Goal: Task Accomplishment & Management: Manage account settings

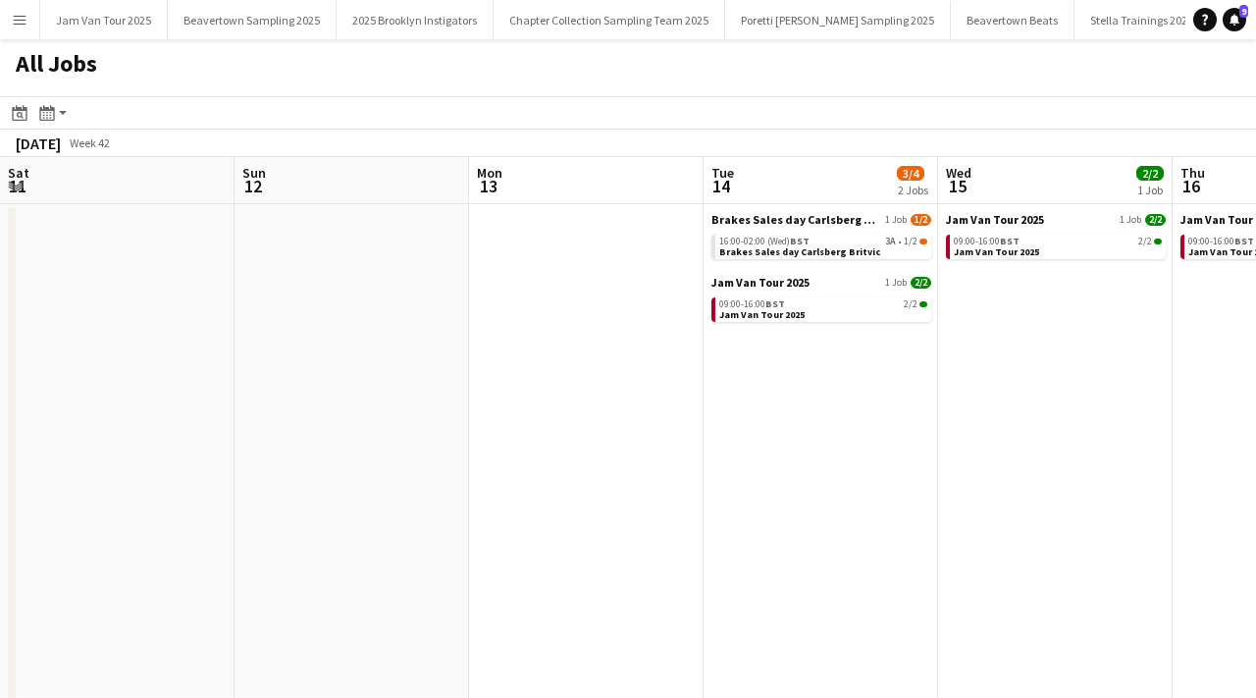
scroll to position [0, 651]
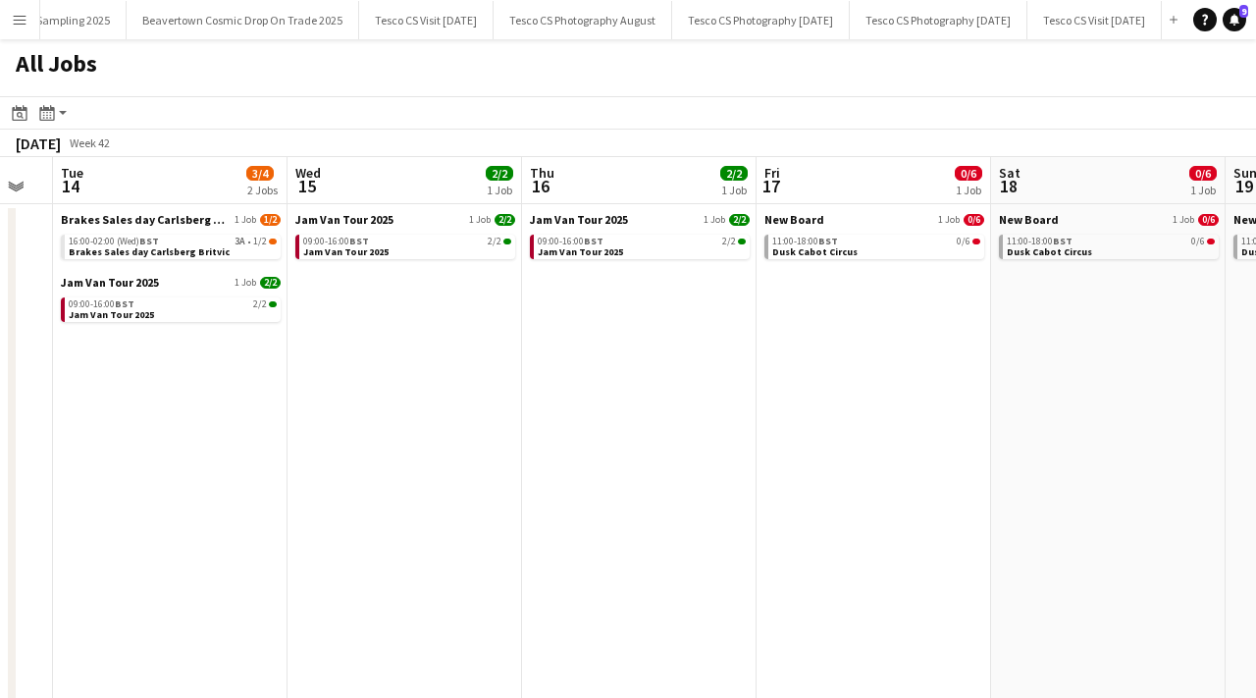
click at [15, 26] on app-icon "Menu" at bounding box center [20, 20] width 16 height 16
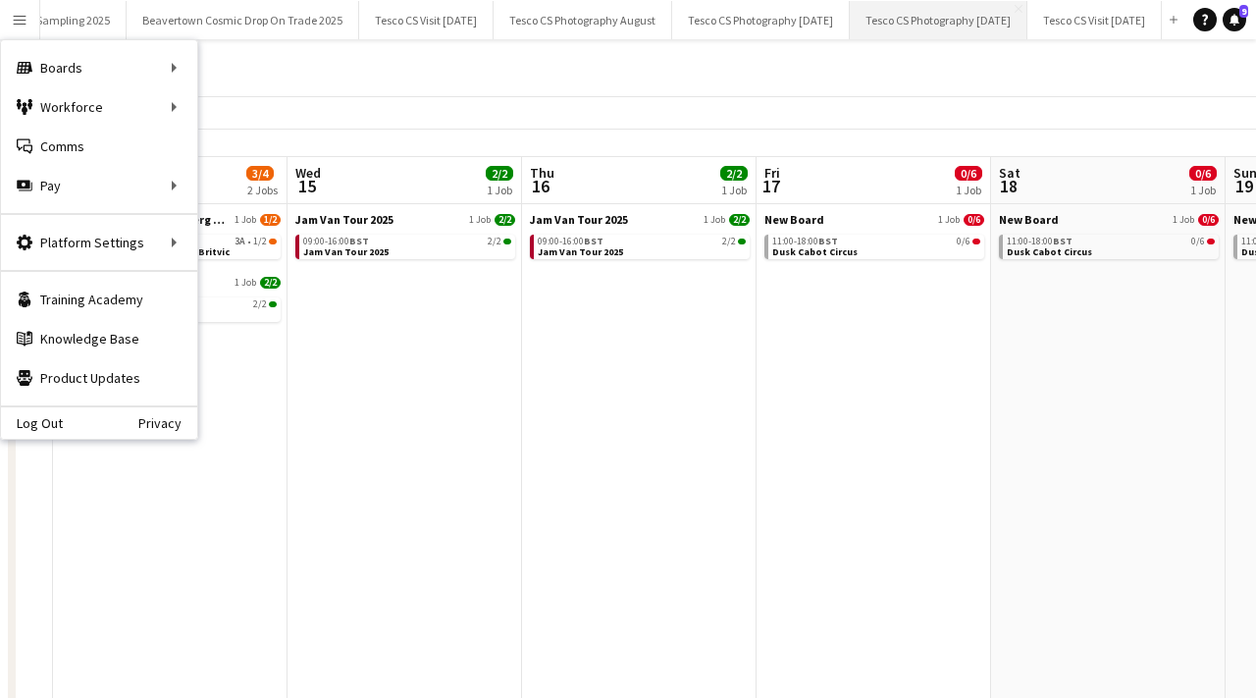
click at [881, 20] on button "Tesco CS Photography [DATE] Close" at bounding box center [939, 20] width 178 height 38
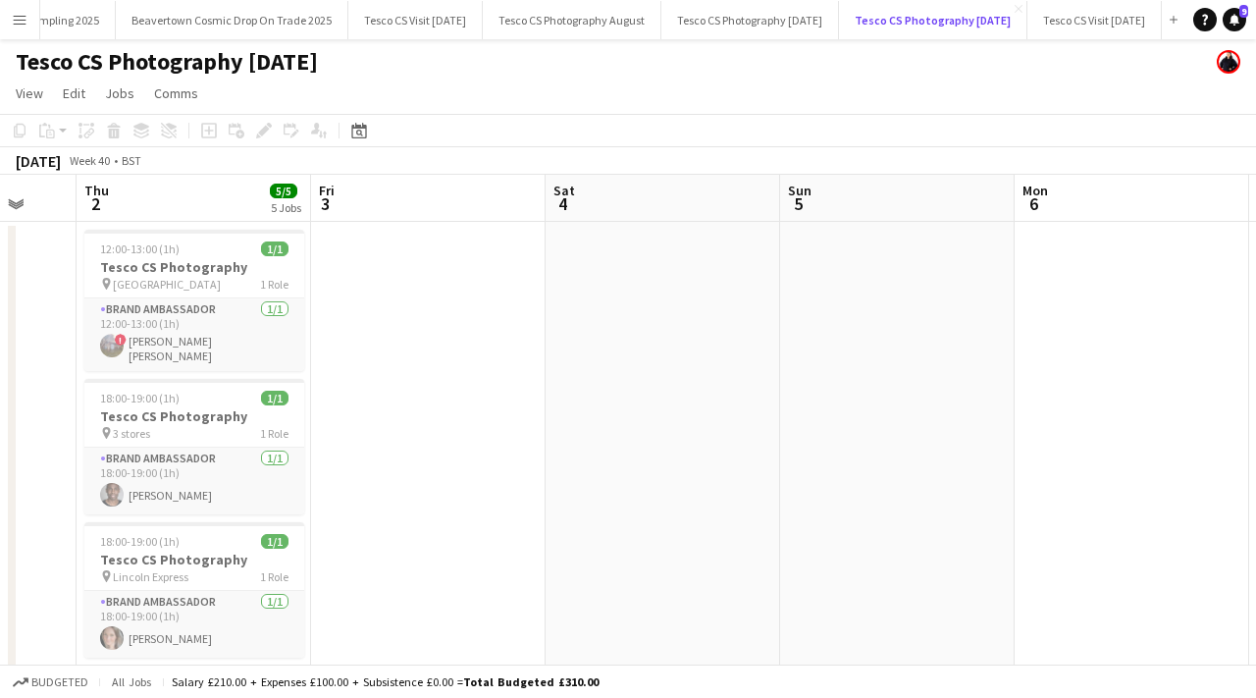
scroll to position [0, 576]
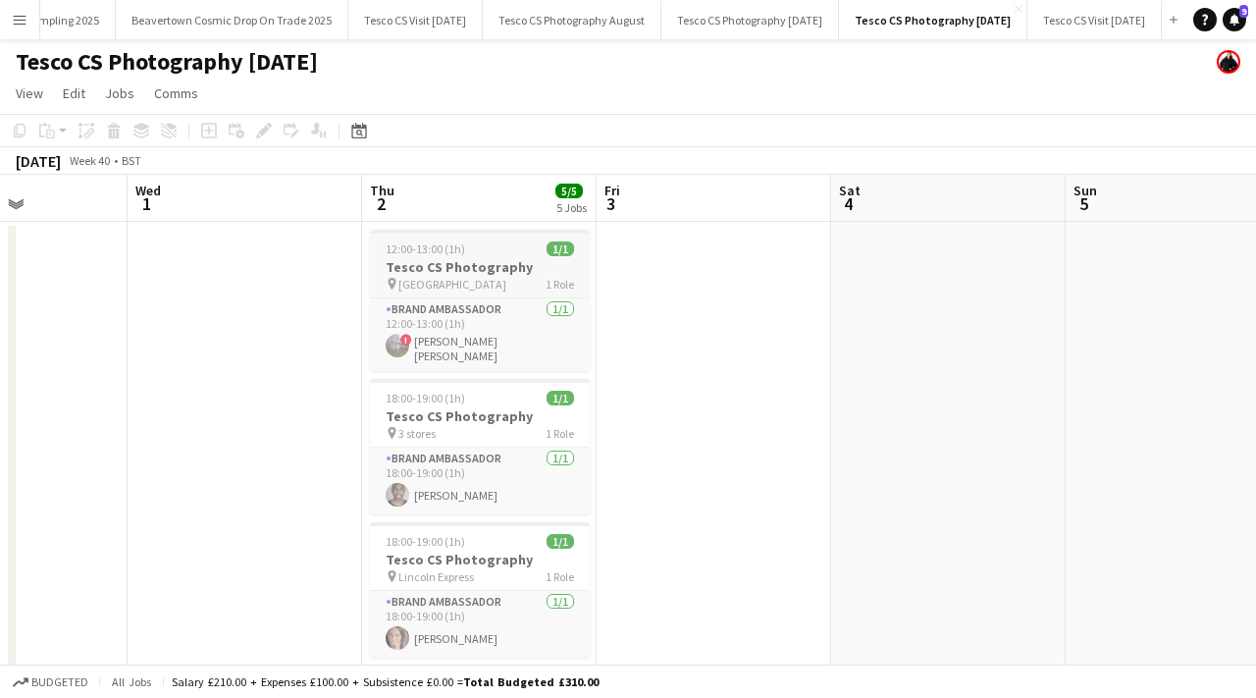
click at [506, 277] on span "[GEOGRAPHIC_DATA]" at bounding box center [452, 284] width 108 height 15
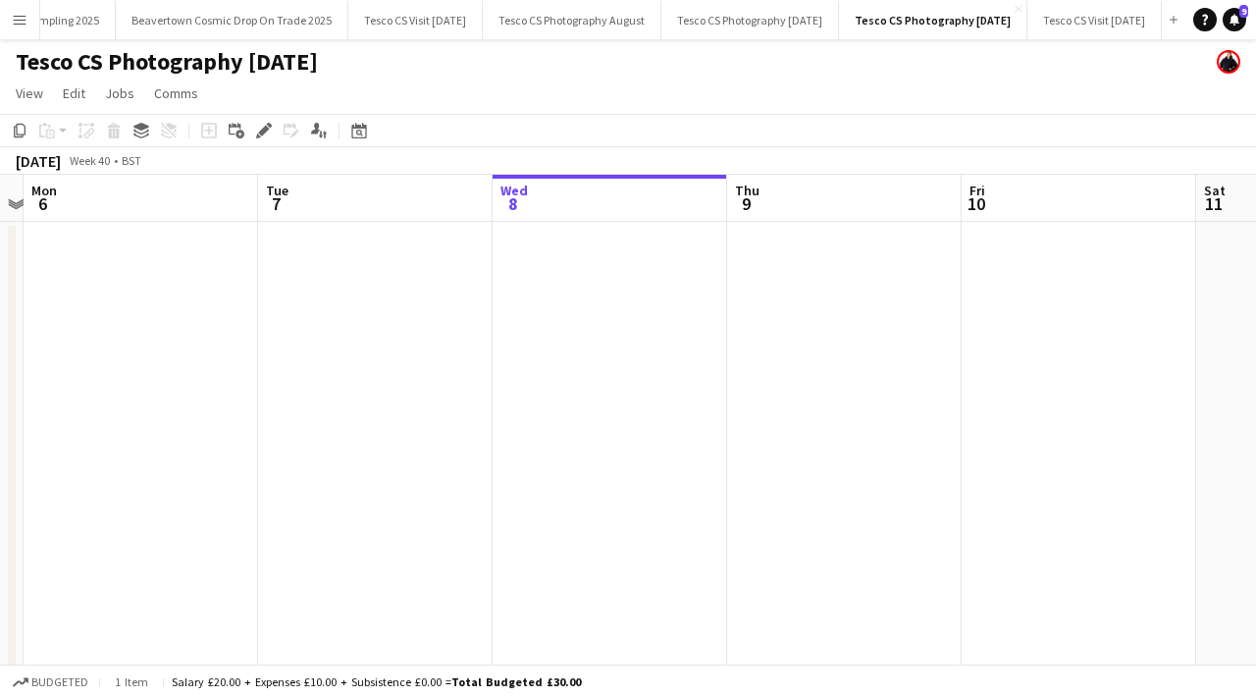
scroll to position [0, 699]
click at [549, 281] on app-date-cell at bounding box center [591, 648] width 235 height 852
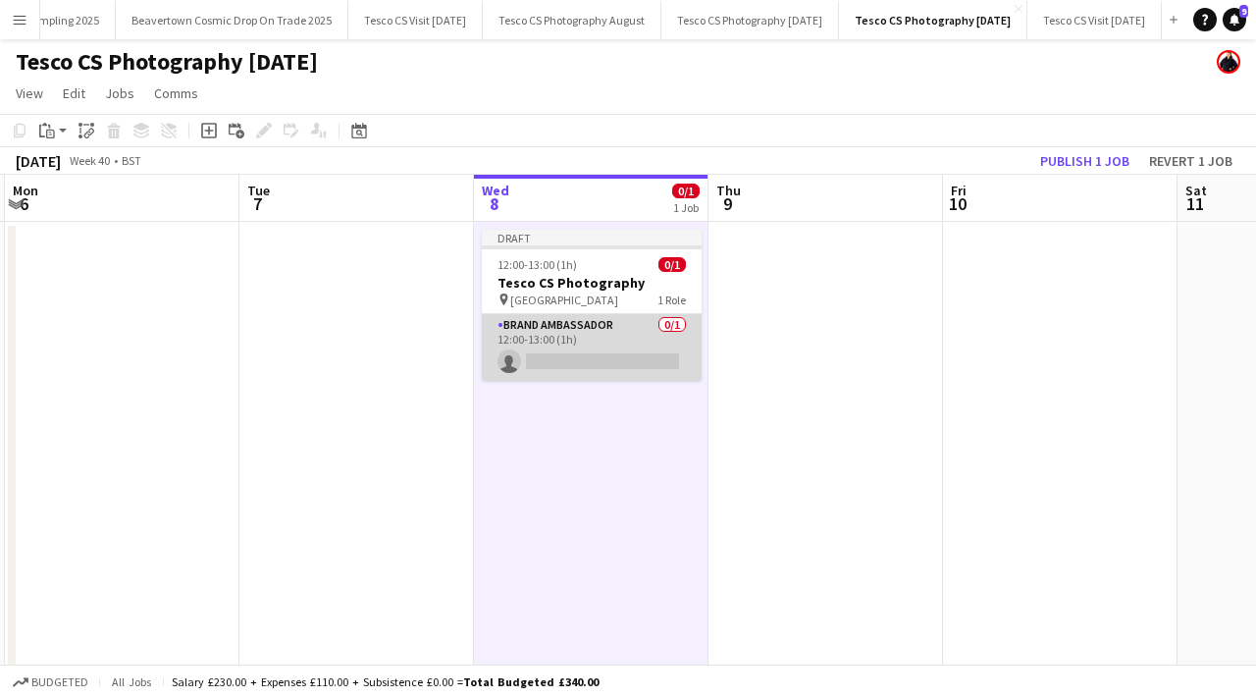
click at [613, 357] on app-card-role "Brand Ambassador 0/1 12:00-13:00 (1h) single-neutral-actions" at bounding box center [592, 347] width 220 height 67
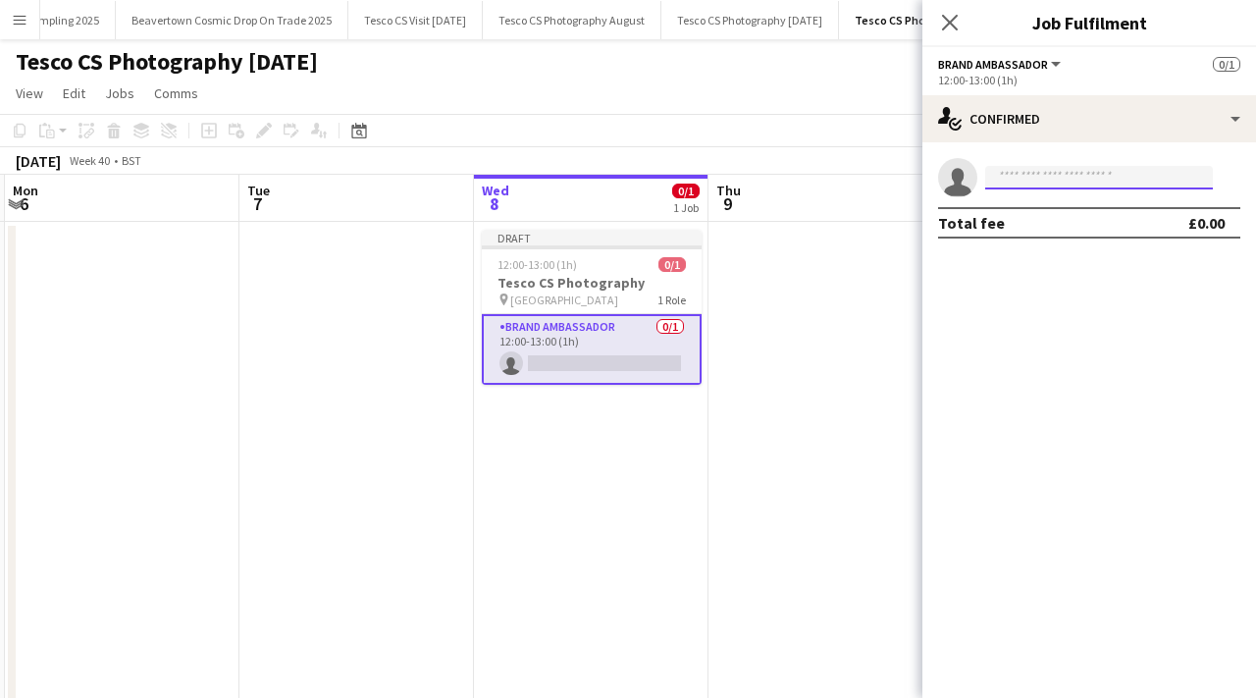
click at [1035, 180] on input at bounding box center [1099, 178] width 228 height 24
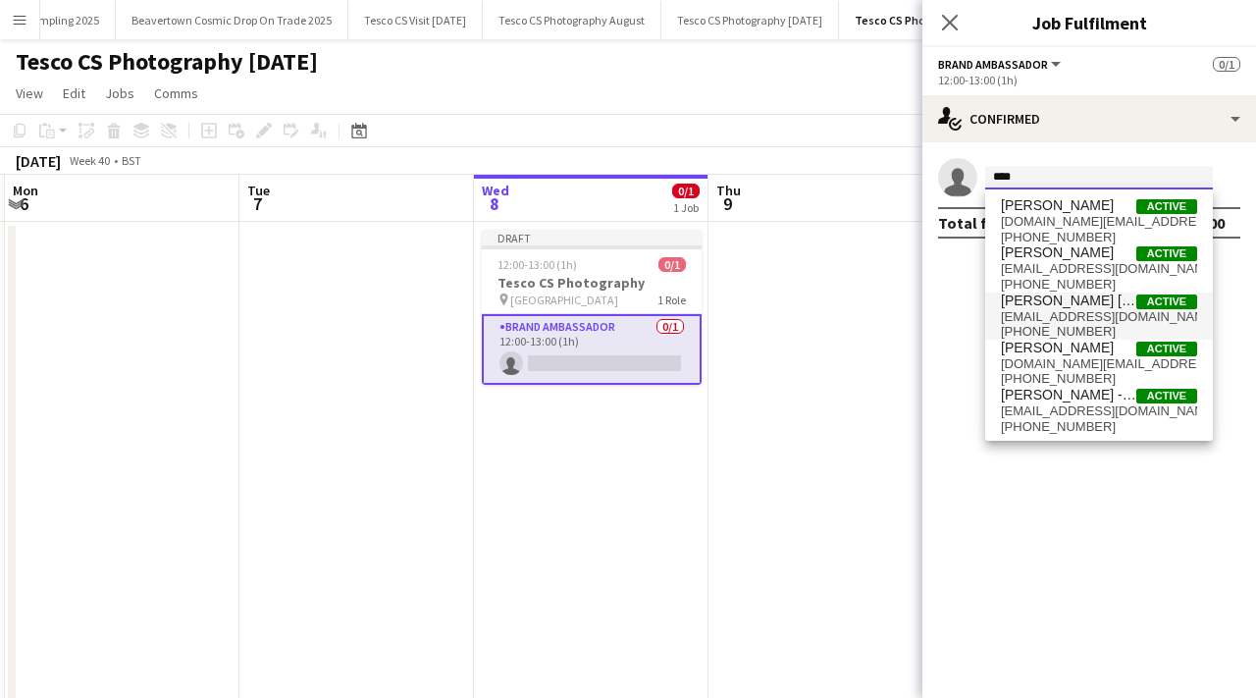
type input "****"
click at [1076, 325] on span "[PHONE_NUMBER]" at bounding box center [1099, 332] width 196 height 16
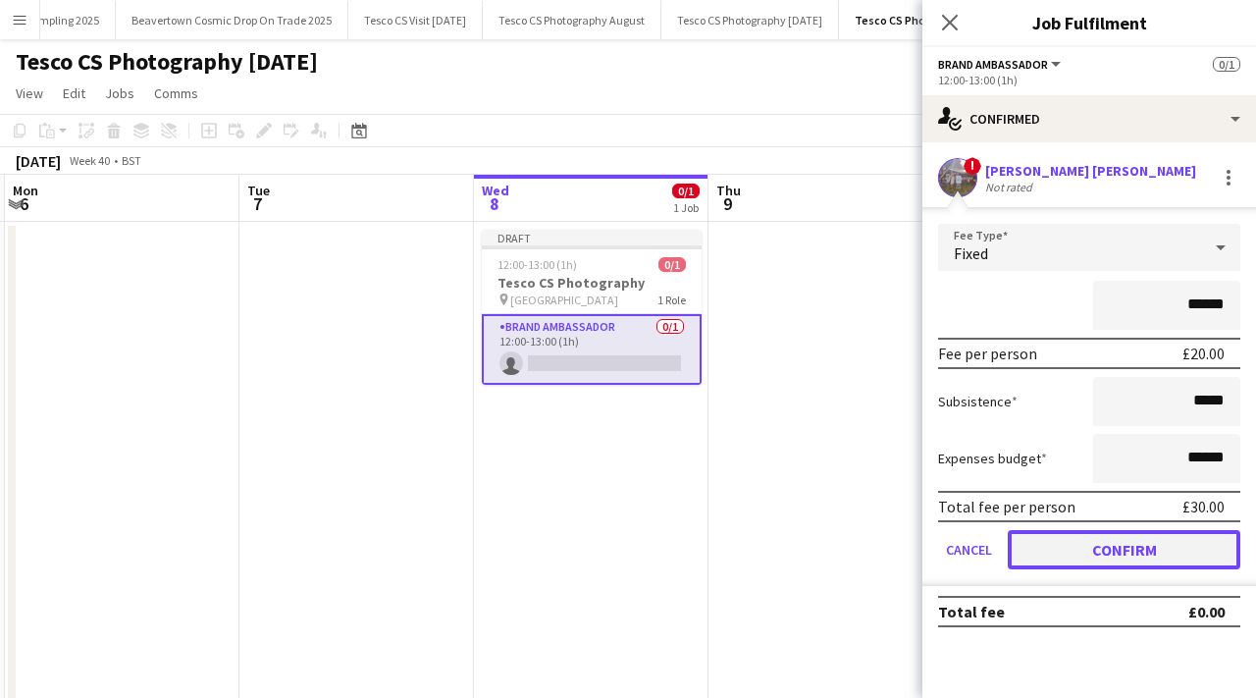
click at [1141, 549] on button "Confirm" at bounding box center [1124, 549] width 233 height 39
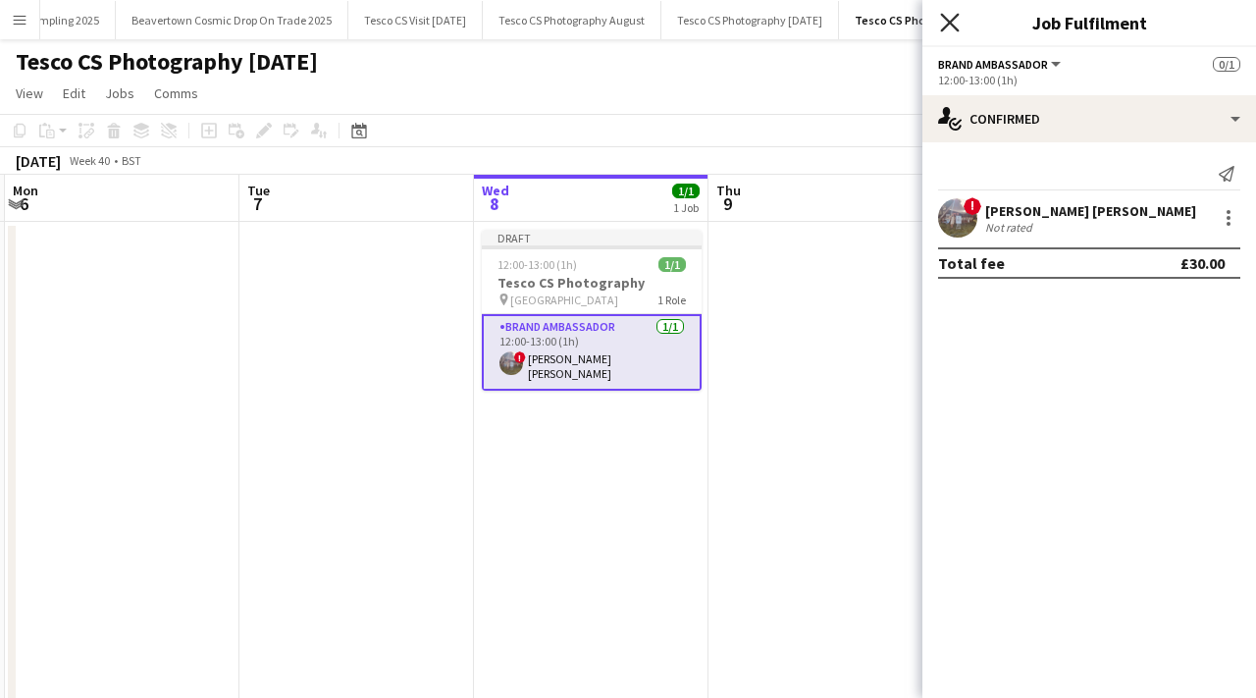
click at [942, 28] on icon at bounding box center [949, 22] width 19 height 19
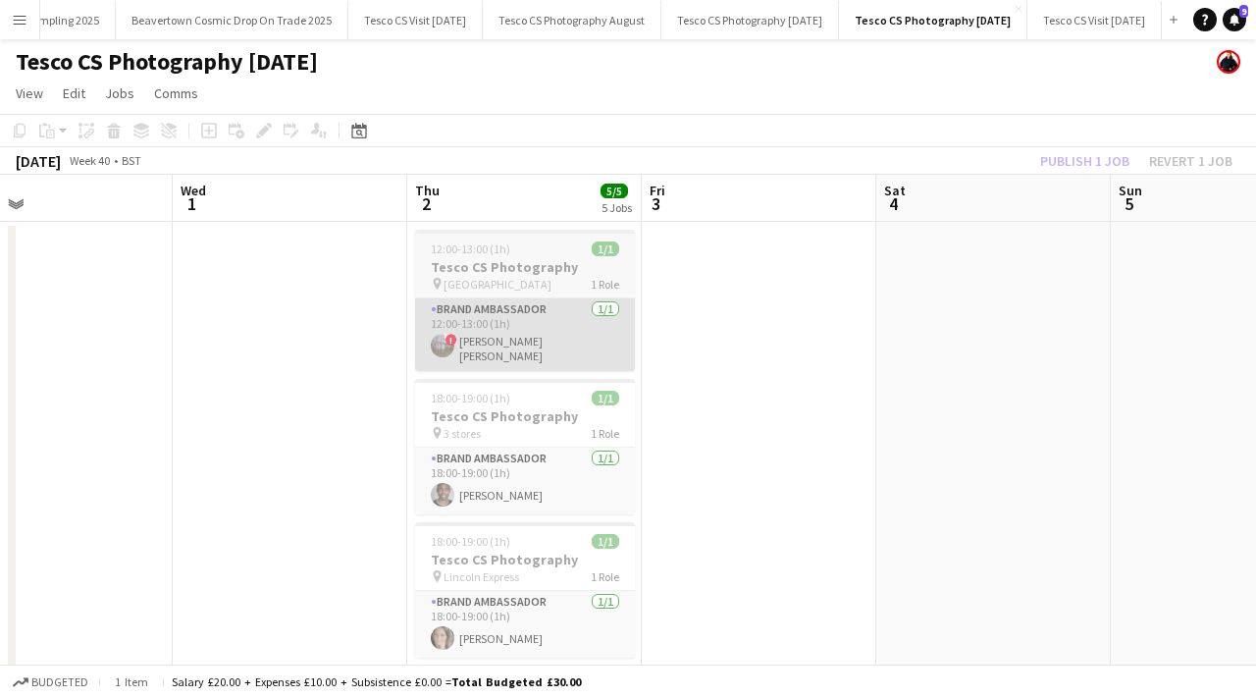
scroll to position [0, 812]
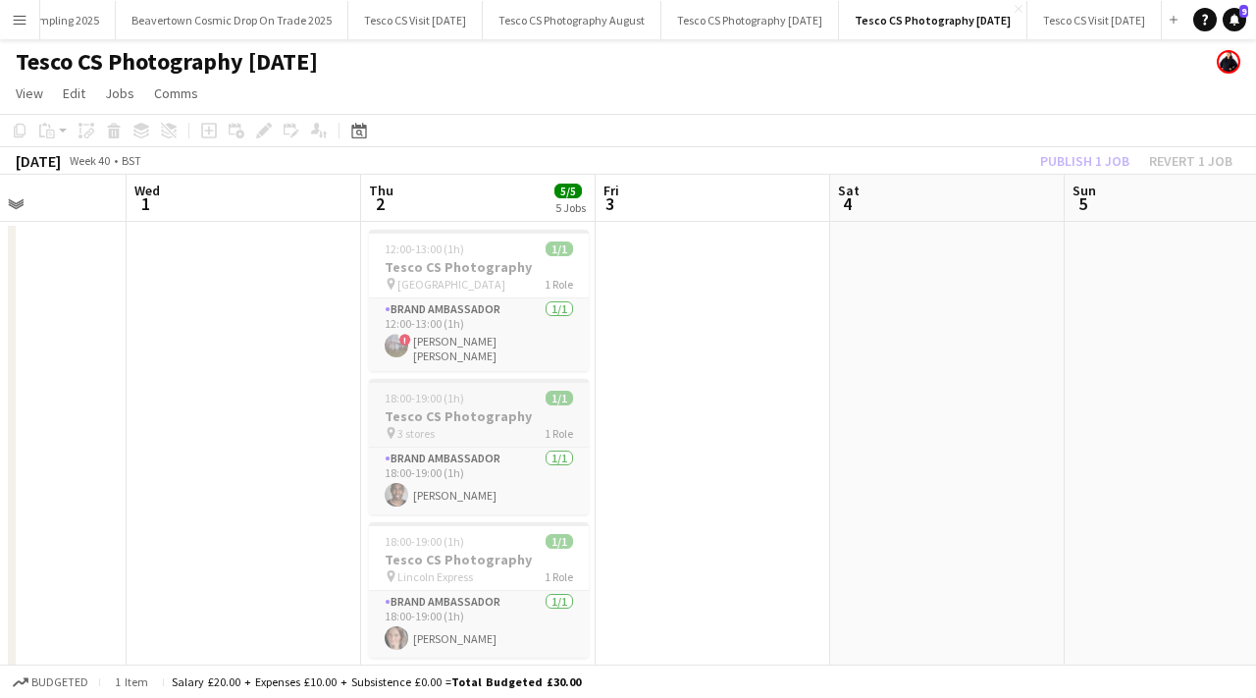
click at [498, 380] on app-job-card "18:00-19:00 (1h) 1/1 Tesco CS Photography pin 3 stores 1 Role Brand Ambassador …" at bounding box center [479, 446] width 220 height 135
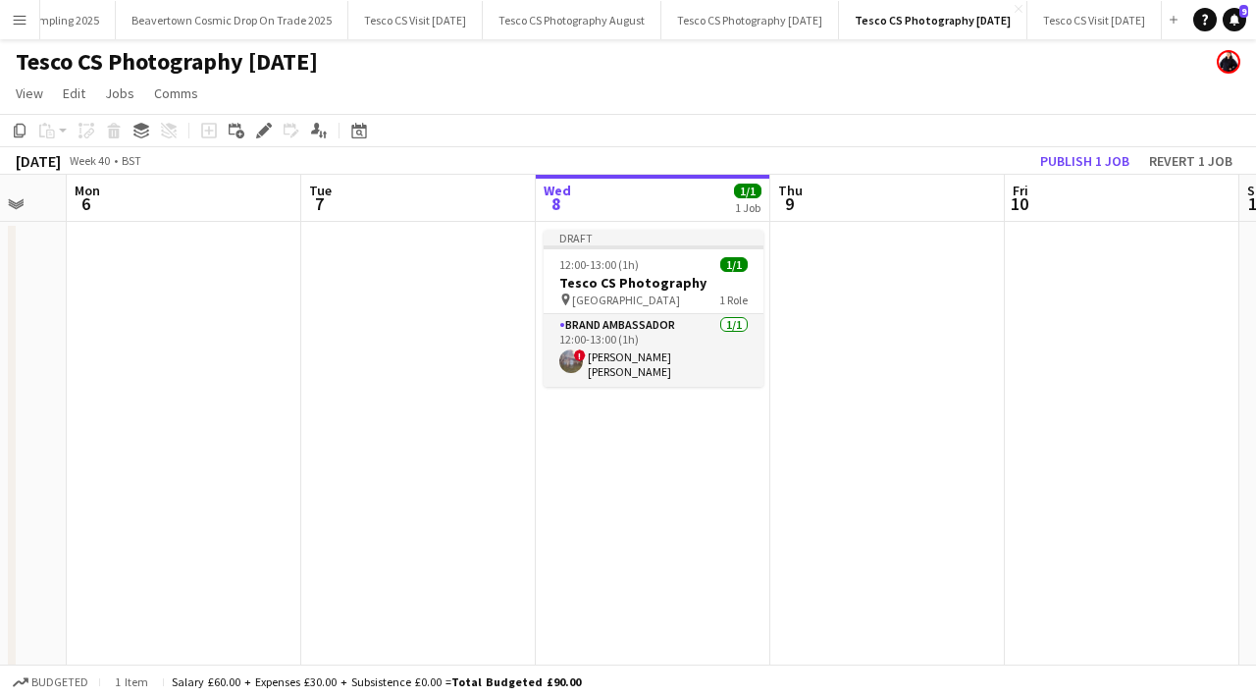
scroll to position [0, 681]
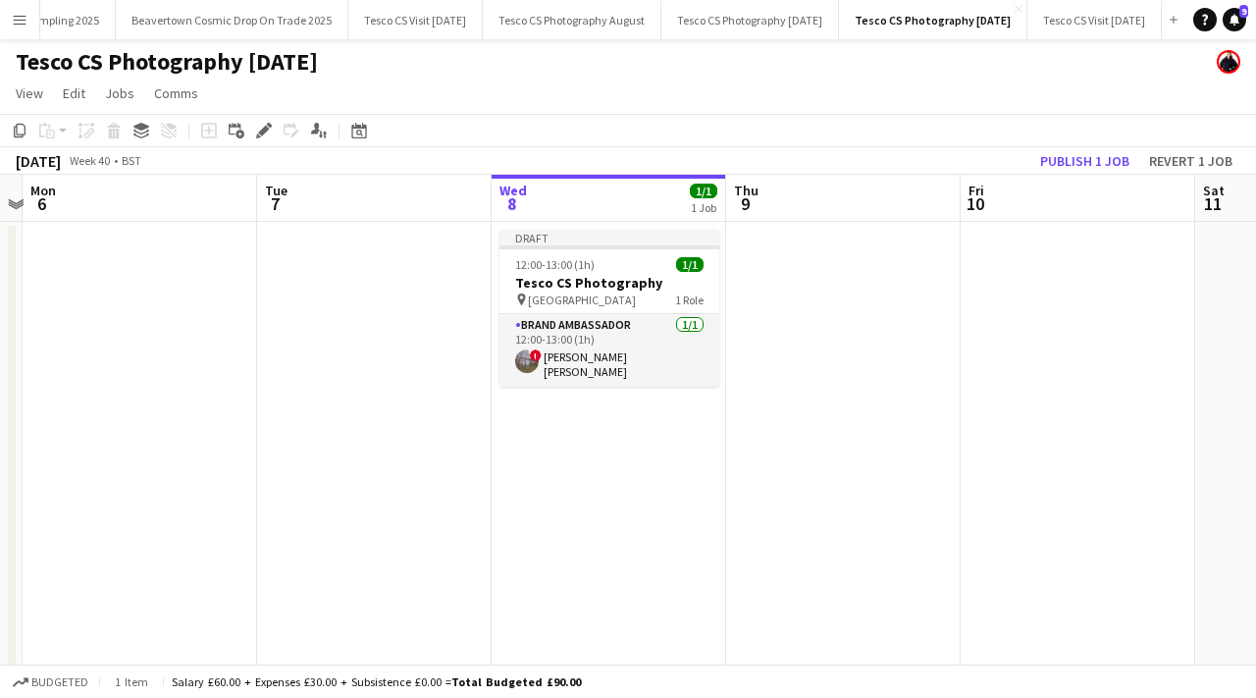
click at [556, 422] on app-date-cell "Draft 12:00-13:00 (1h) 1/1 Tesco CS Photography pin South Gate Road Express 1 R…" at bounding box center [609, 648] width 235 height 852
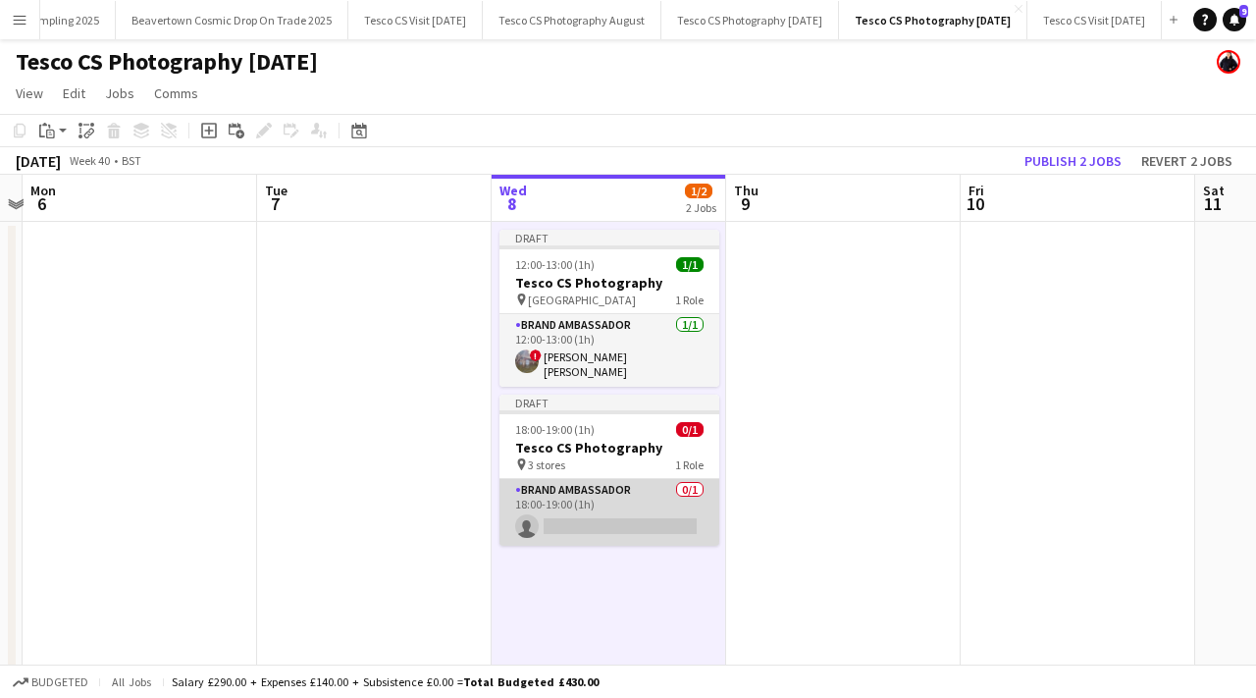
scroll to position [0, 680]
click at [593, 519] on app-card-role "Brand Ambassador 0/1 18:00-19:00 (1h) single-neutral-actions" at bounding box center [611, 512] width 220 height 67
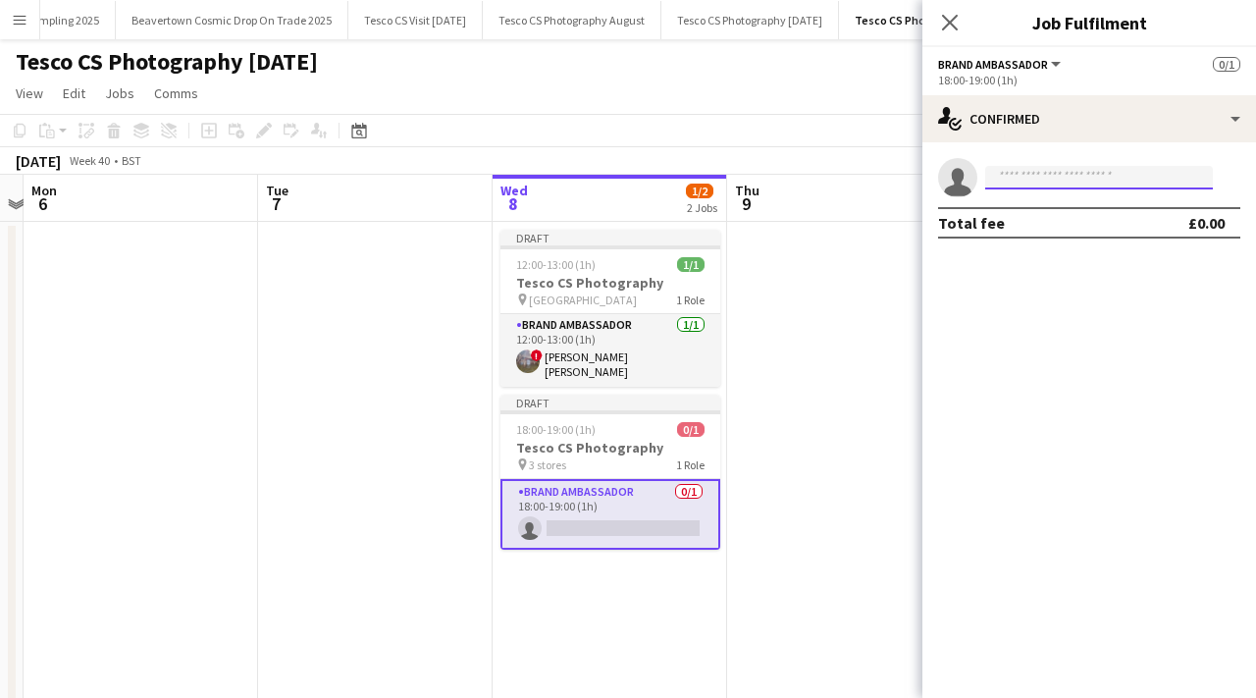
click at [1092, 172] on input at bounding box center [1099, 178] width 228 height 24
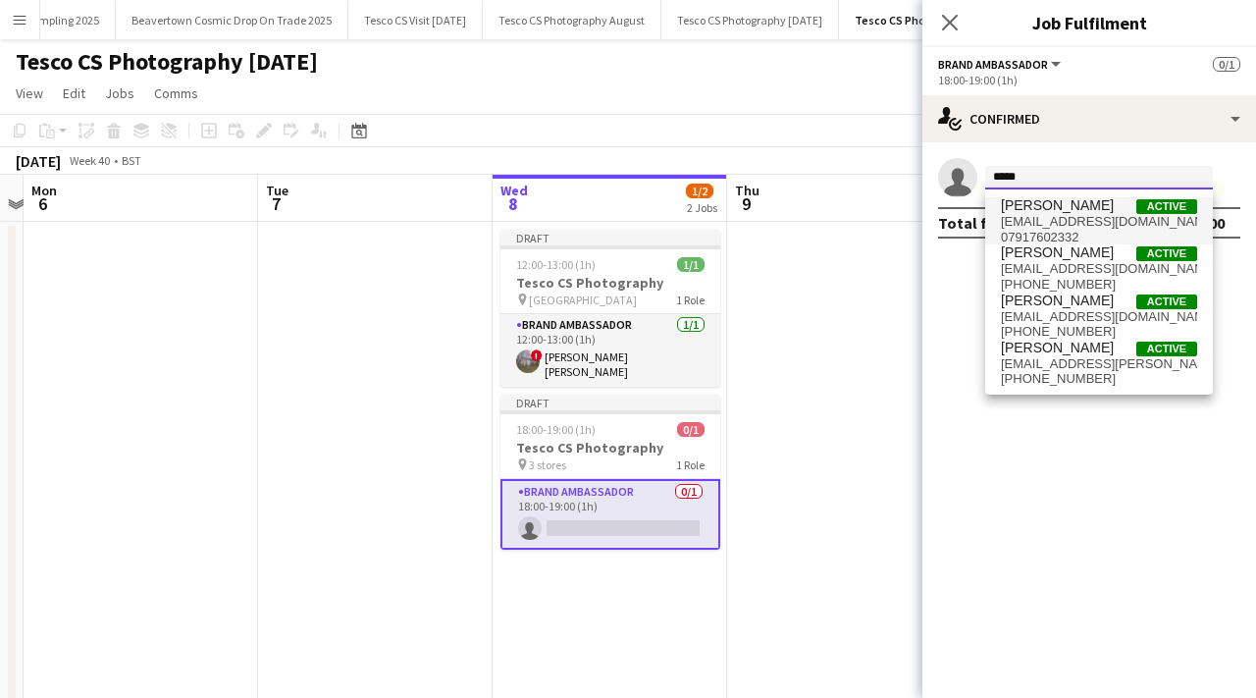
type input "*****"
click at [1106, 216] on span "[EMAIL_ADDRESS][DOMAIN_NAME]" at bounding box center [1099, 222] width 196 height 16
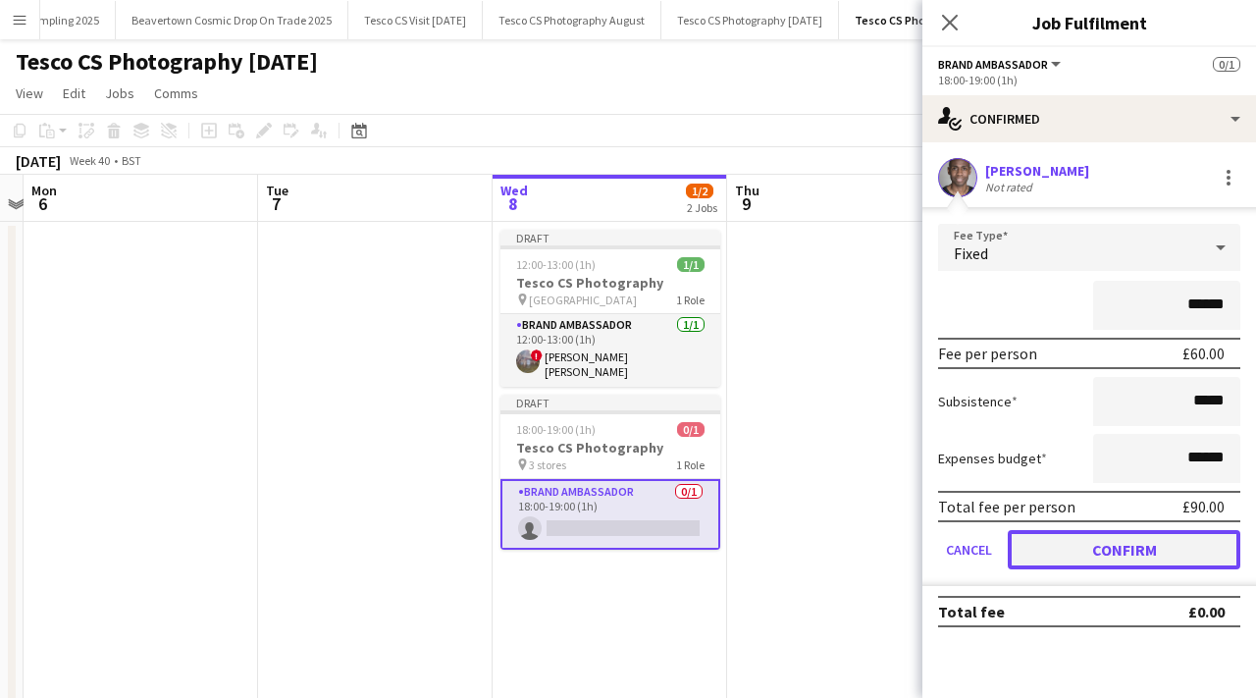
click at [1122, 554] on button "Confirm" at bounding box center [1124, 549] width 233 height 39
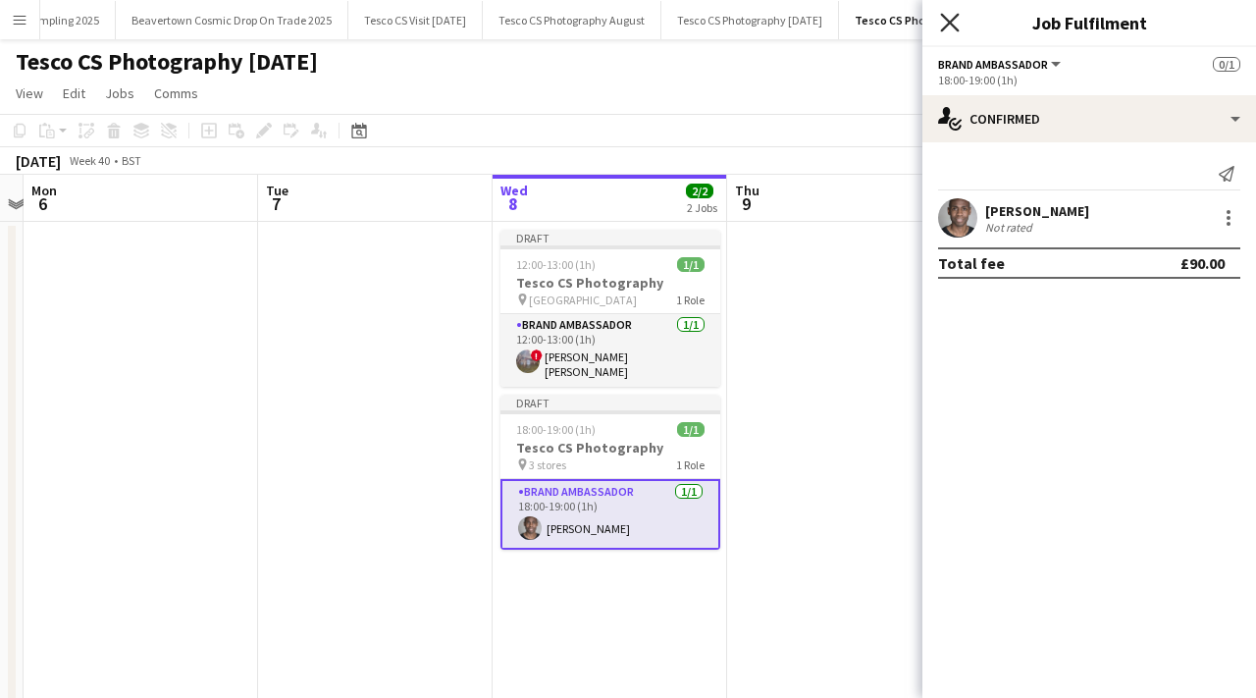
click at [950, 27] on icon "Close pop-in" at bounding box center [949, 22] width 19 height 19
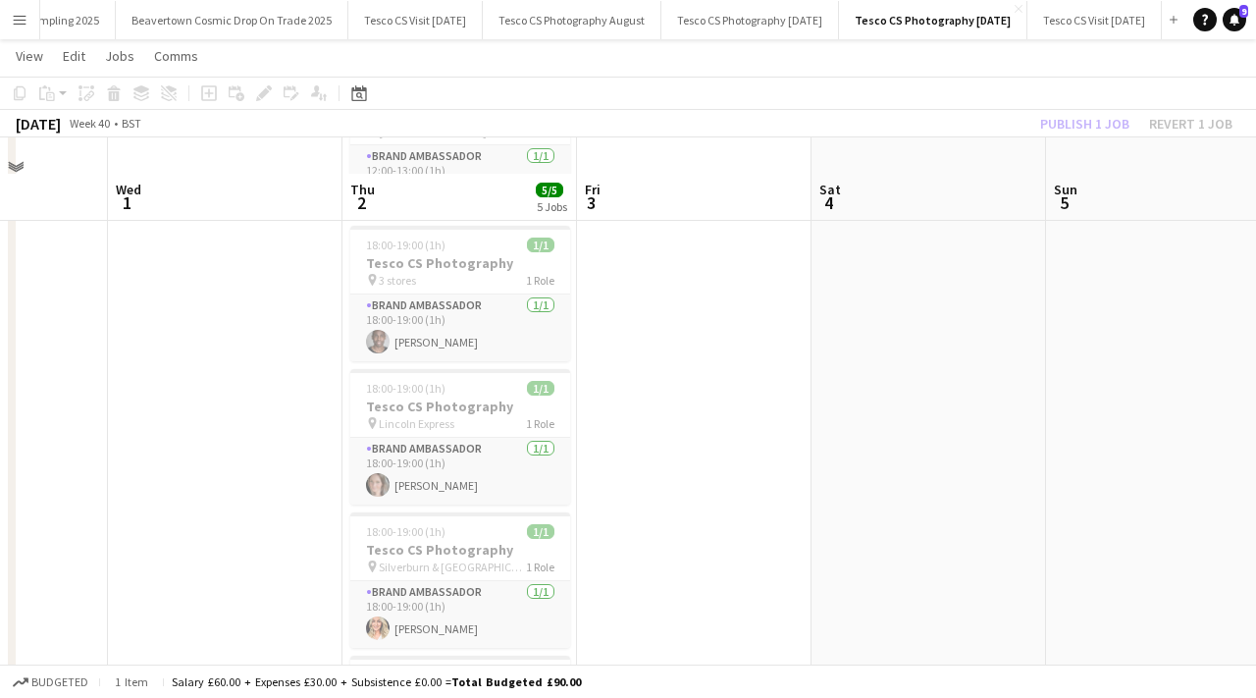
scroll to position [242, 0]
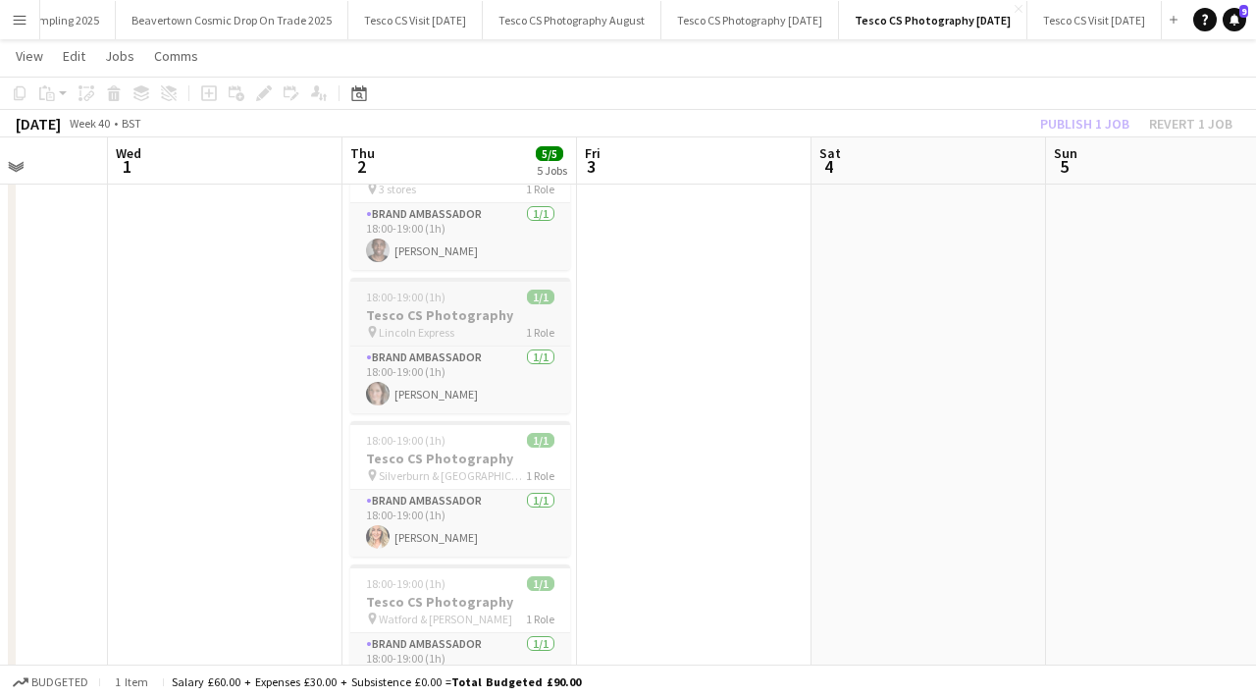
click at [425, 299] on app-job-card "18:00-19:00 (1h) 1/1 Tesco CS Photography pin Lincoln Express 1 Role Brand Amba…" at bounding box center [460, 345] width 220 height 135
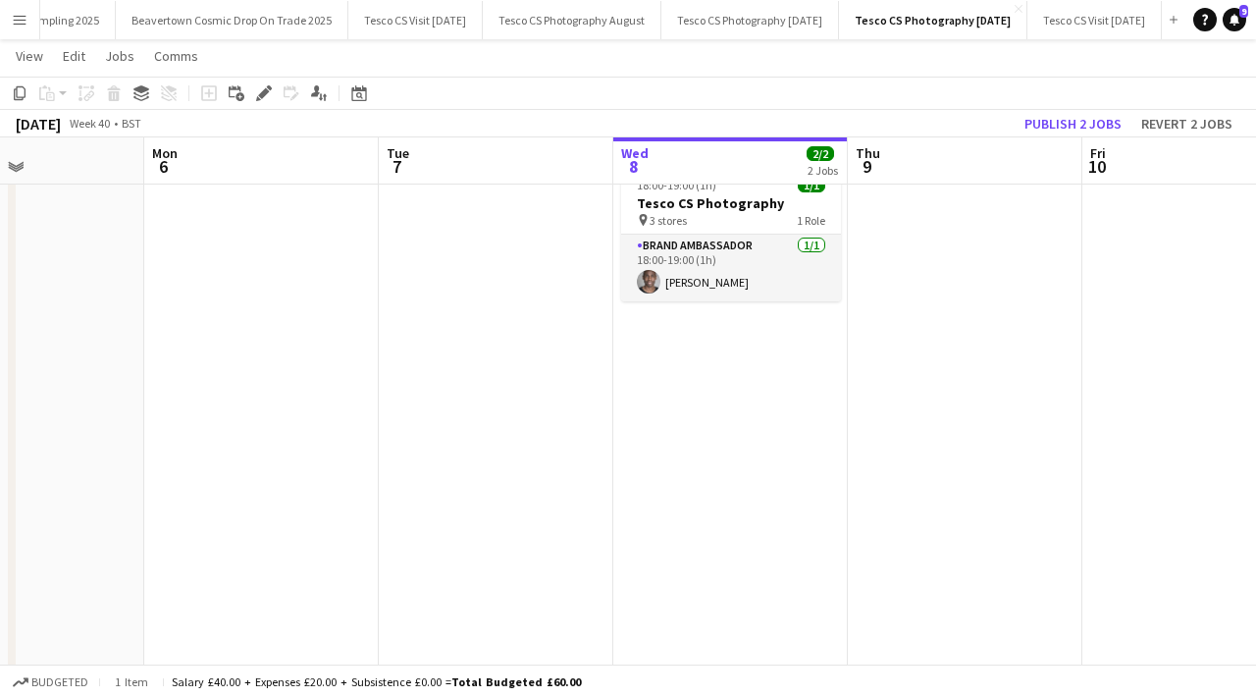
scroll to position [0, 884]
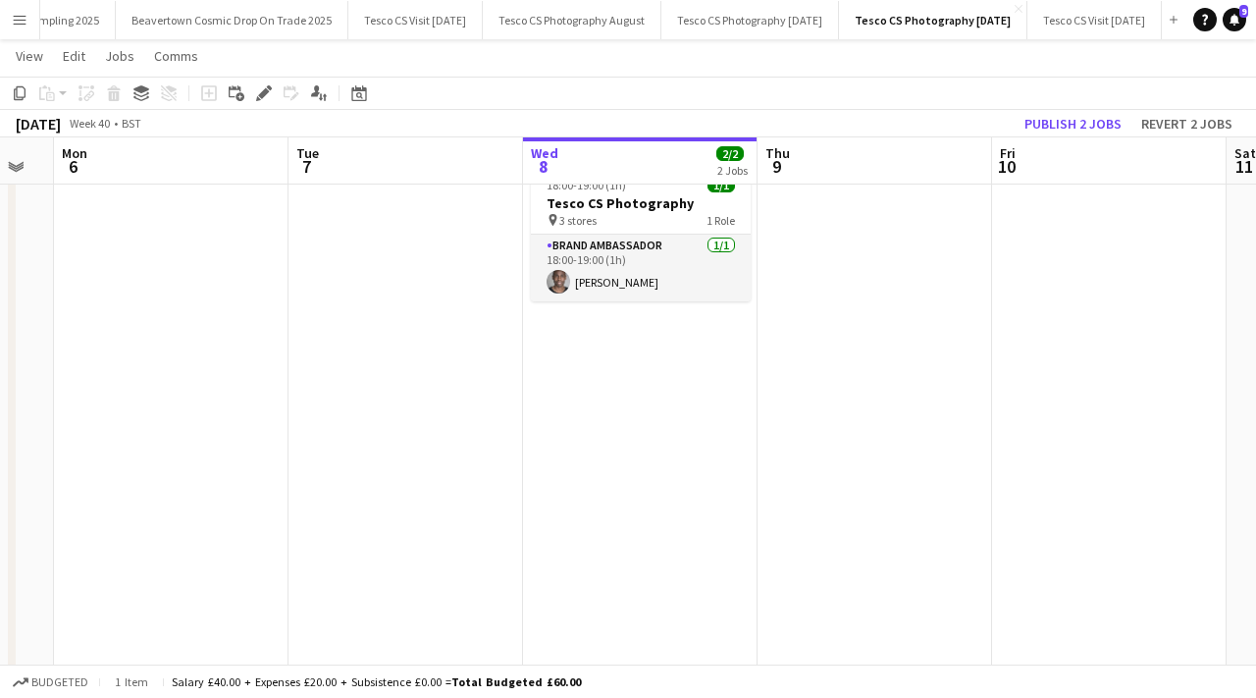
click at [664, 379] on app-date-cell "Draft 12:00-13:00 (1h) 1/1 Tesco CS Photography pin South Gate Road Express 1 R…" at bounding box center [640, 403] width 235 height 852
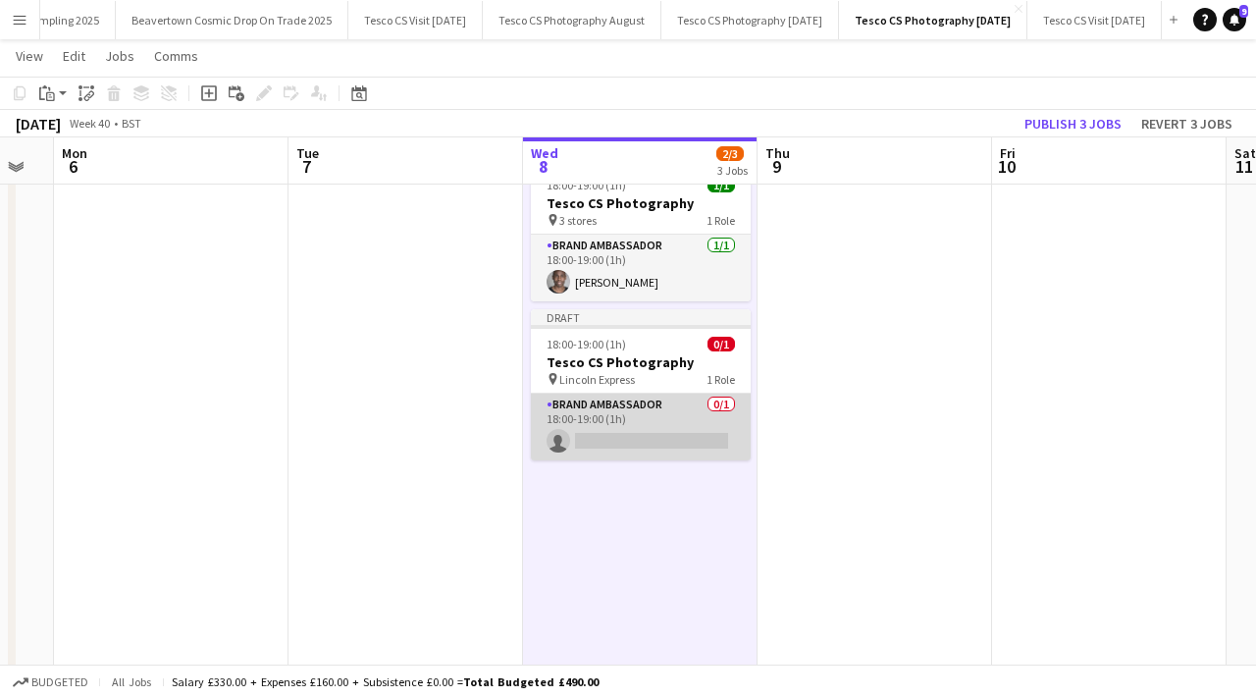
click at [652, 433] on app-card-role "Brand Ambassador 0/1 18:00-19:00 (1h) single-neutral-actions" at bounding box center [641, 427] width 220 height 67
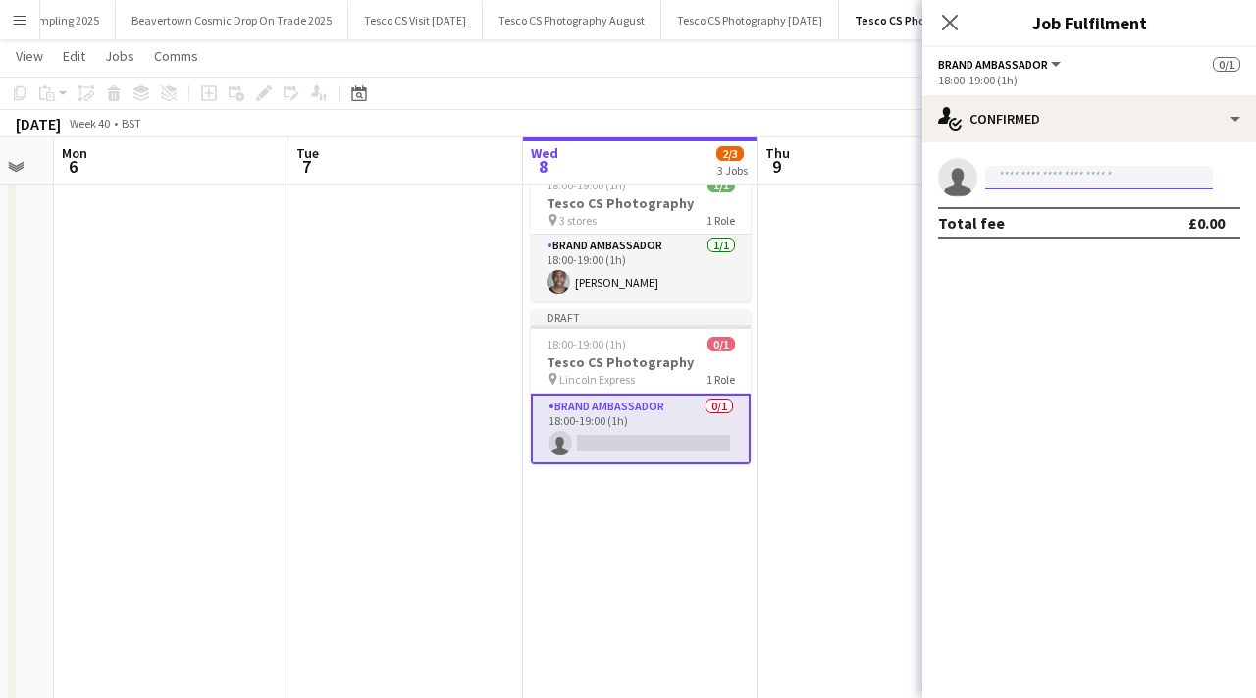
click at [1040, 178] on input at bounding box center [1099, 178] width 228 height 24
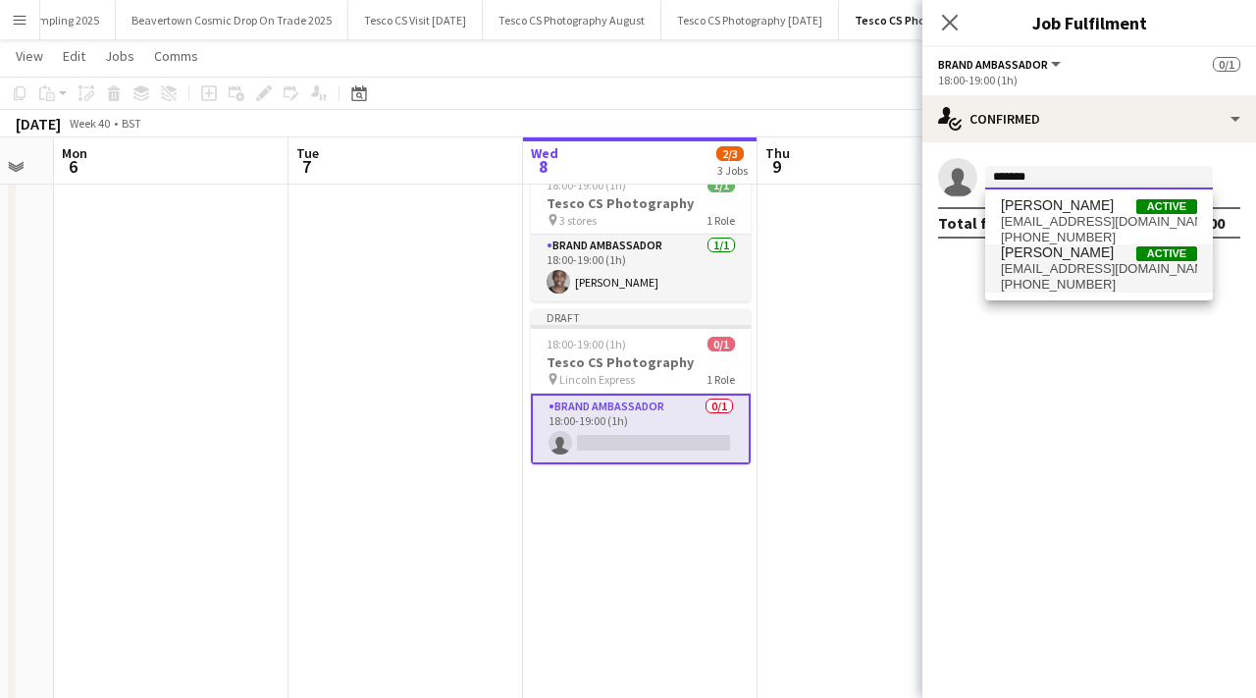
type input "*******"
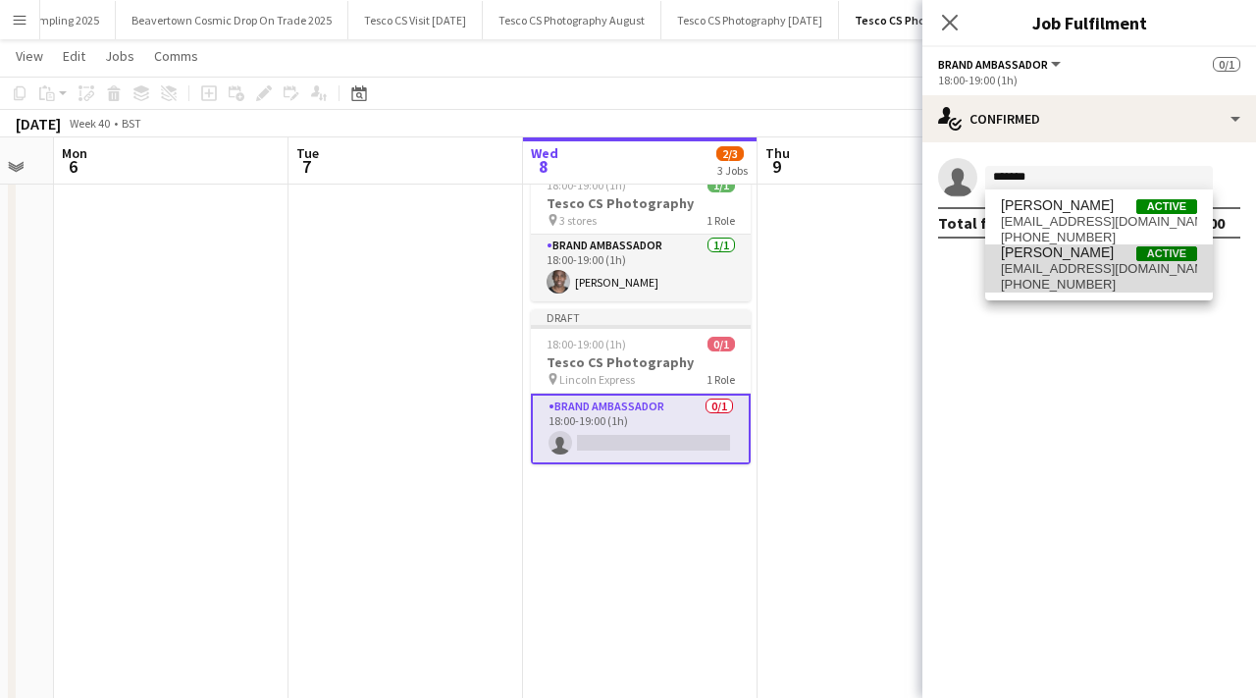
click at [1049, 247] on span "[PERSON_NAME]" at bounding box center [1057, 252] width 113 height 17
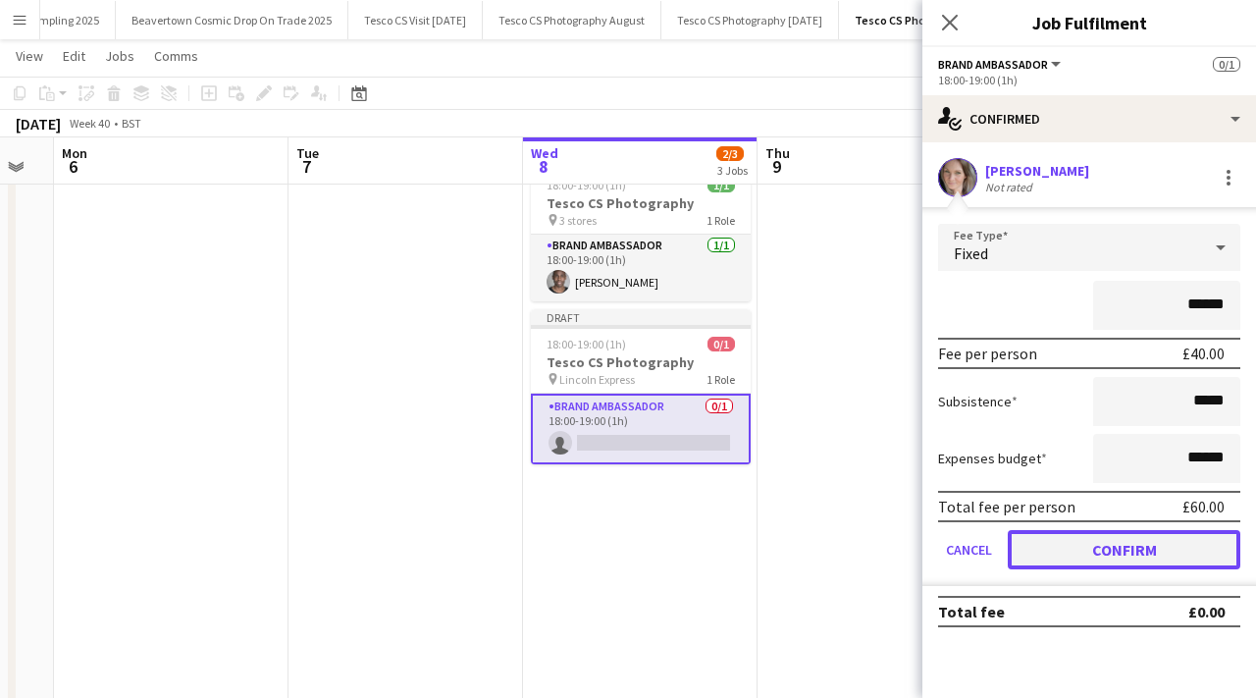
click at [1146, 568] on button "Confirm" at bounding box center [1124, 549] width 233 height 39
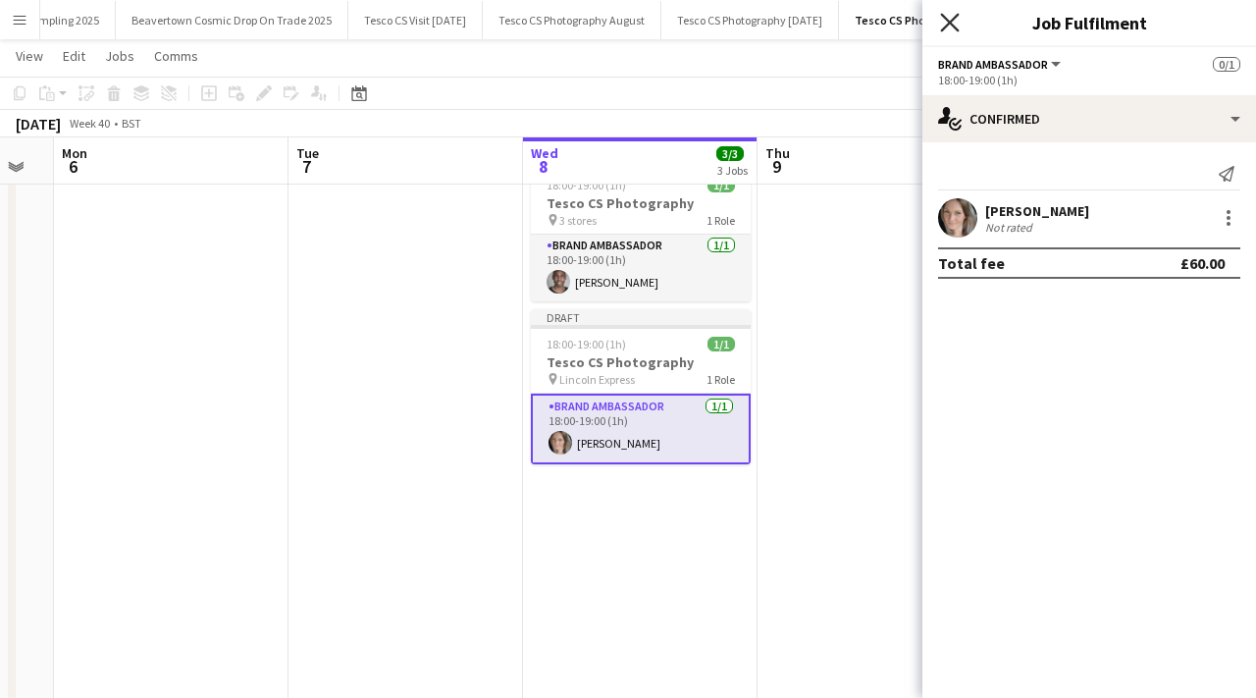
click at [950, 18] on icon "Close pop-in" at bounding box center [949, 22] width 19 height 19
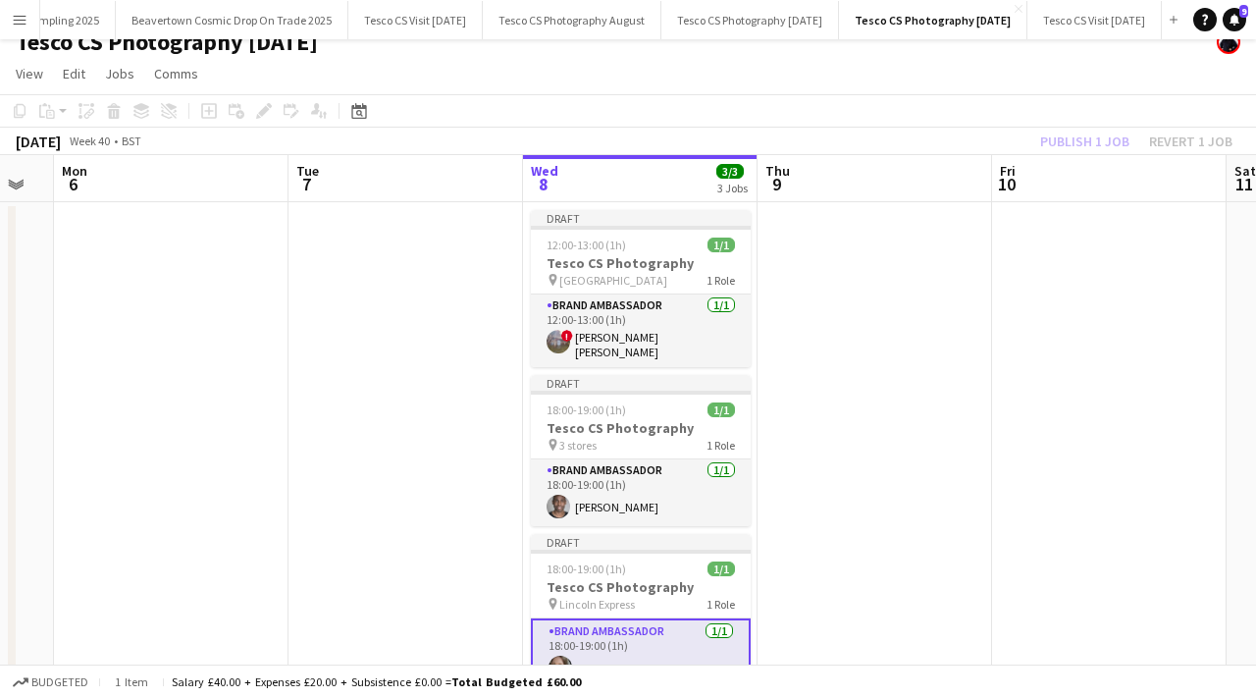
scroll to position [0, 0]
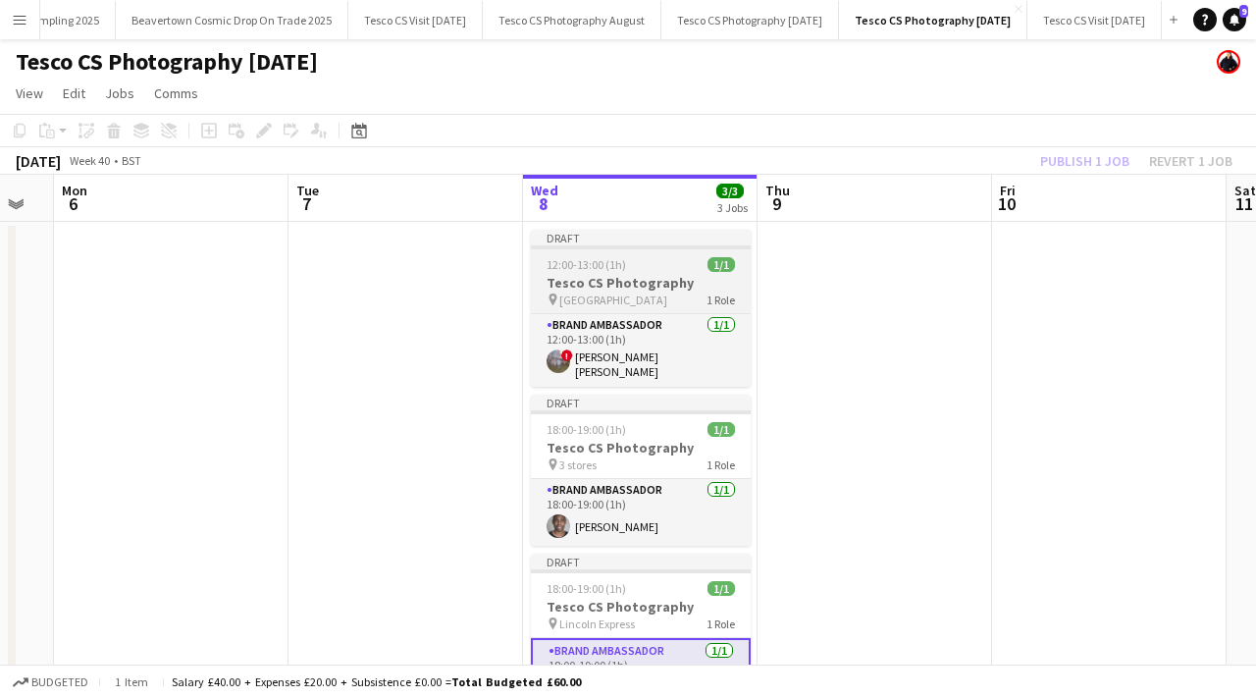
click at [662, 296] on span "[GEOGRAPHIC_DATA]" at bounding box center [613, 299] width 108 height 15
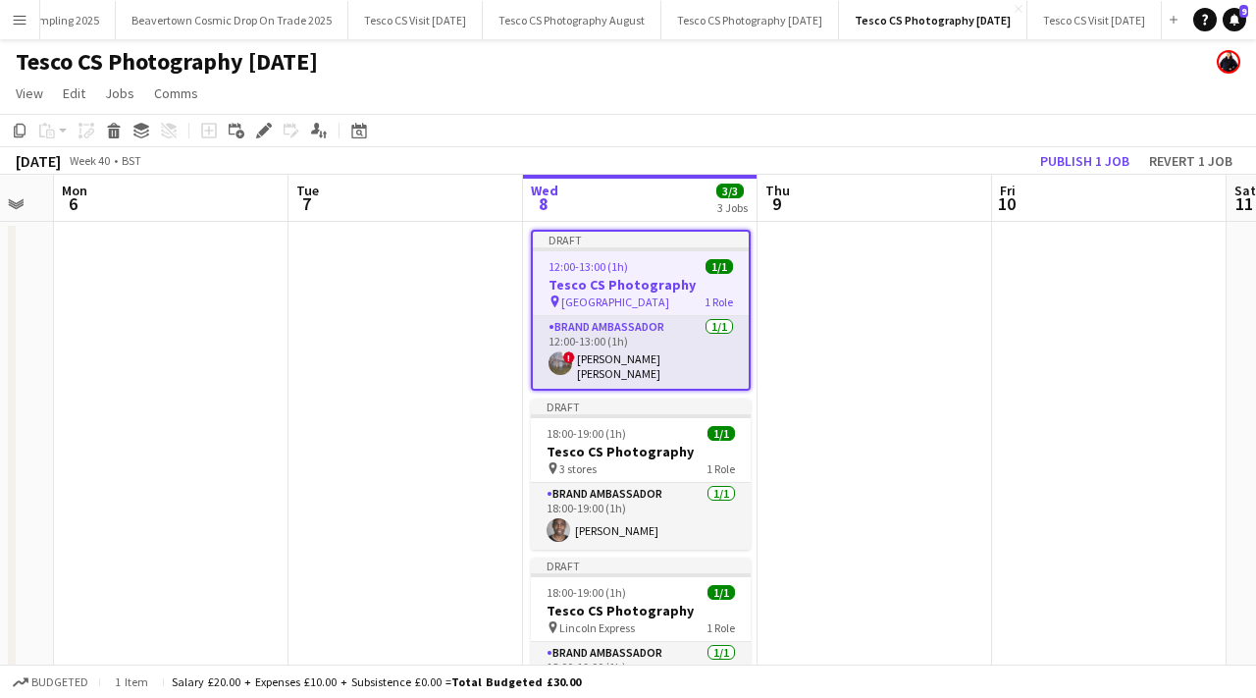
click at [782, 306] on app-date-cell at bounding box center [875, 648] width 235 height 852
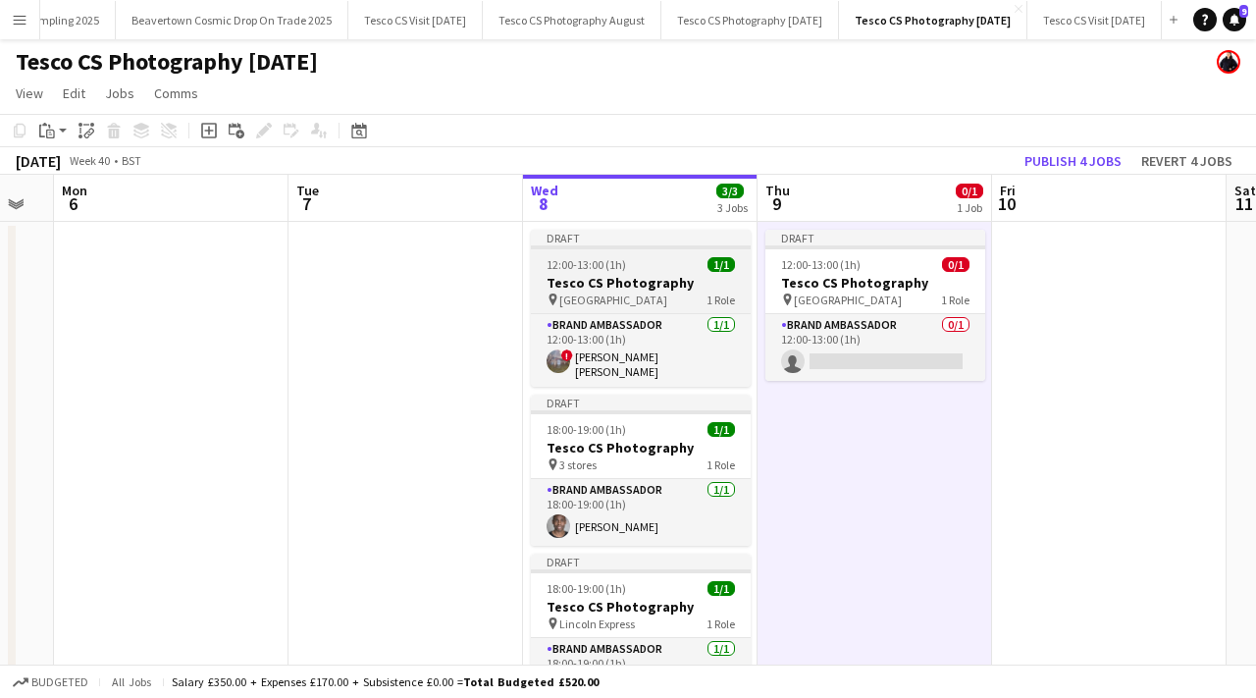
click at [683, 285] on h3 "Tesco CS Photography" at bounding box center [641, 283] width 220 height 18
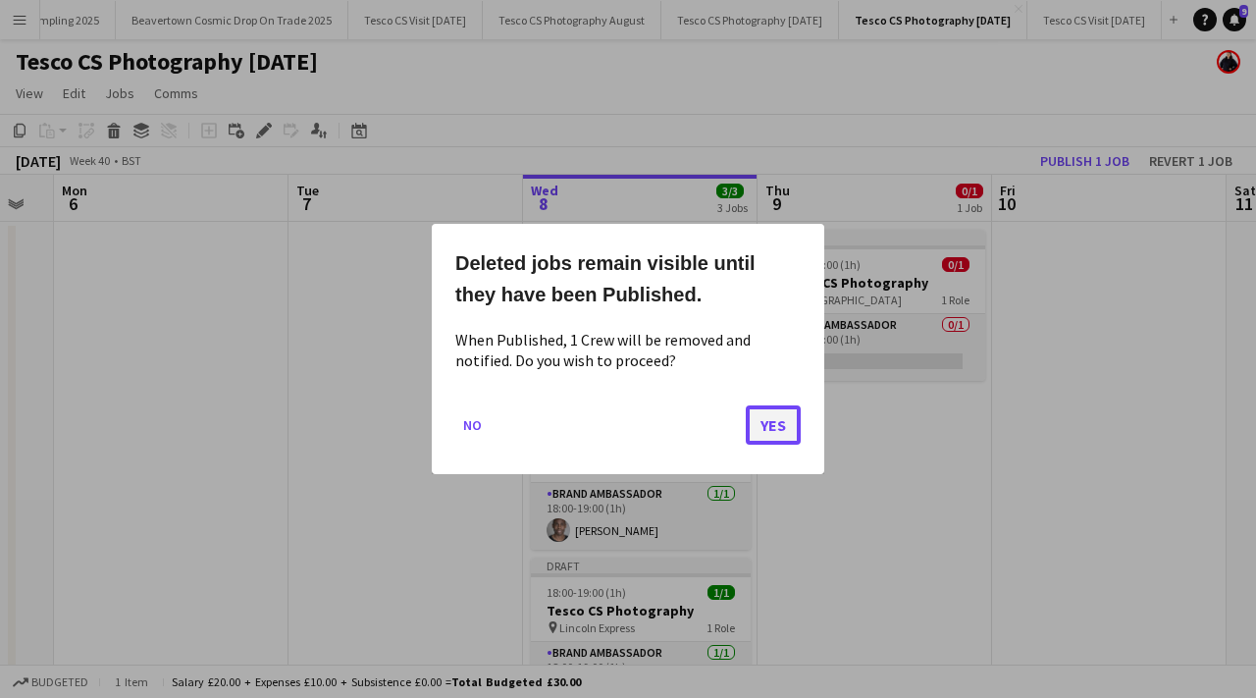
click at [778, 433] on button "Yes" at bounding box center [773, 424] width 55 height 39
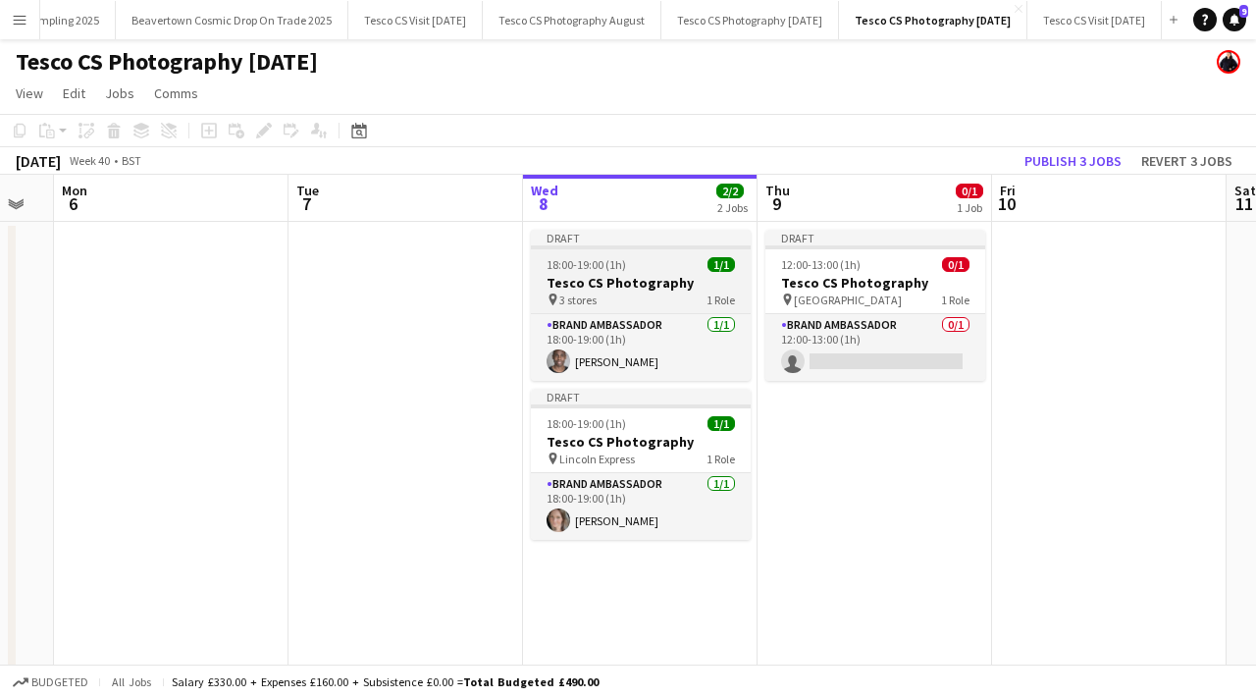
click at [643, 278] on h3 "Tesco CS Photography" at bounding box center [641, 283] width 220 height 18
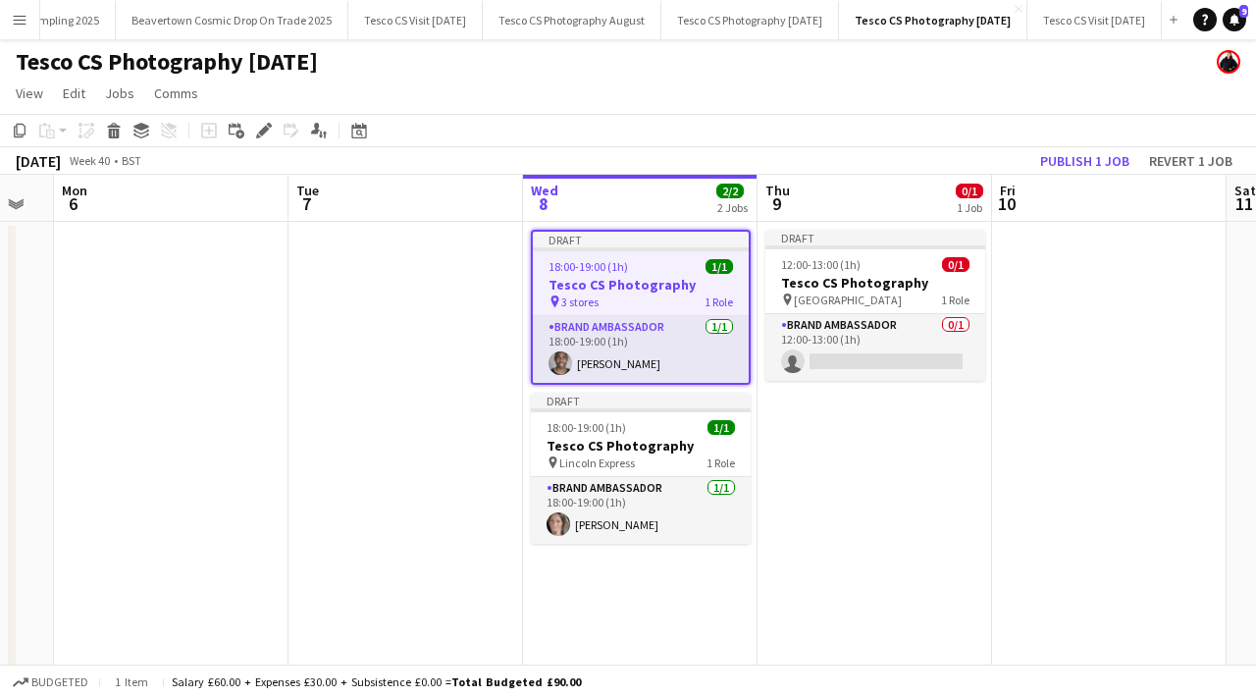
click at [875, 472] on app-date-cell "Draft 12:00-13:00 (1h) 0/1 Tesco CS Photography pin South Gate Road Express 1 R…" at bounding box center [875, 648] width 235 height 852
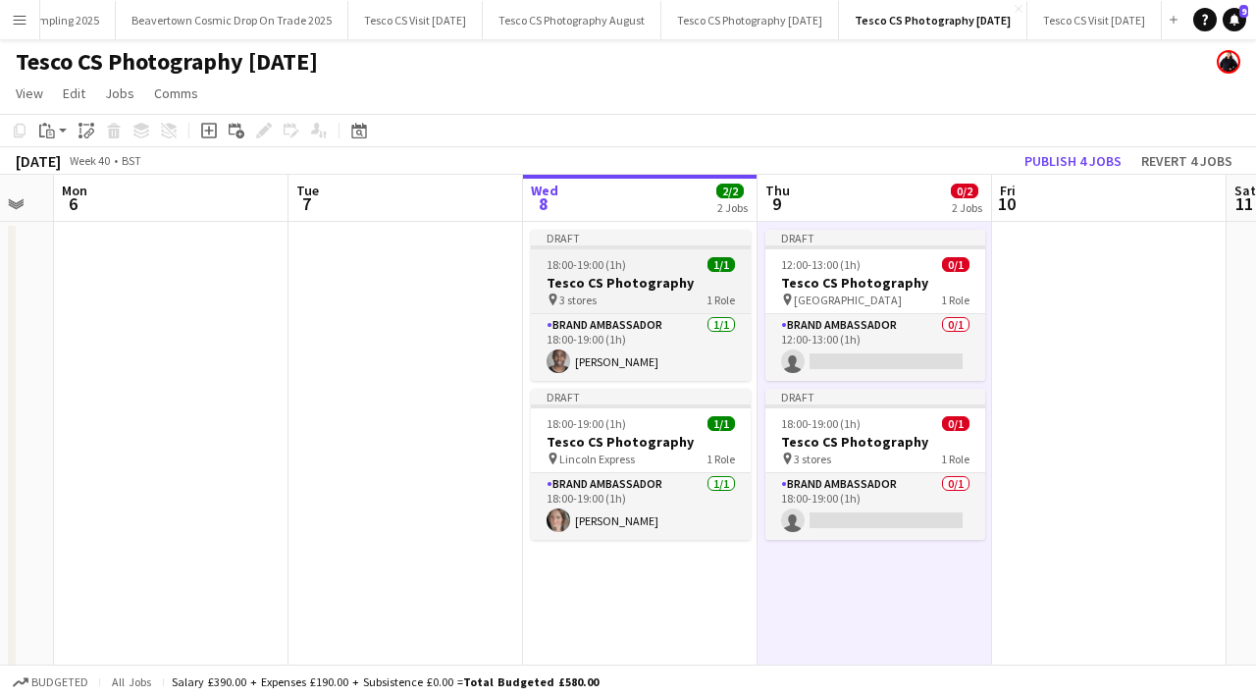
click at [673, 272] on app-job-card "Draft 18:00-19:00 (1h) 1/1 Tesco CS Photography pin 3 stores 1 Role Brand Ambas…" at bounding box center [641, 305] width 220 height 151
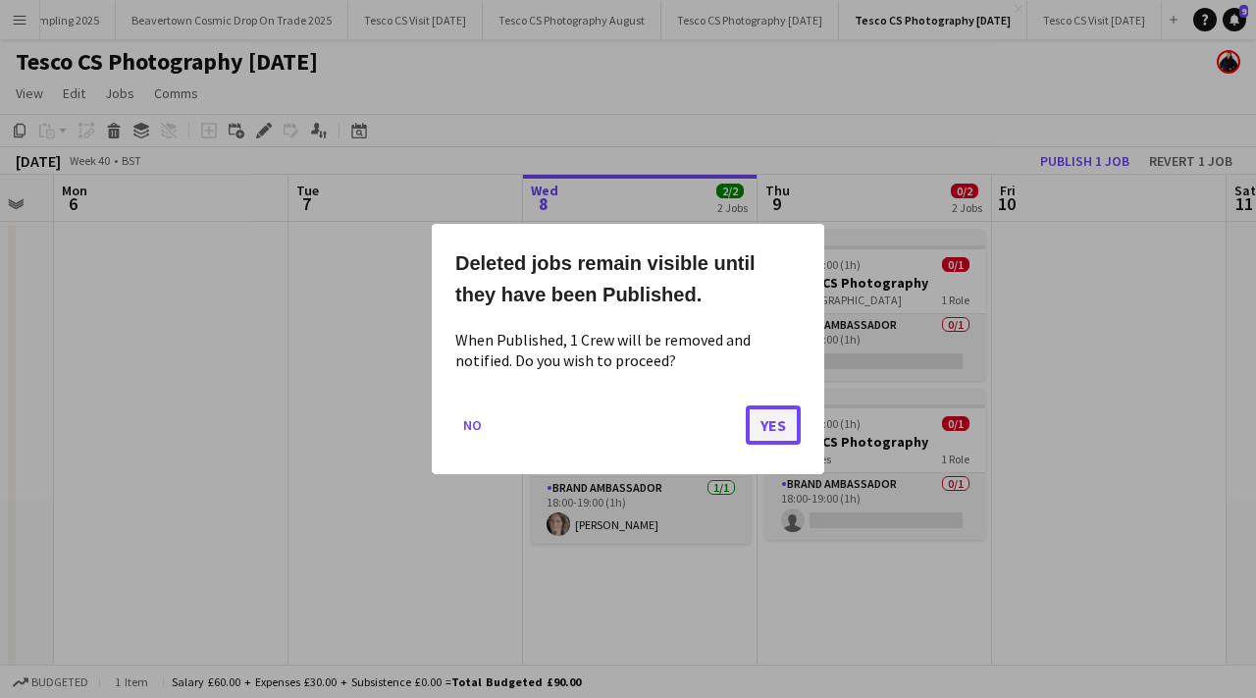
click at [781, 412] on button "Yes" at bounding box center [773, 424] width 55 height 39
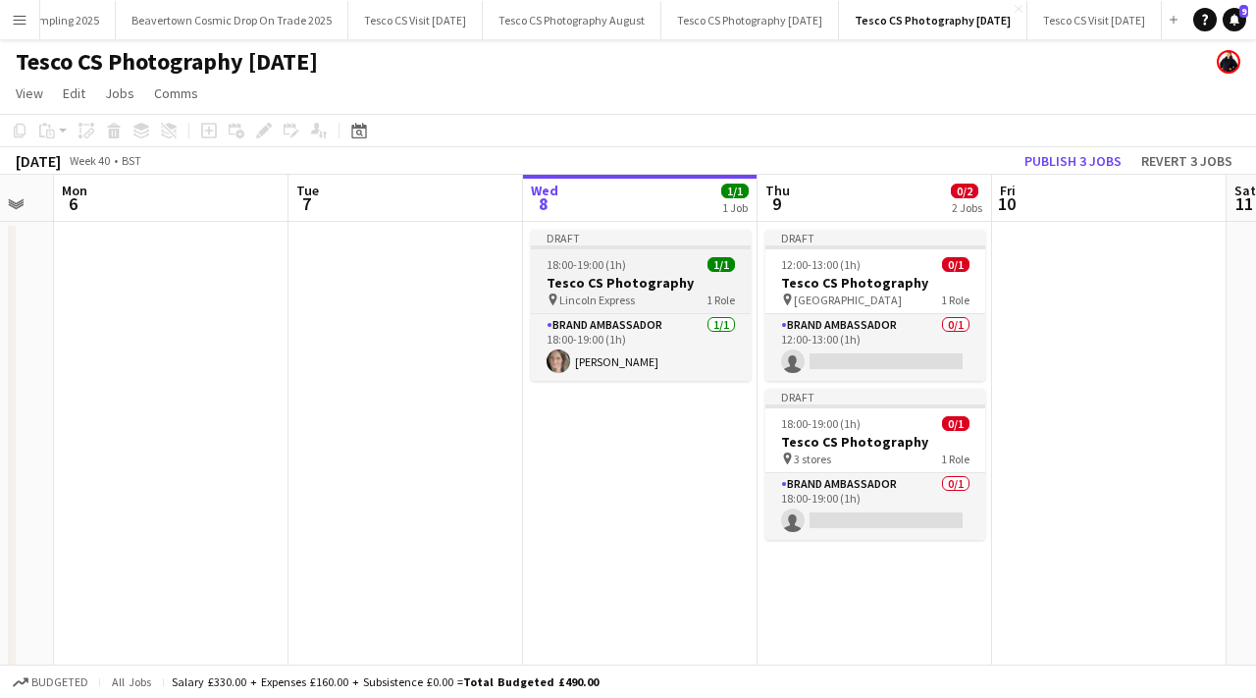
click at [593, 262] on span "18:00-19:00 (1h)" at bounding box center [587, 264] width 80 height 15
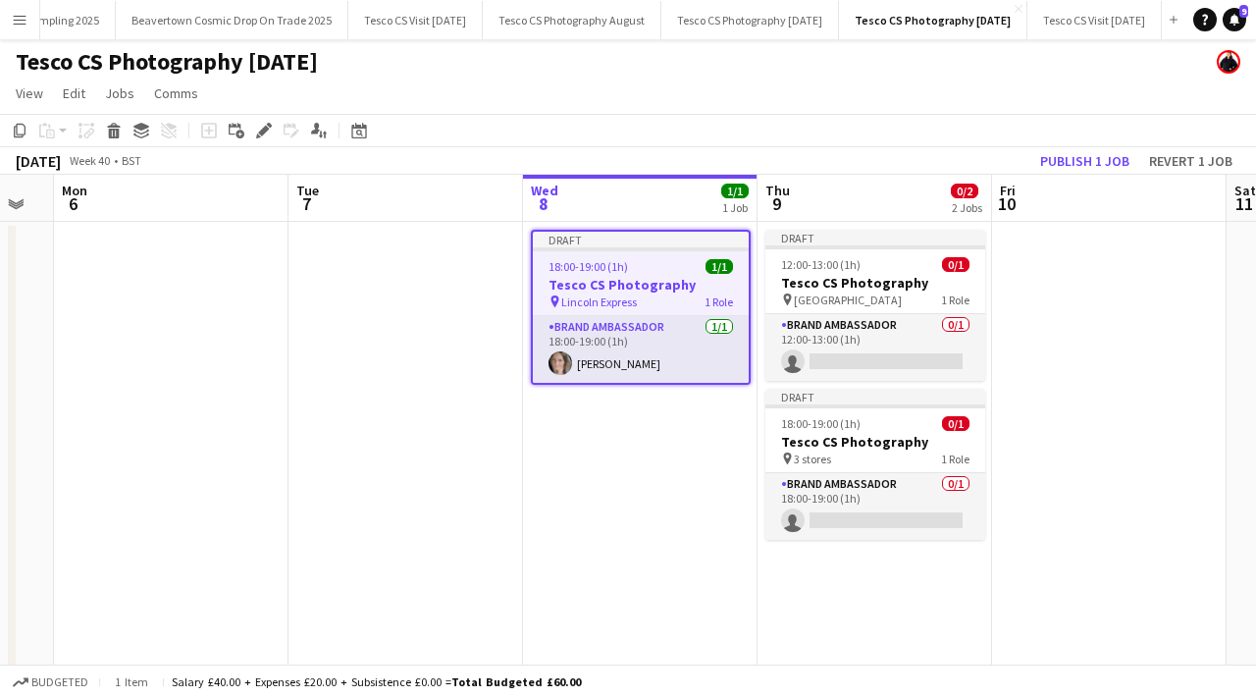
click at [820, 587] on app-date-cell "Draft 12:00-13:00 (1h) 0/1 Tesco CS Photography pin South Gate Road Express 1 R…" at bounding box center [875, 648] width 235 height 852
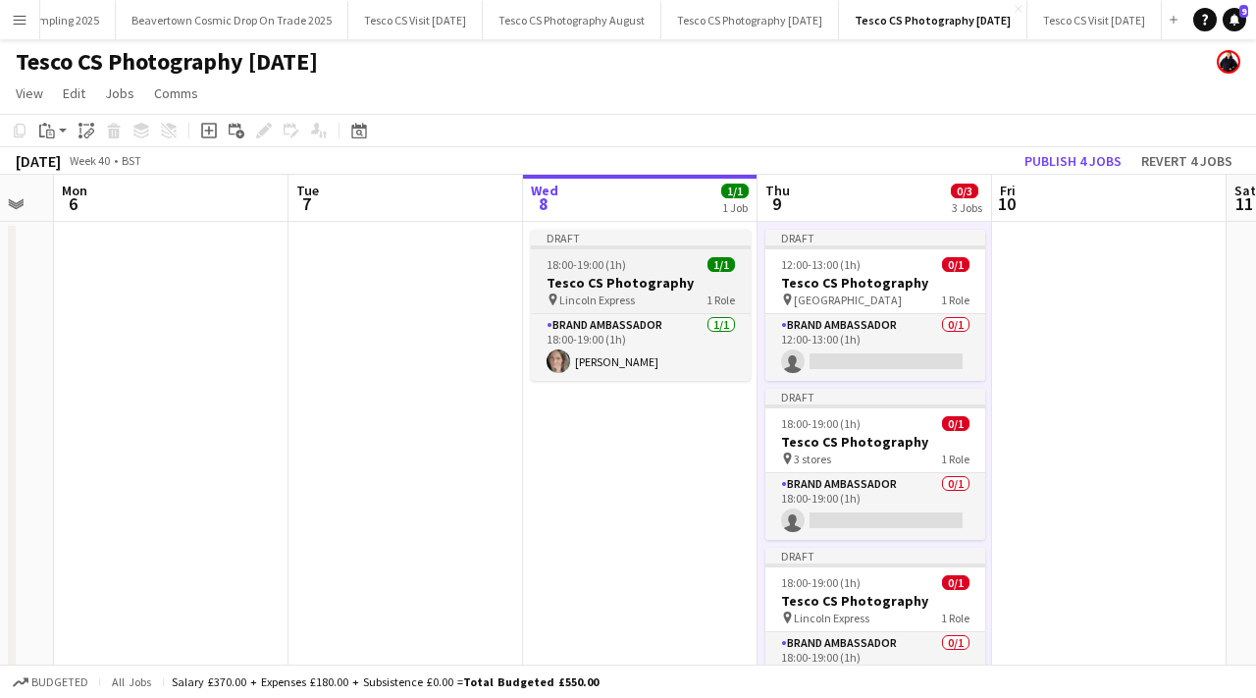
click at [636, 280] on h3 "Tesco CS Photography" at bounding box center [641, 283] width 220 height 18
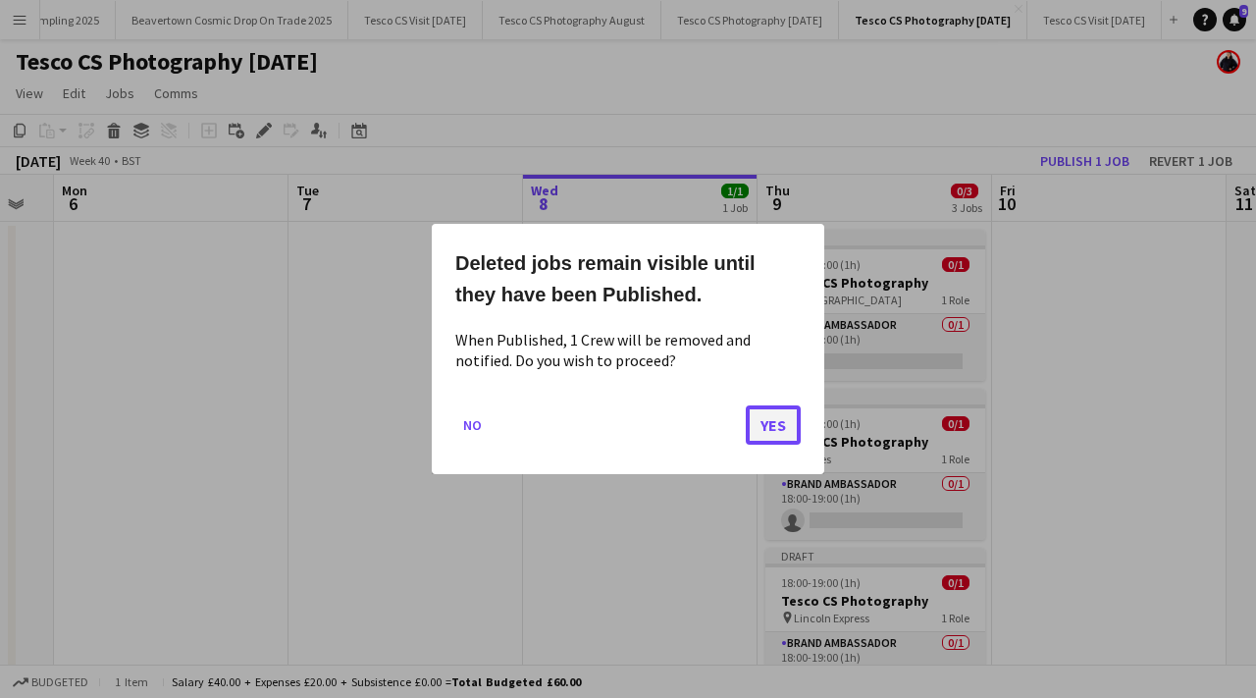
click at [762, 420] on button "Yes" at bounding box center [773, 424] width 55 height 39
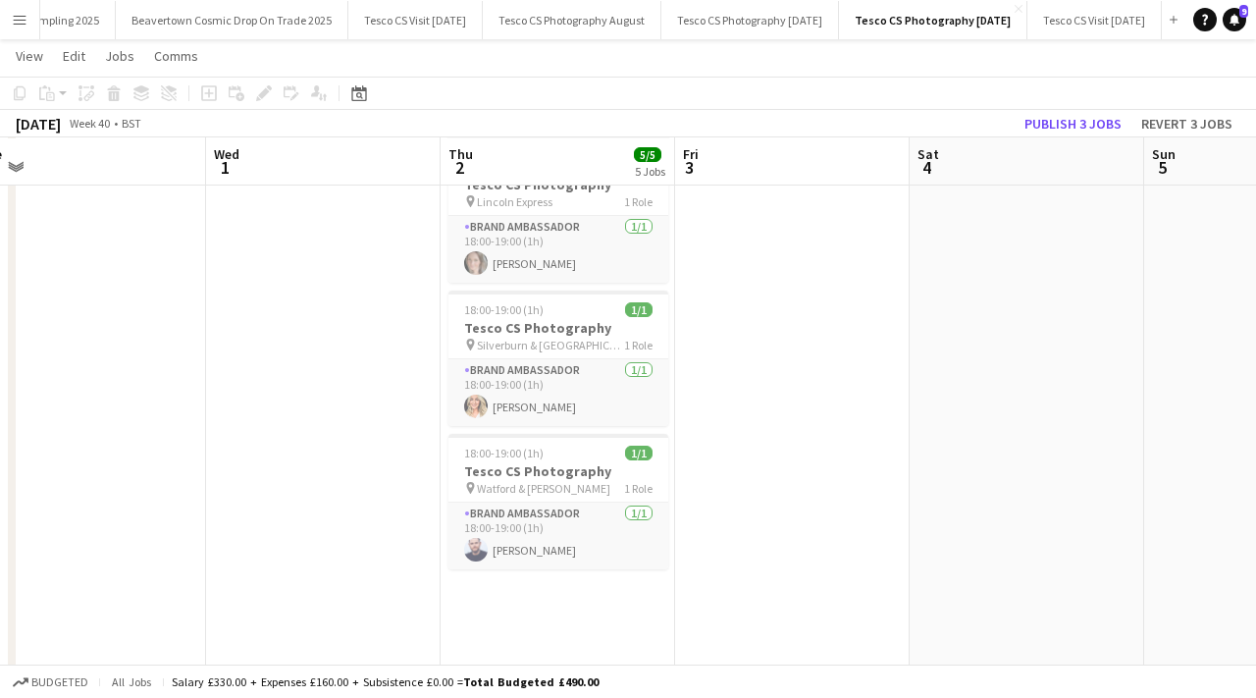
scroll to position [374, 0]
click at [529, 337] on span "Silverburn & [GEOGRAPHIC_DATA]" at bounding box center [550, 344] width 147 height 15
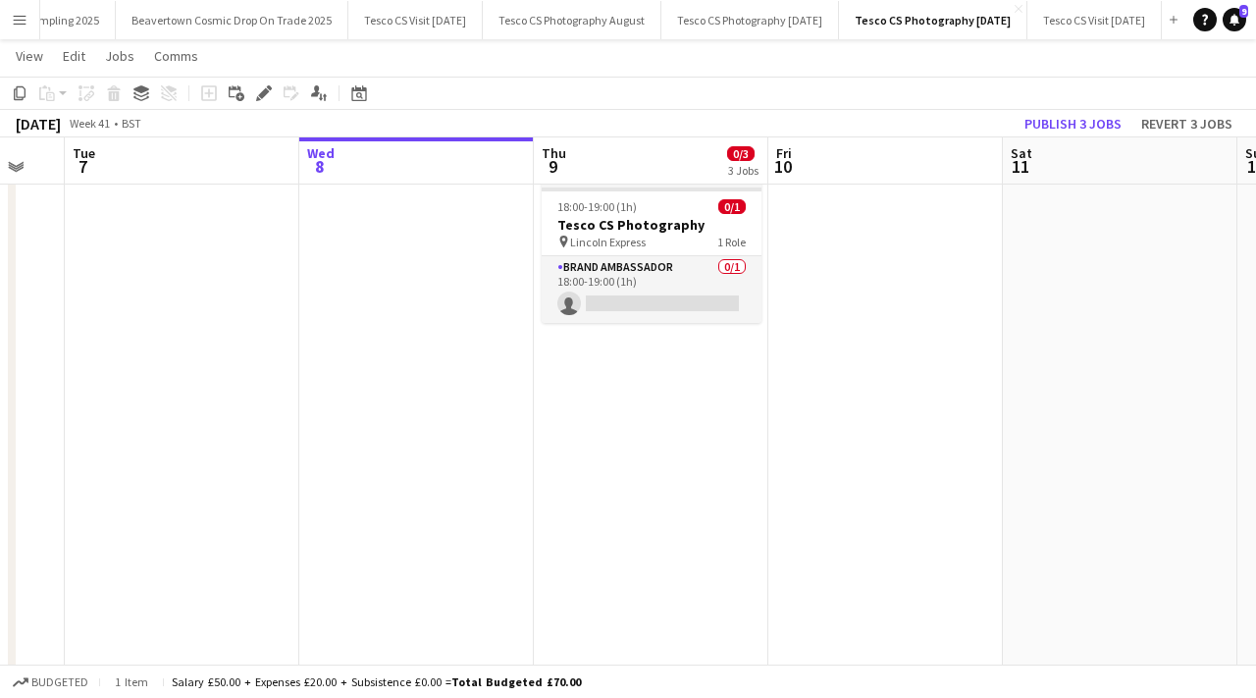
scroll to position [0, 652]
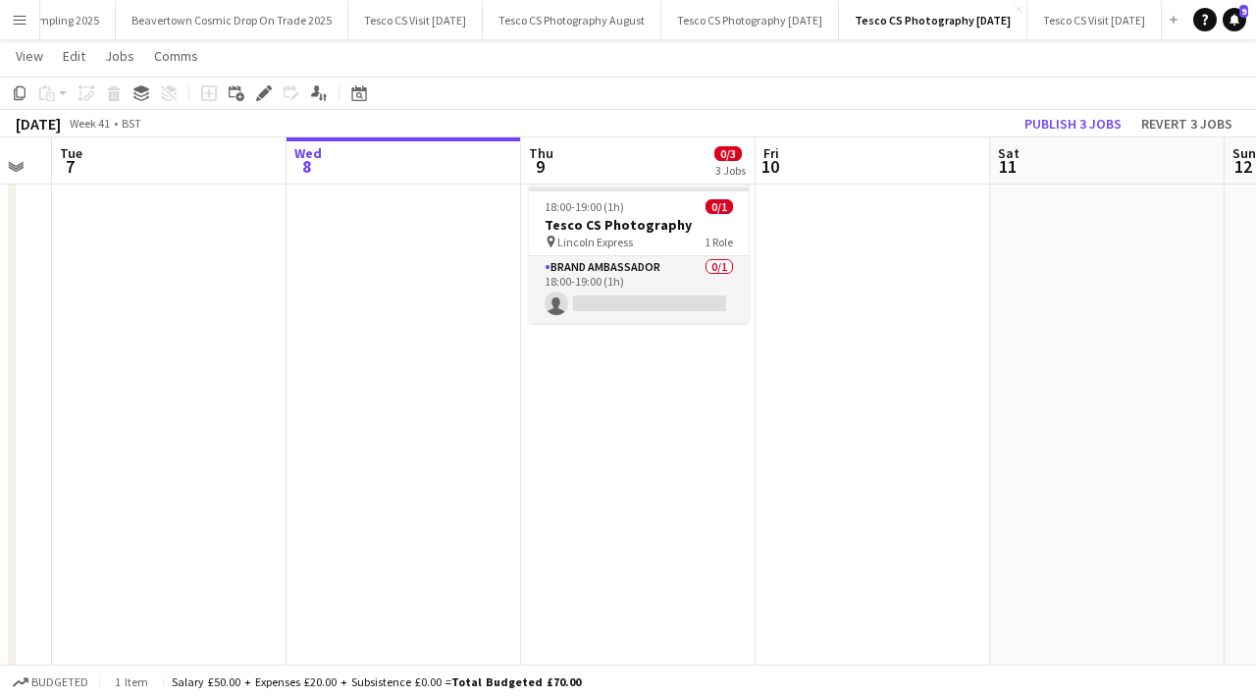
click at [653, 363] on app-date-cell "Draft 12:00-13:00 (1h) 0/1 Tesco CS Photography pin South Gate Road Express 1 R…" at bounding box center [638, 272] width 235 height 852
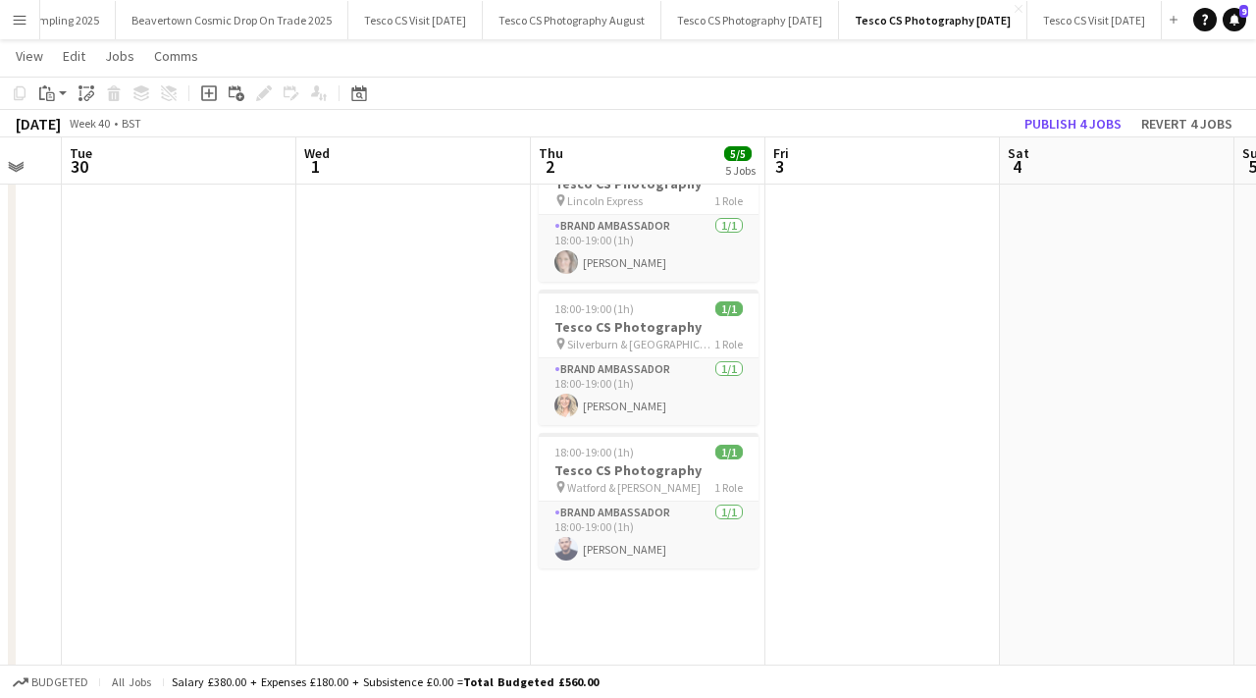
scroll to position [0, 435]
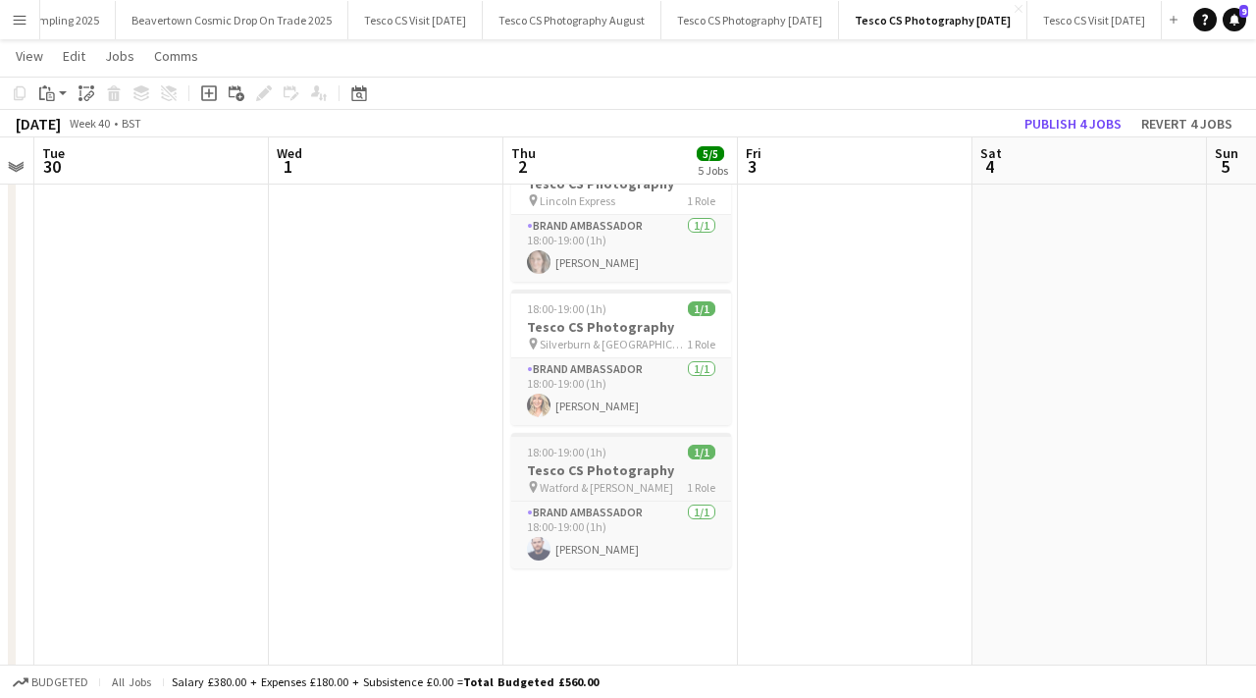
click at [627, 480] on span "Watford & [PERSON_NAME]" at bounding box center [606, 487] width 133 height 15
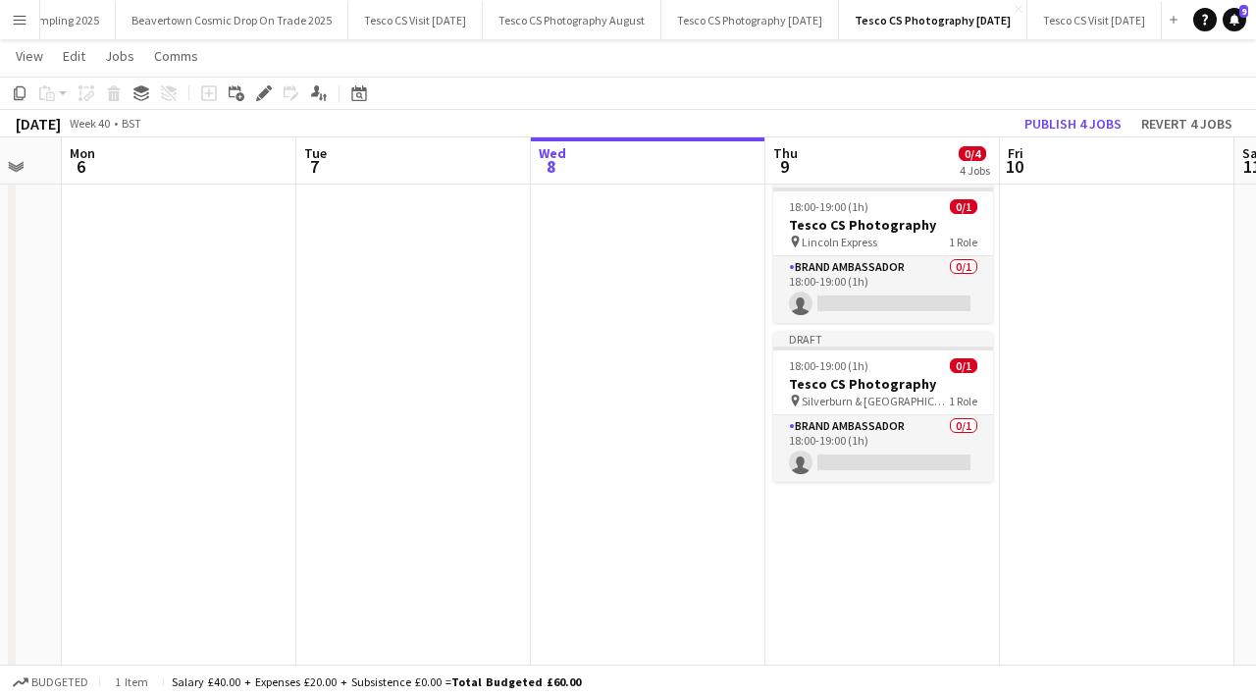
click at [841, 507] on app-date-cell "Draft 12:00-13:00 (1h) 0/1 Tesco CS Photography pin South Gate Road Express 1 R…" at bounding box center [883, 272] width 235 height 852
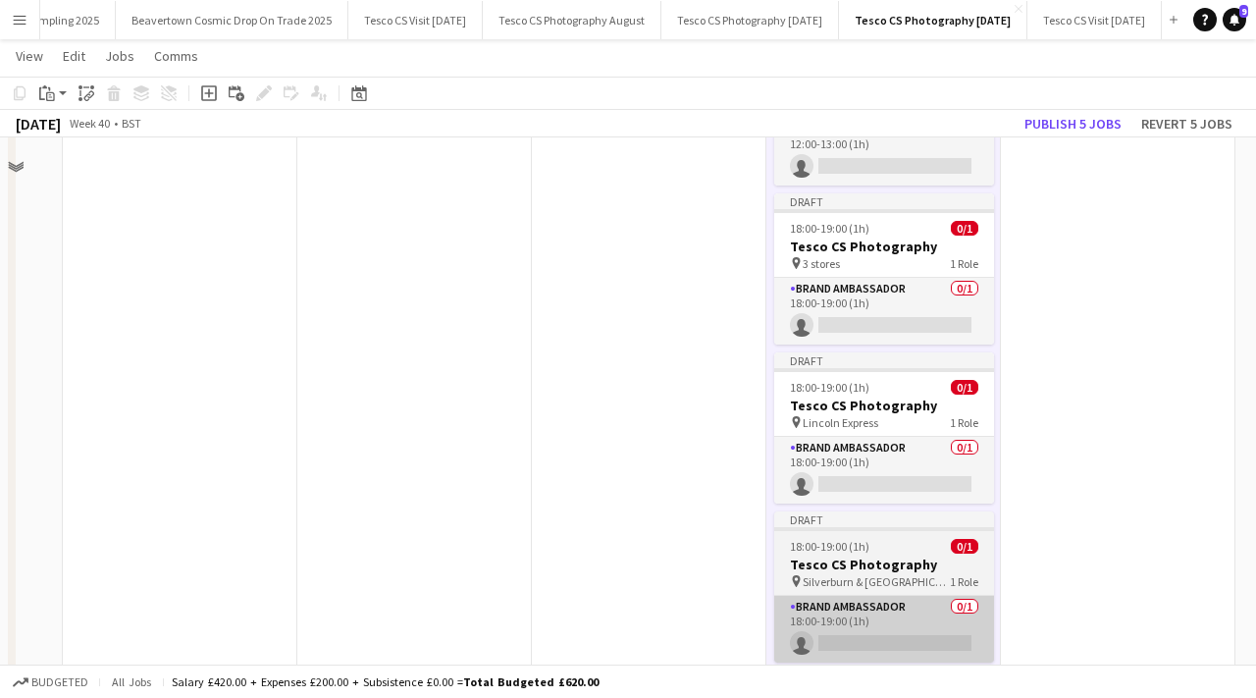
scroll to position [0, 0]
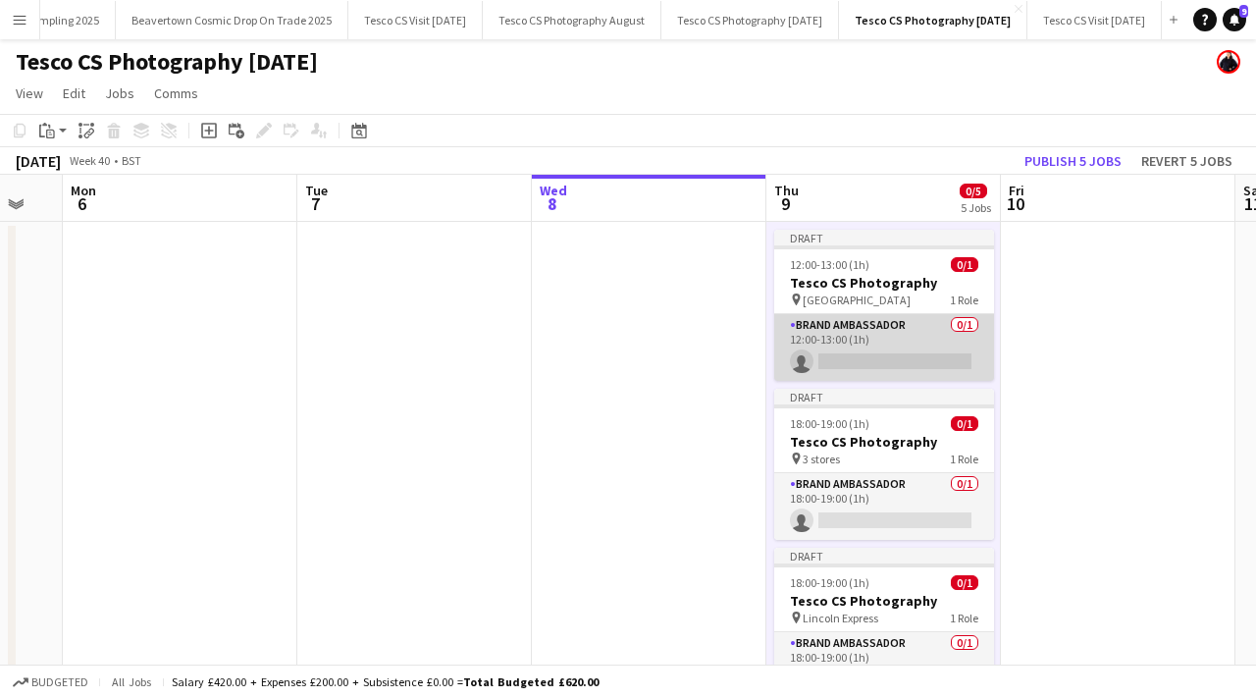
click at [868, 362] on app-card-role "Brand Ambassador 0/1 12:00-13:00 (1h) single-neutral-actions" at bounding box center [884, 347] width 220 height 67
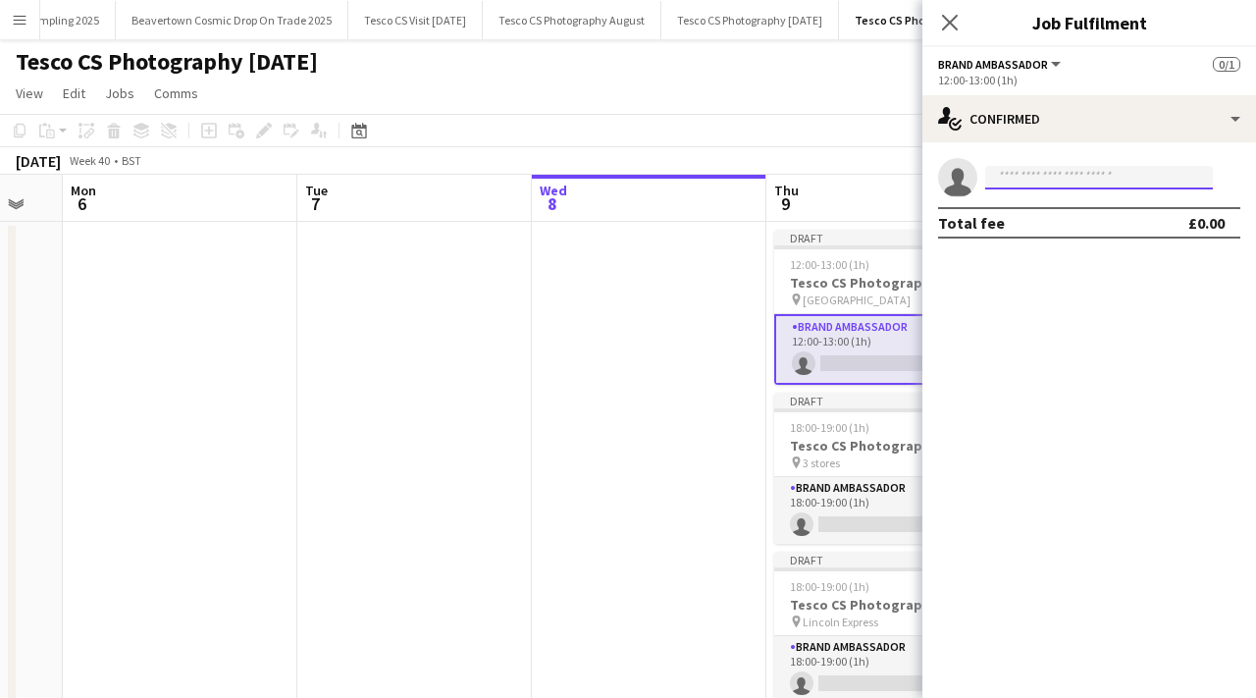
click at [1093, 186] on input at bounding box center [1099, 178] width 228 height 24
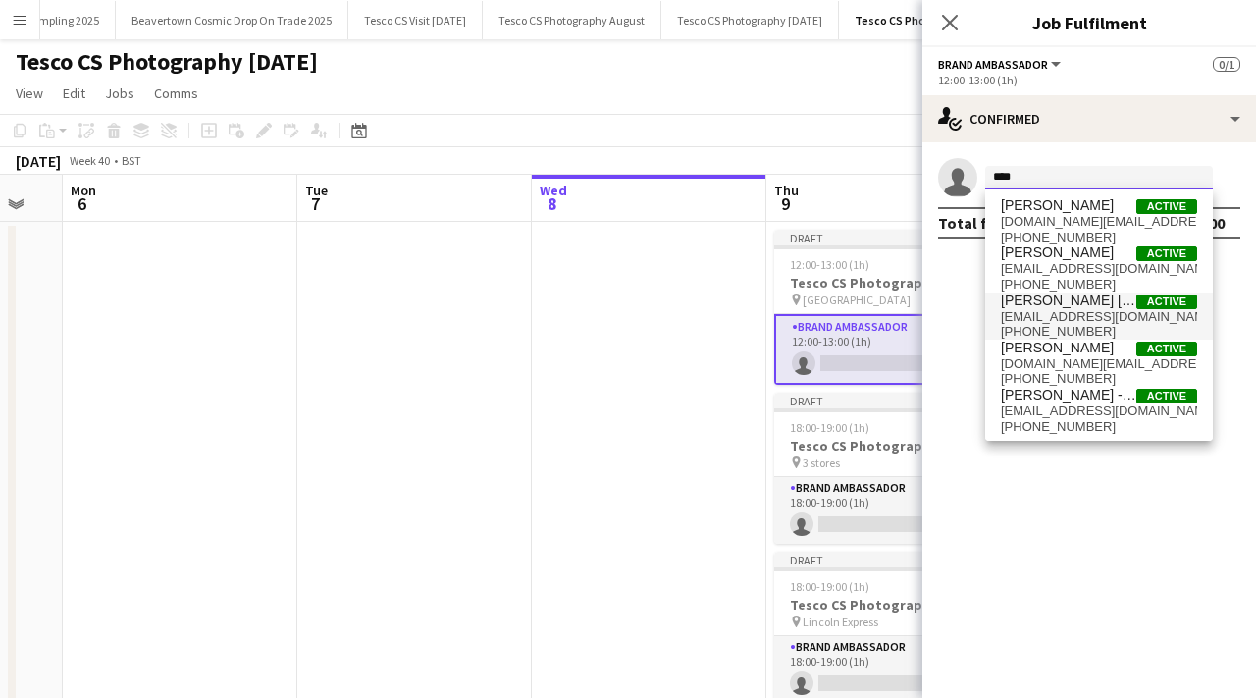
type input "****"
click at [1084, 298] on span "[PERSON_NAME] [PERSON_NAME]" at bounding box center [1068, 300] width 135 height 17
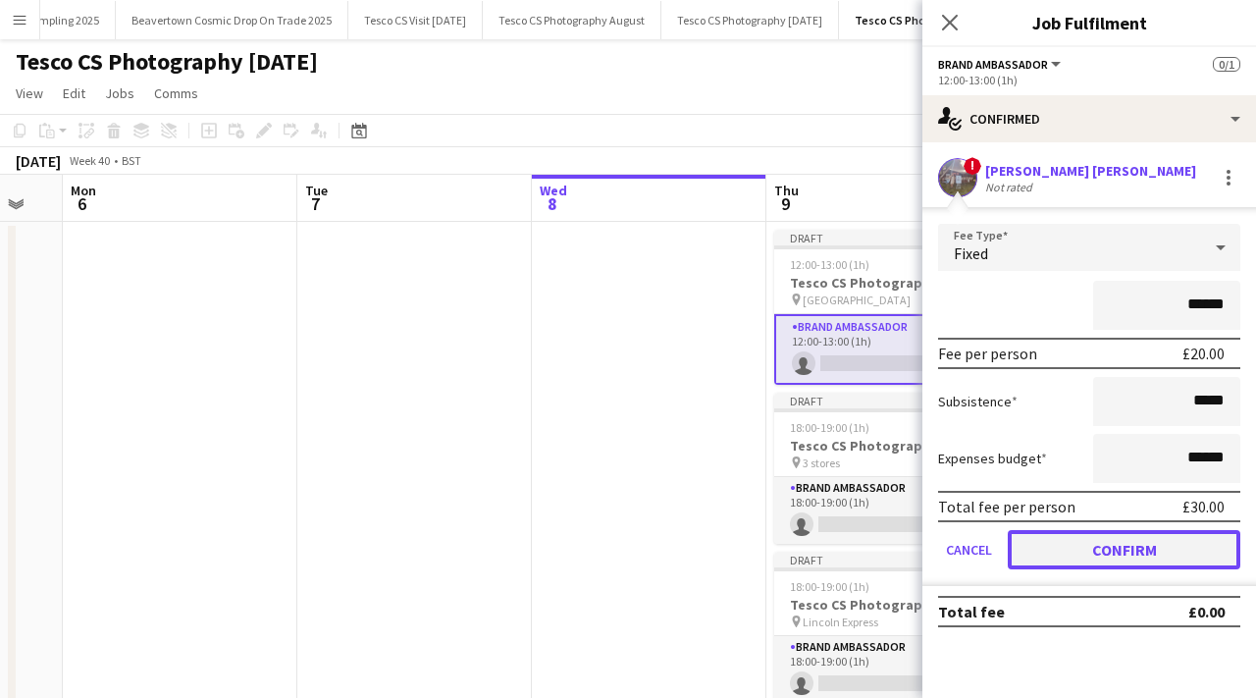
click at [1099, 549] on button "Confirm" at bounding box center [1124, 549] width 233 height 39
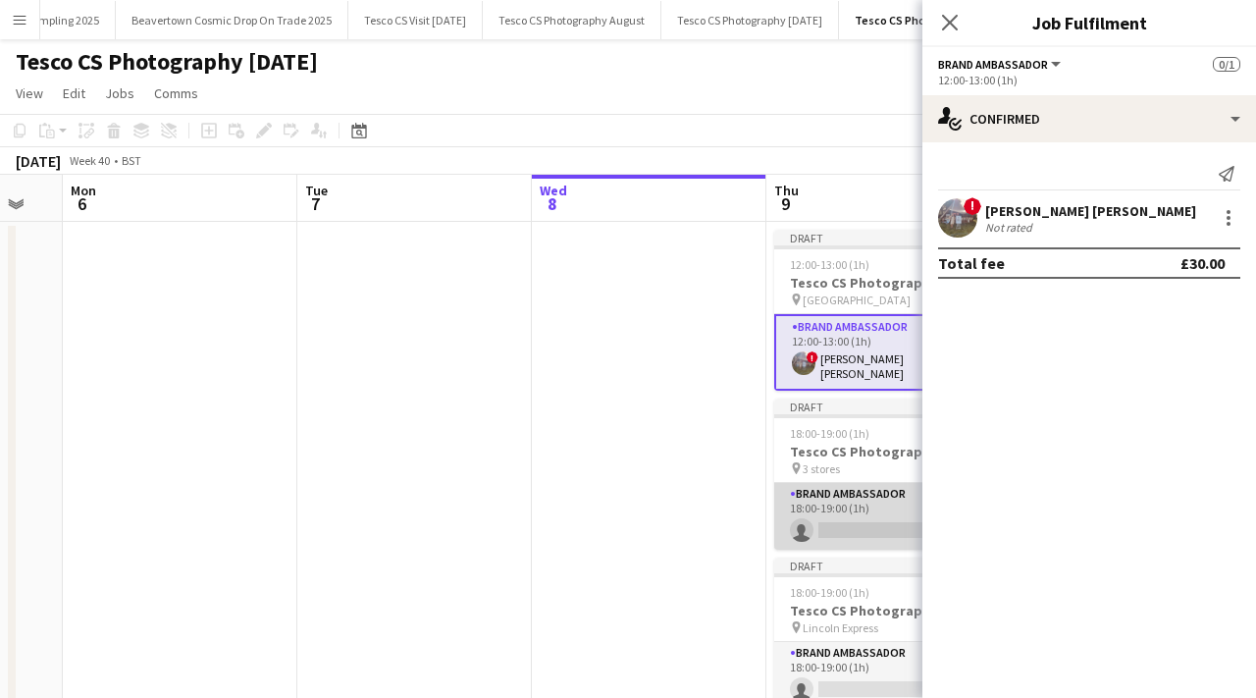
click at [868, 528] on app-card-role "Brand Ambassador 0/1 18:00-19:00 (1h) single-neutral-actions" at bounding box center [884, 516] width 220 height 67
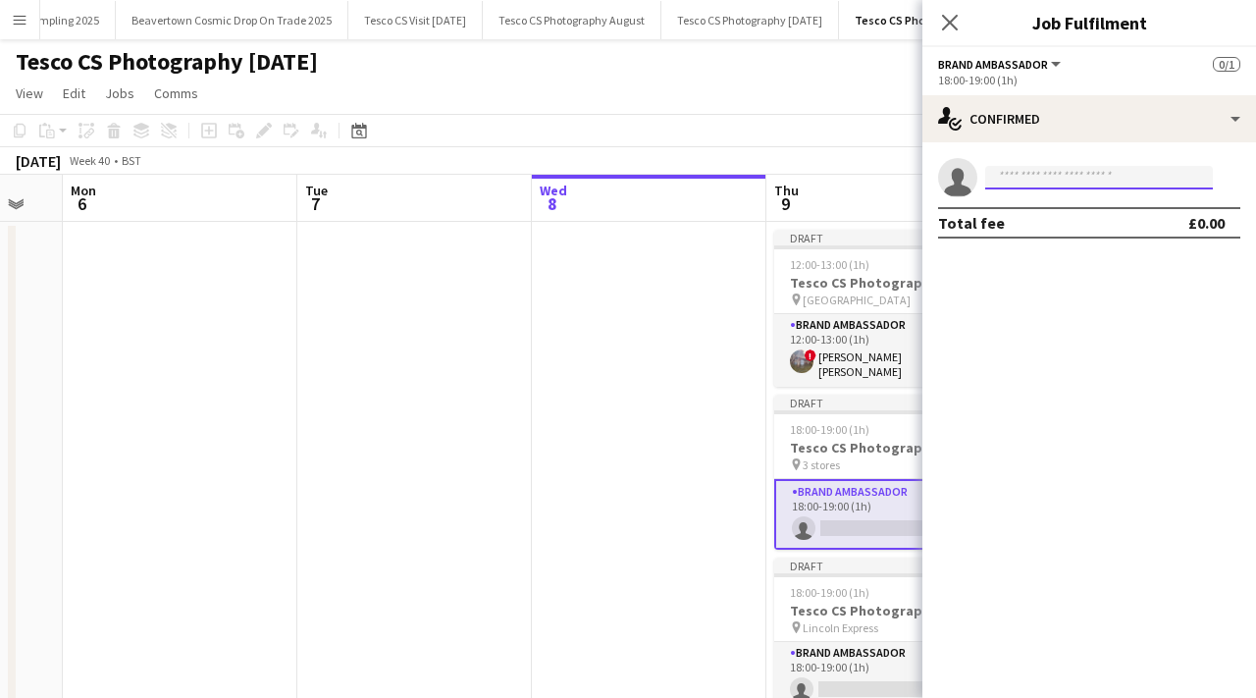
click at [1028, 180] on input at bounding box center [1099, 178] width 228 height 24
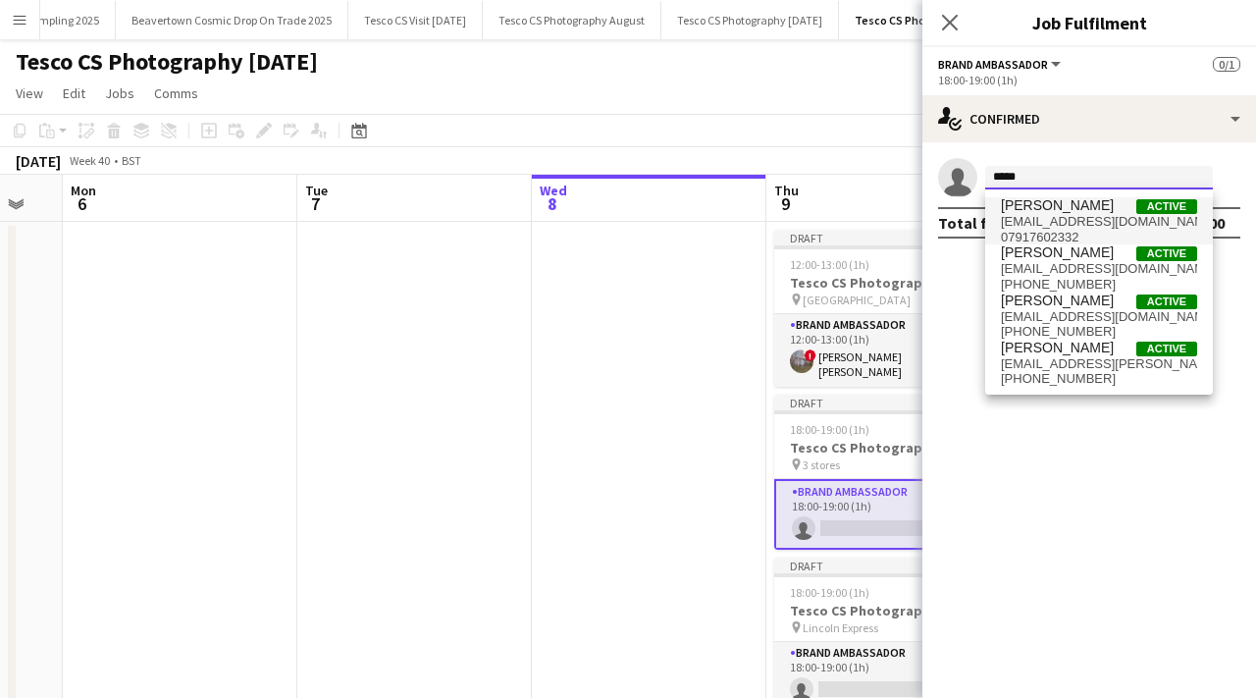
type input "*****"
click at [1067, 224] on span "[EMAIL_ADDRESS][DOMAIN_NAME]" at bounding box center [1099, 222] width 196 height 16
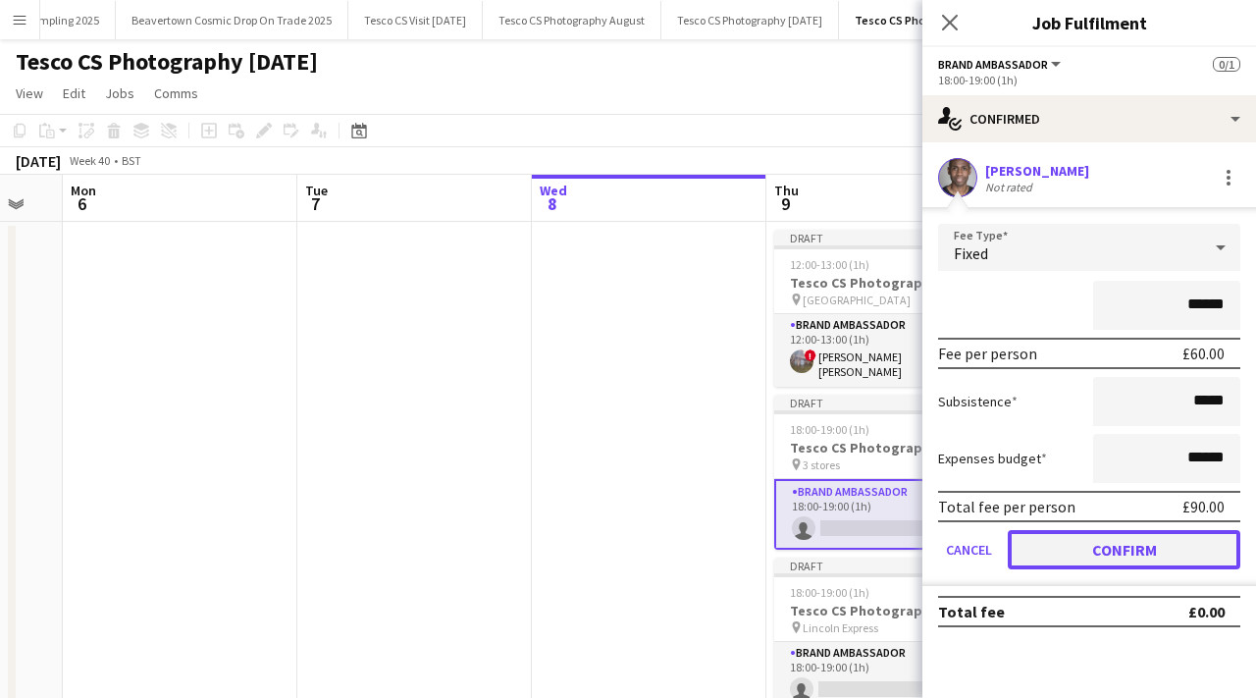
click at [1039, 551] on button "Confirm" at bounding box center [1124, 549] width 233 height 39
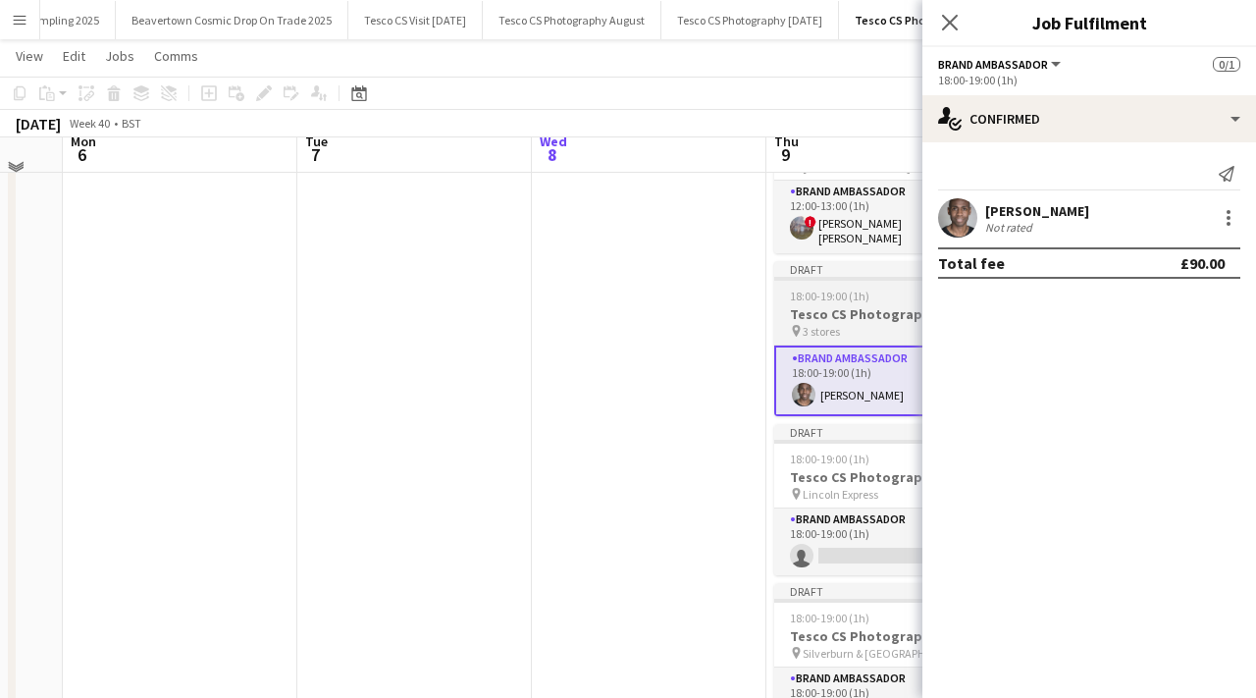
scroll to position [224, 0]
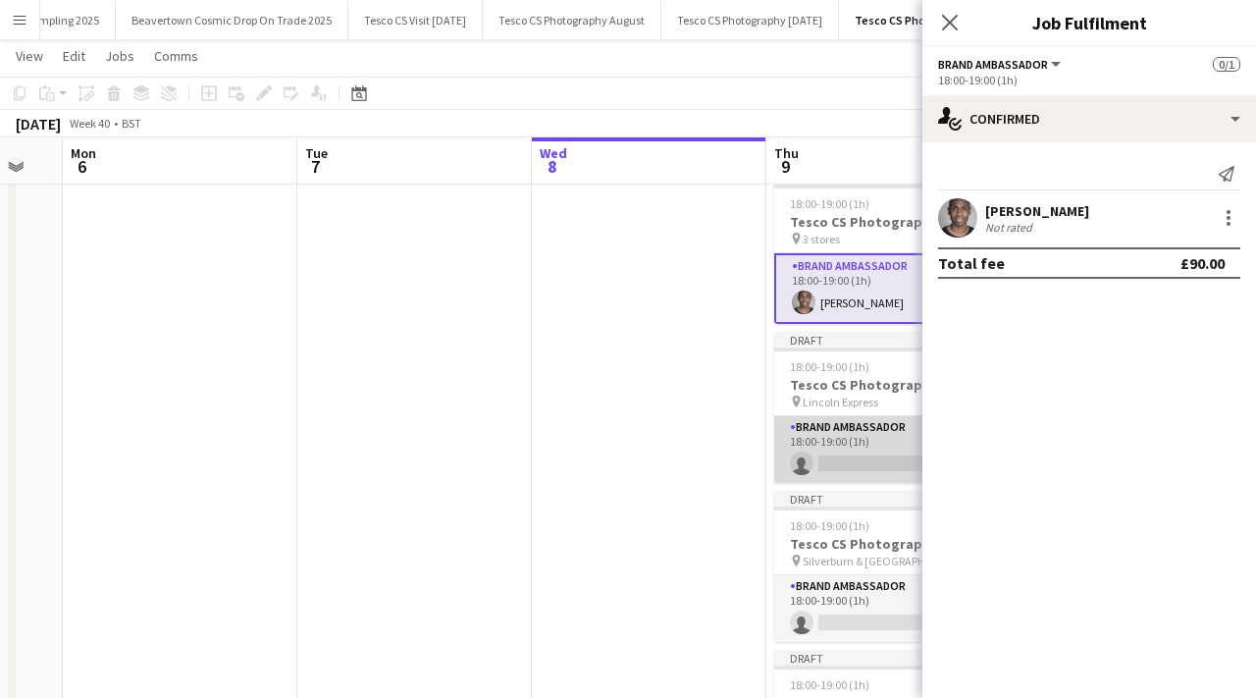
click at [876, 470] on app-card-role "Brand Ambassador 0/1 18:00-19:00 (1h) single-neutral-actions" at bounding box center [884, 449] width 220 height 67
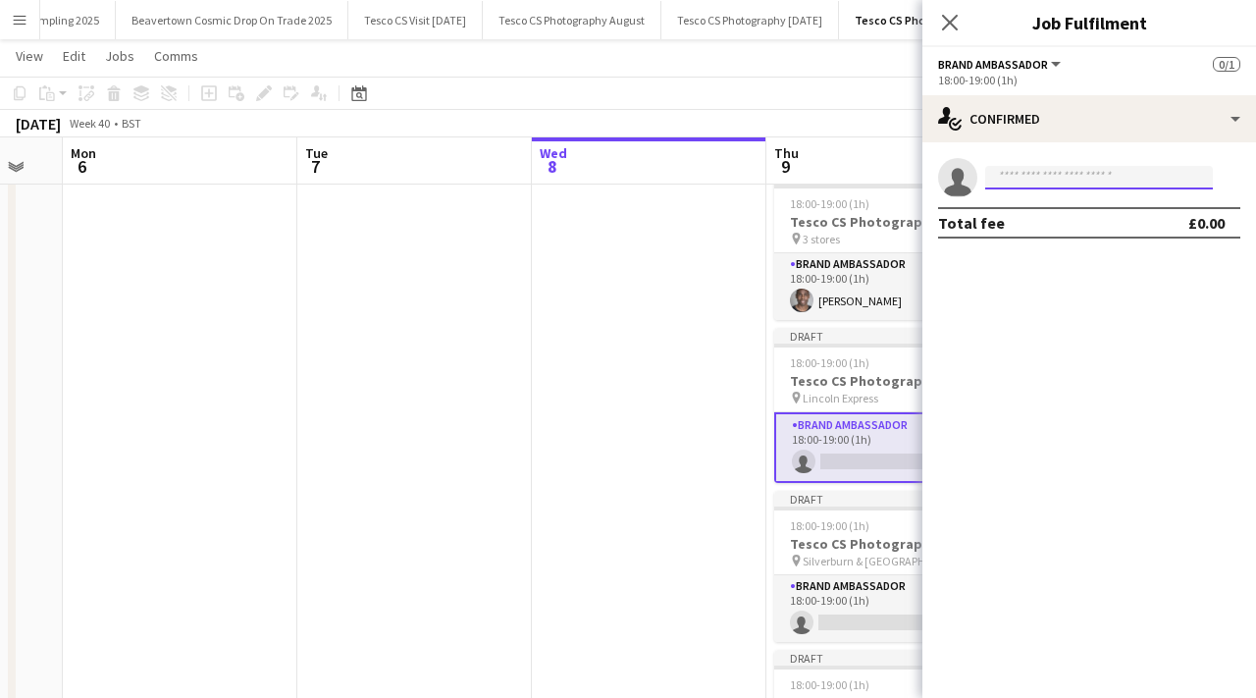
click at [1039, 180] on input at bounding box center [1099, 178] width 228 height 24
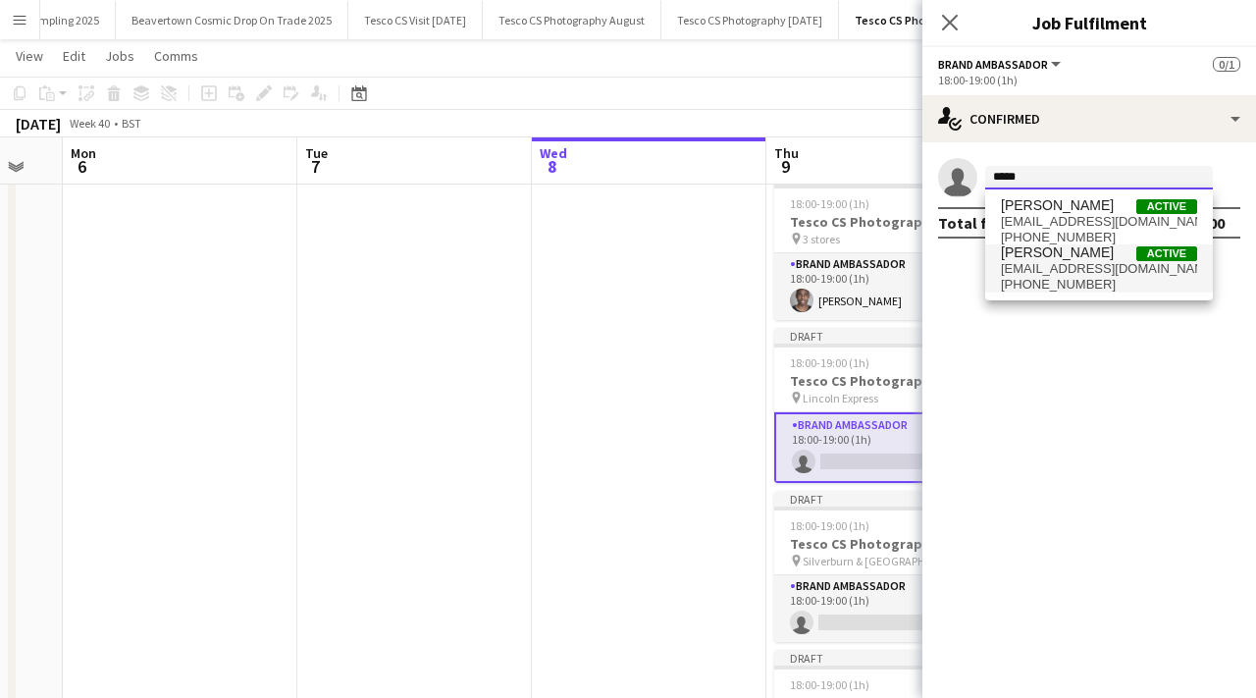
type input "*****"
click at [1057, 285] on span "[PHONE_NUMBER]" at bounding box center [1099, 285] width 196 height 16
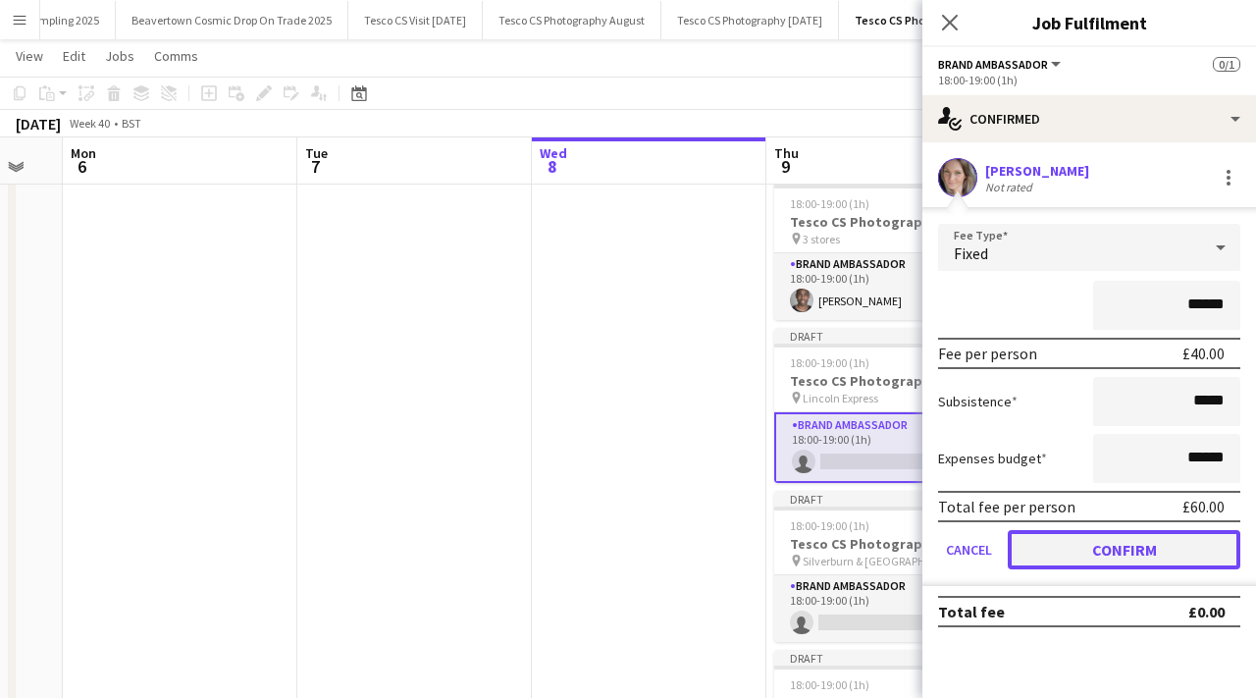
click at [1069, 534] on button "Confirm" at bounding box center [1124, 549] width 233 height 39
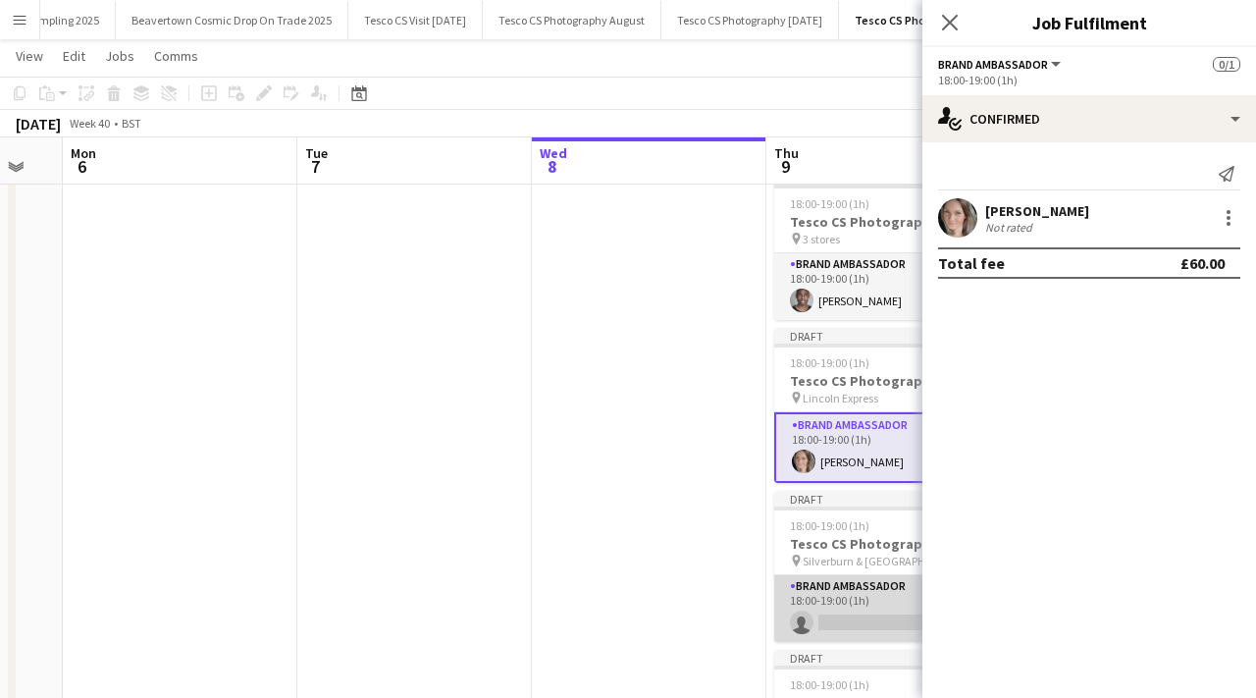
click at [832, 612] on app-card-role "Brand Ambassador 0/1 18:00-19:00 (1h) single-neutral-actions" at bounding box center [884, 608] width 220 height 67
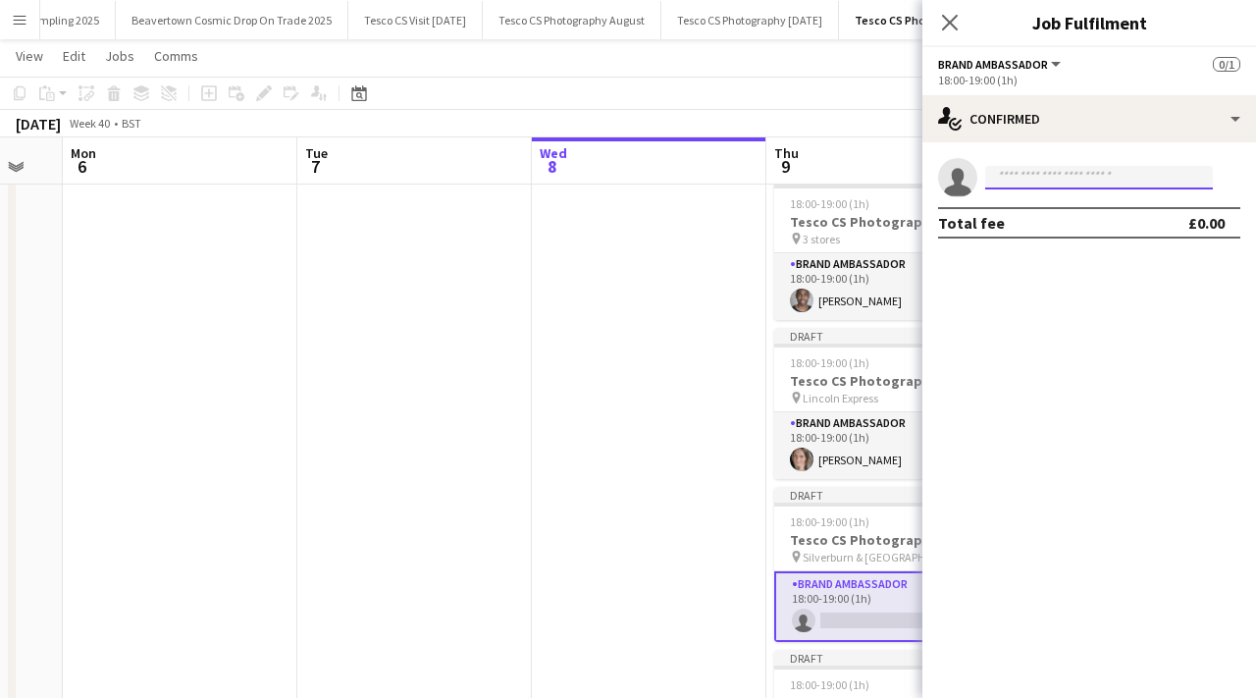
click at [1016, 183] on input at bounding box center [1099, 178] width 228 height 24
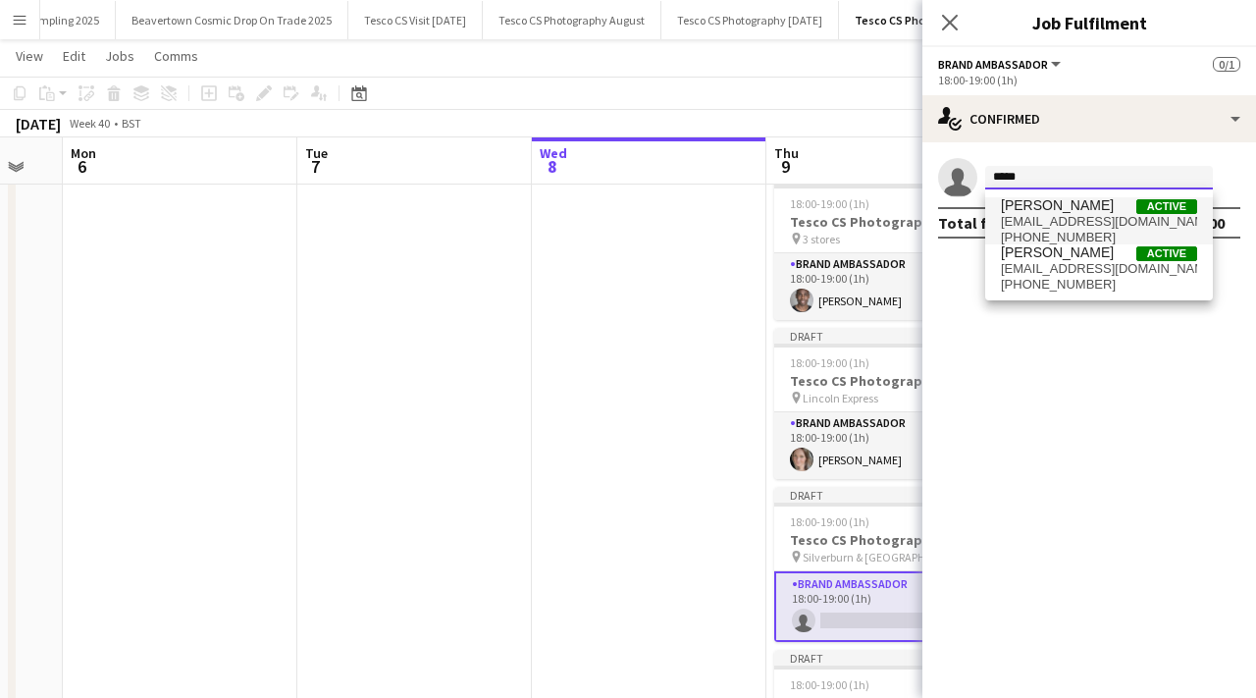
type input "*****"
click at [1035, 201] on span "[PERSON_NAME]" at bounding box center [1057, 205] width 113 height 17
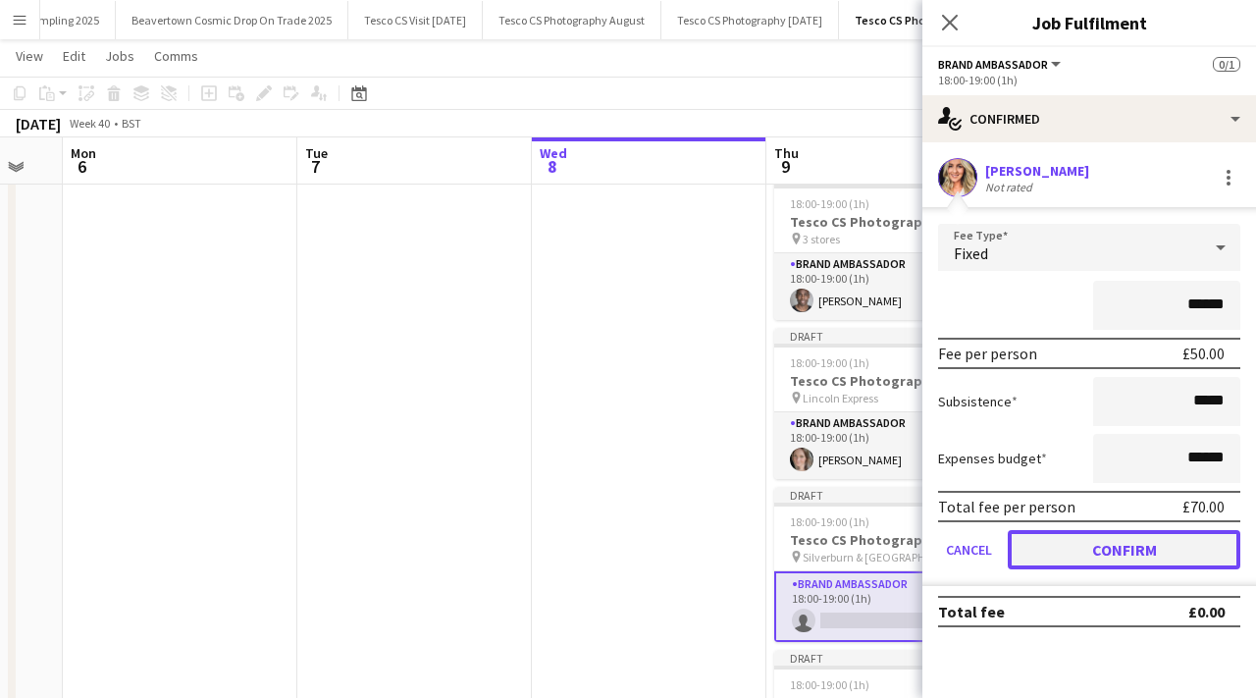
click at [1072, 561] on button "Confirm" at bounding box center [1124, 549] width 233 height 39
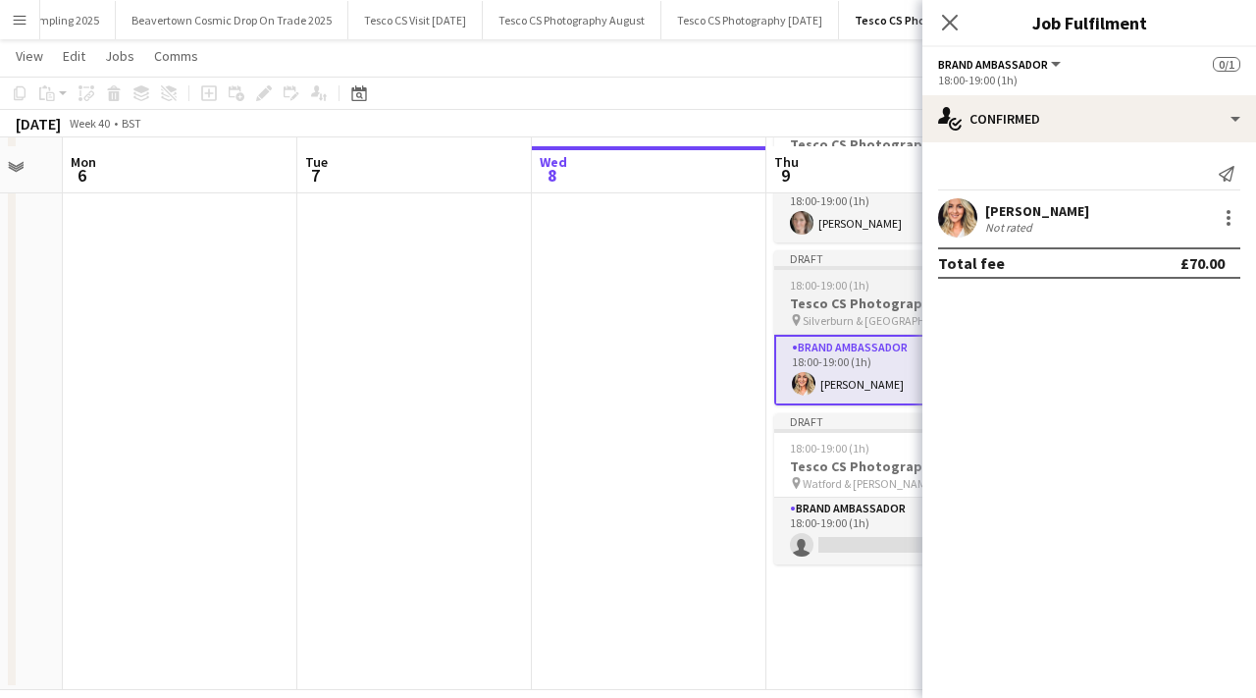
scroll to position [485, 0]
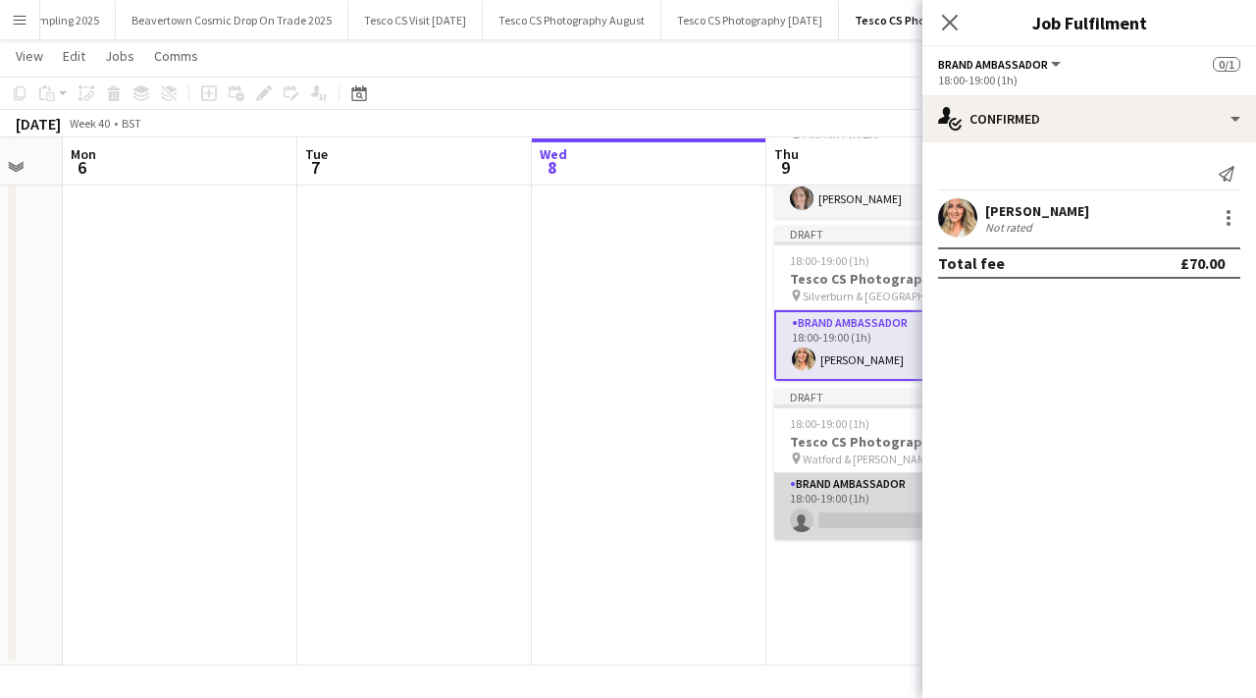
click at [854, 514] on app-card-role "Brand Ambassador 0/1 18:00-19:00 (1h) single-neutral-actions" at bounding box center [884, 506] width 220 height 67
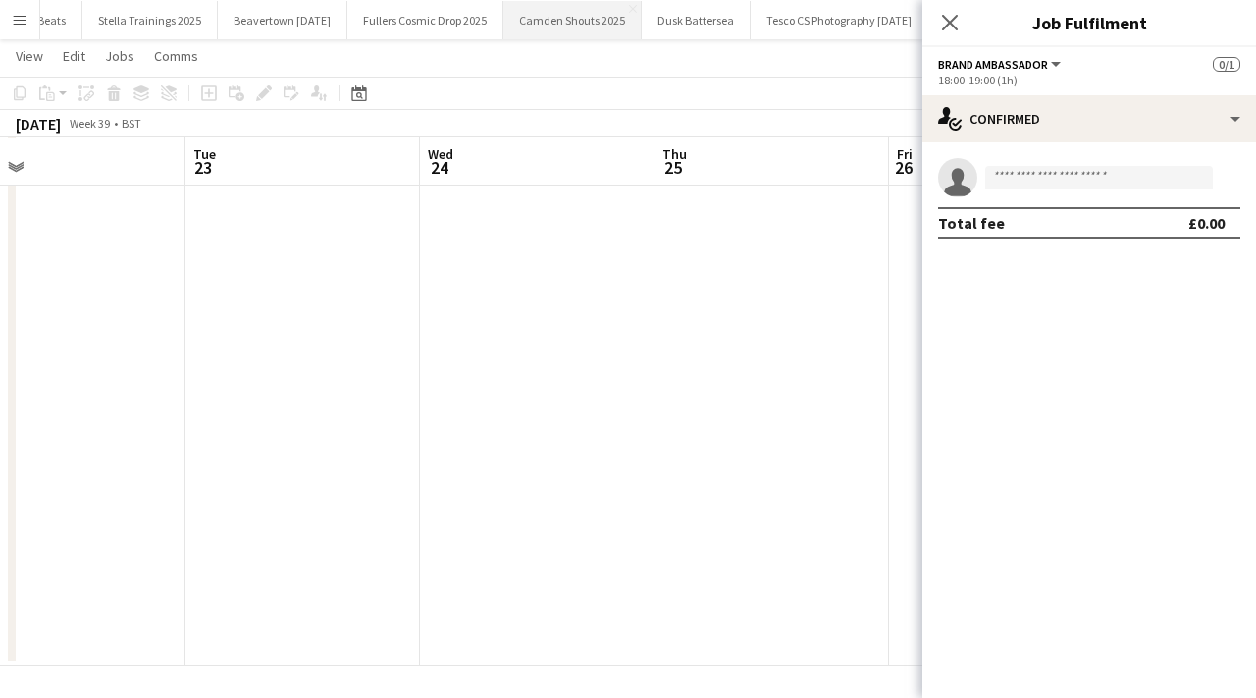
scroll to position [0, 1049]
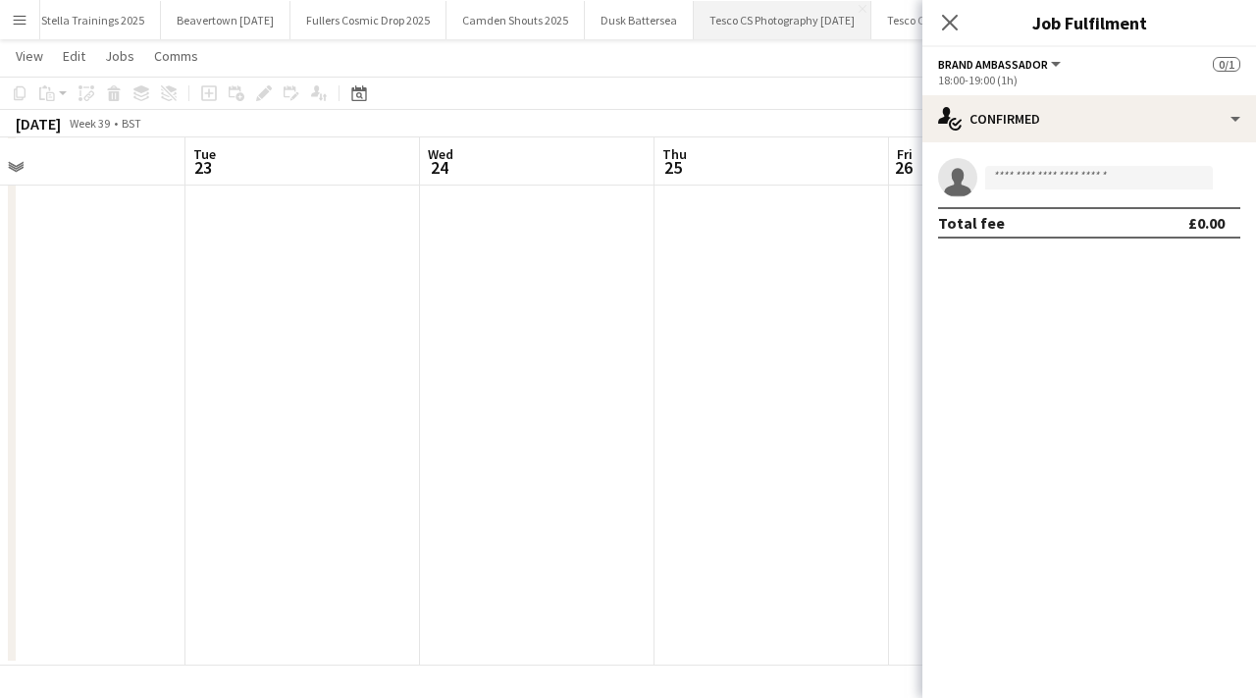
click at [759, 10] on button "Tesco CS Photography [DATE] Close" at bounding box center [783, 20] width 178 height 38
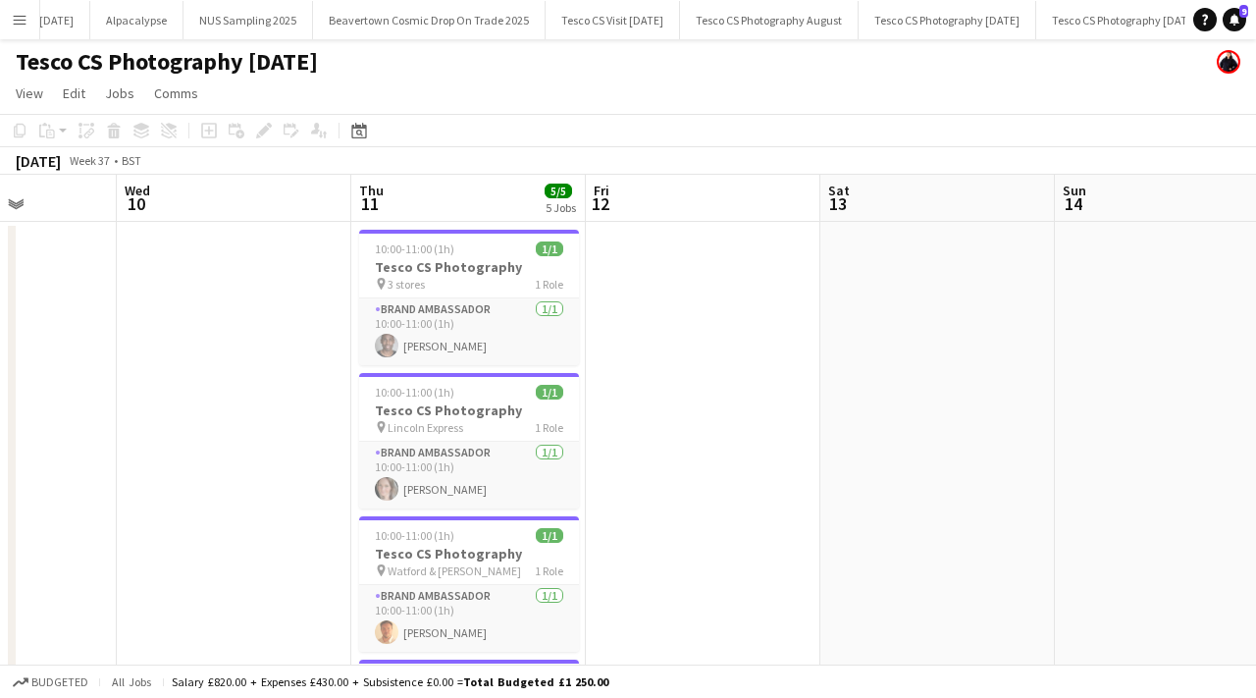
scroll to position [0, 2316]
click at [1042, 26] on button "Tesco CS Visit [DATE] Close" at bounding box center [1095, 20] width 134 height 38
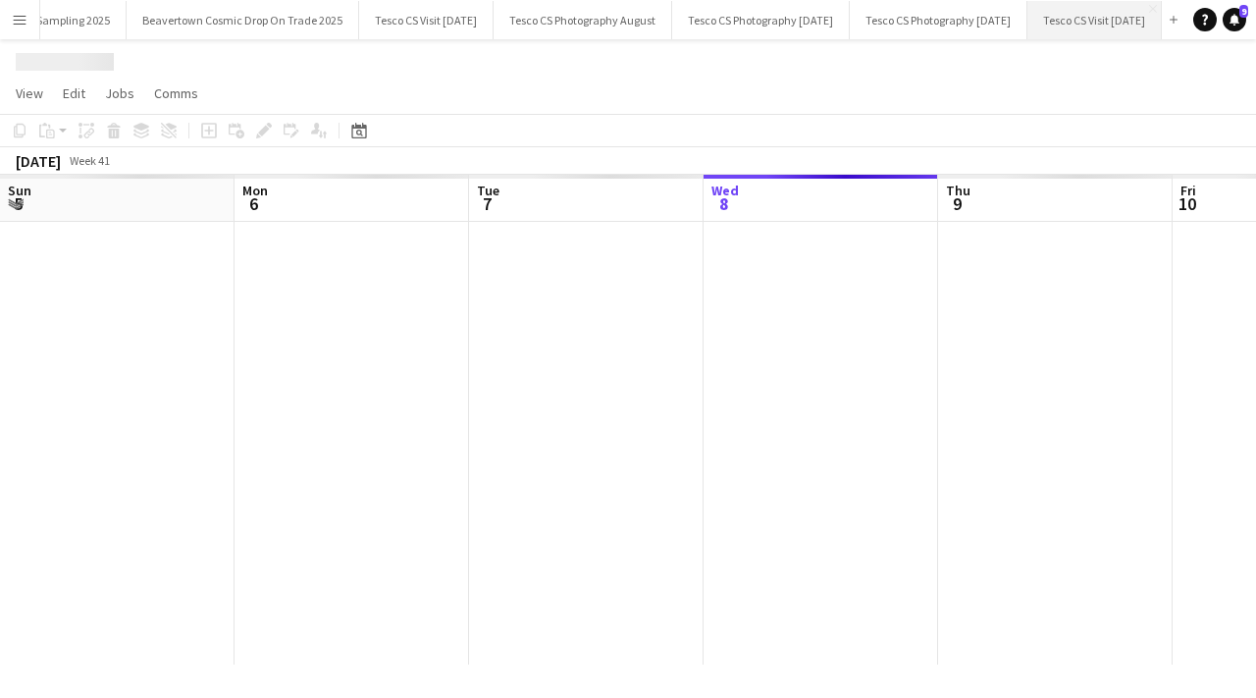
scroll to position [0, 469]
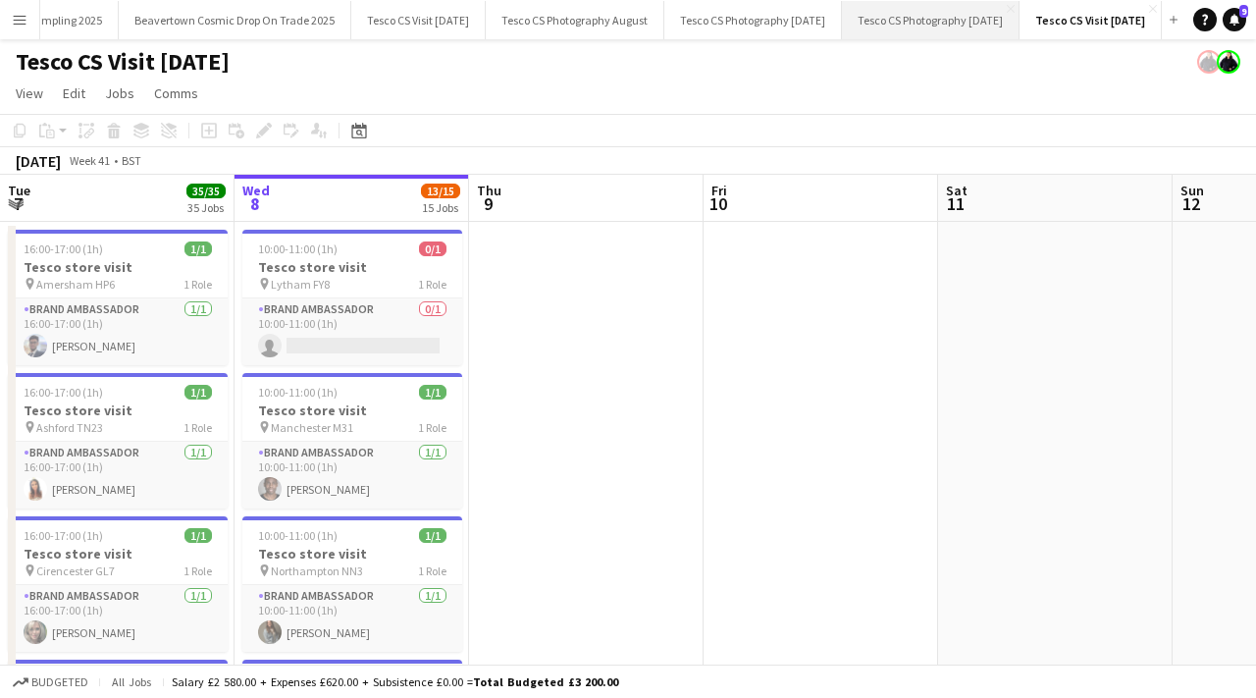
click at [919, 7] on button "Tesco CS Photography [DATE] Close" at bounding box center [931, 20] width 178 height 38
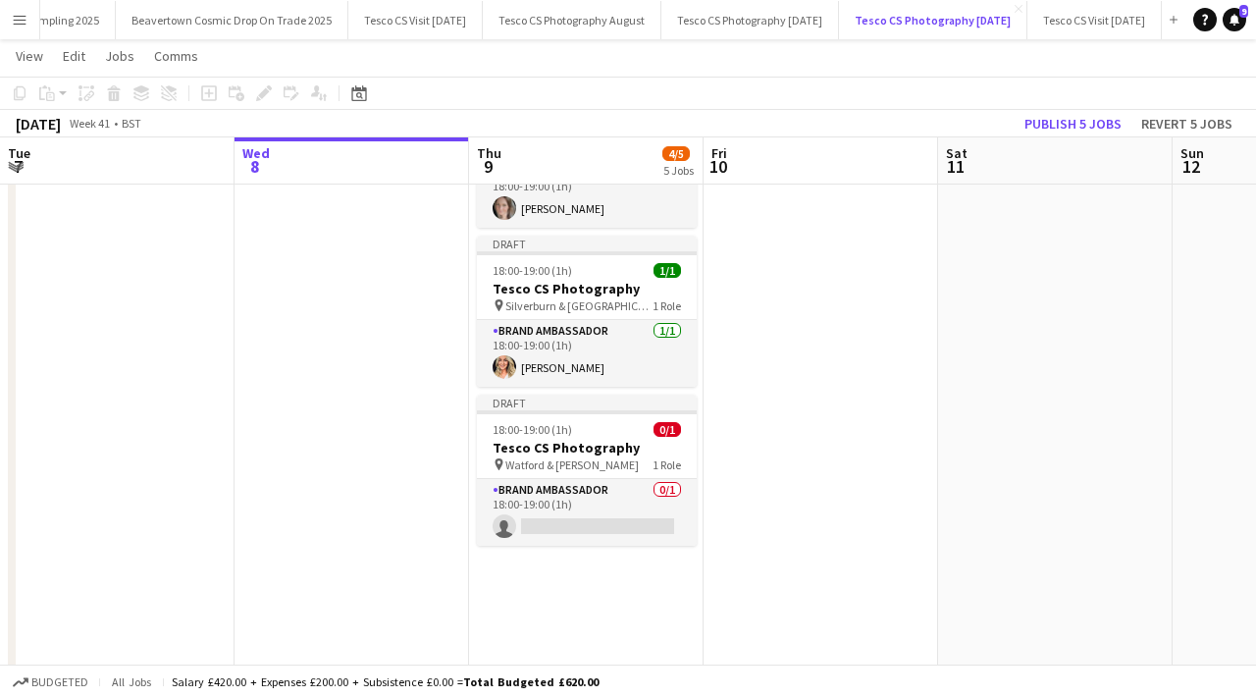
scroll to position [485, 0]
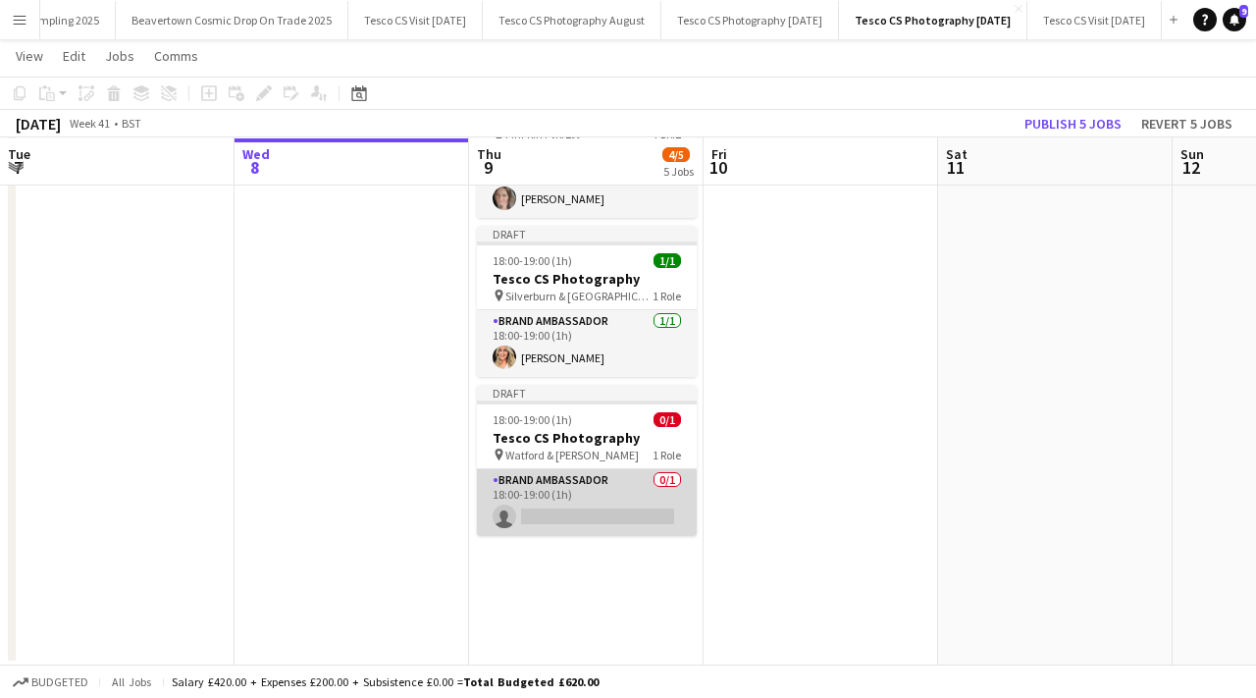
click at [610, 504] on app-card-role "Brand Ambassador 0/1 18:00-19:00 (1h) single-neutral-actions" at bounding box center [587, 502] width 220 height 67
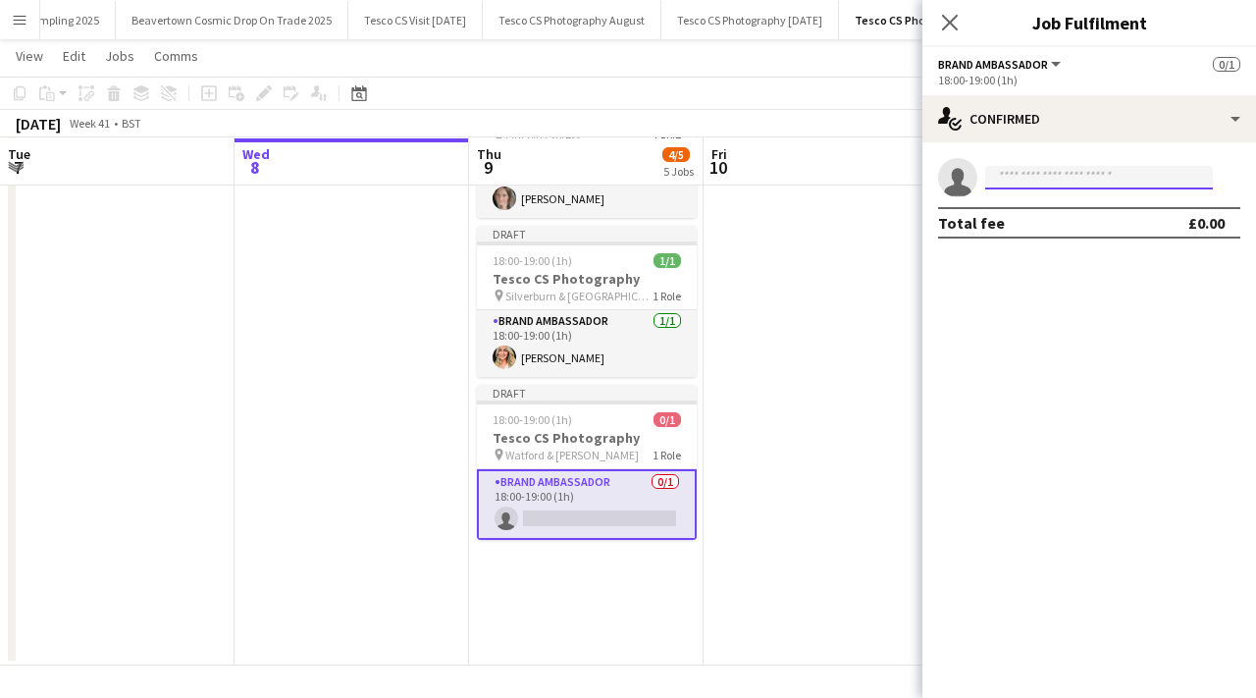
click at [1092, 176] on input at bounding box center [1099, 178] width 228 height 24
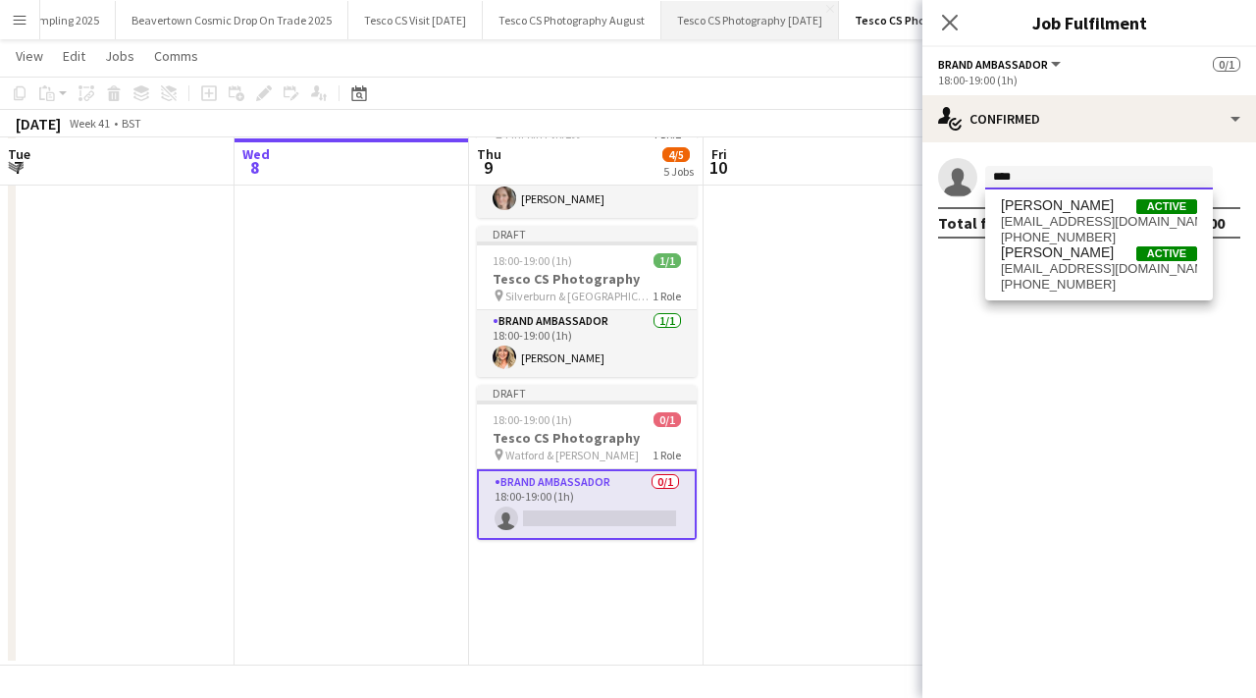
type input "****"
click at [950, 18] on icon "Close pop-in" at bounding box center [949, 22] width 19 height 19
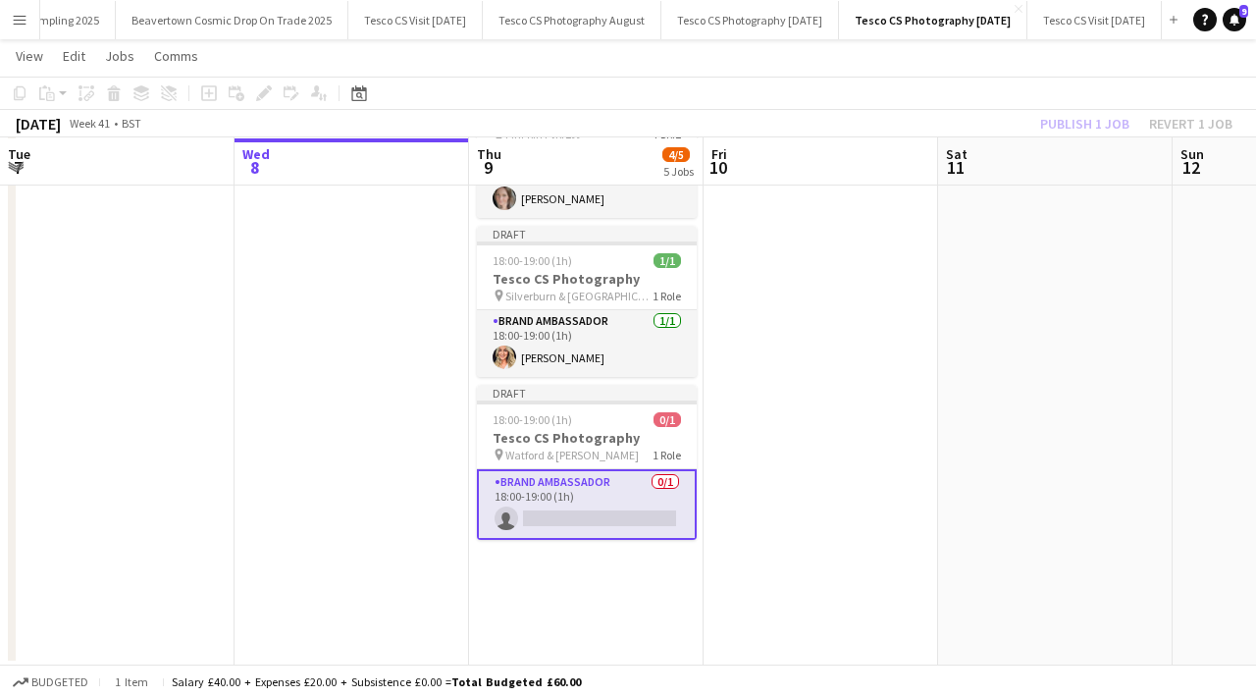
click at [801, 362] on app-date-cell at bounding box center [821, 200] width 235 height 930
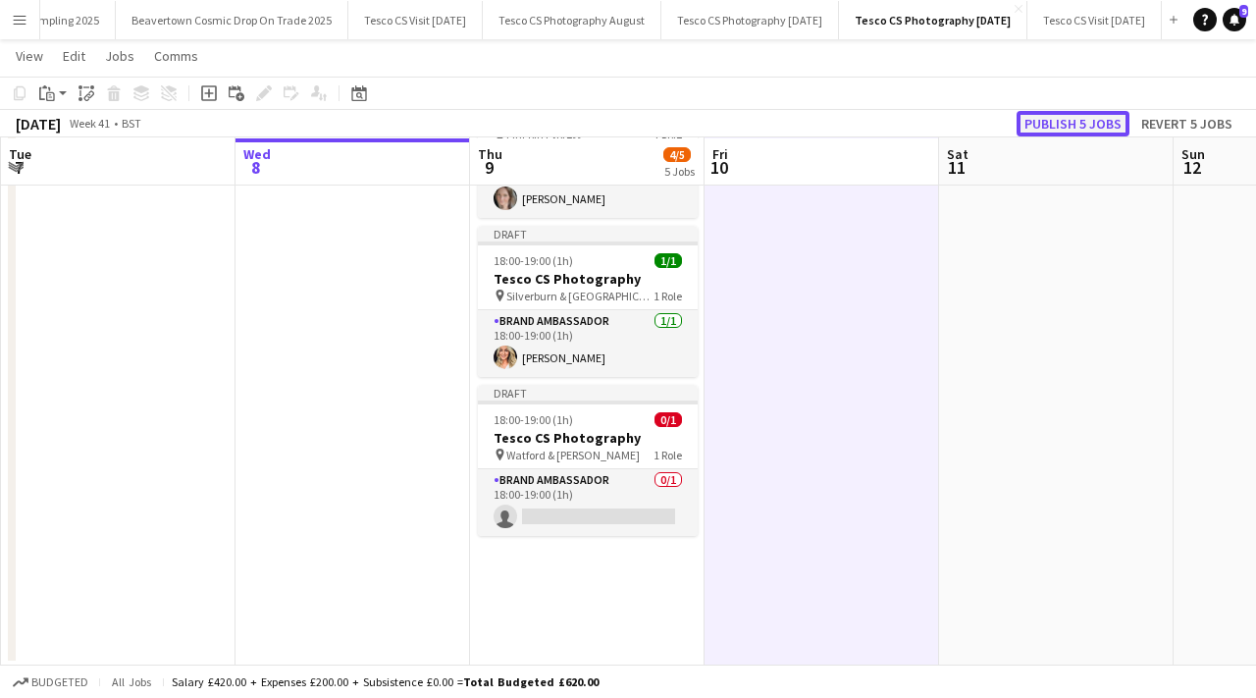
click at [1063, 125] on button "Publish 5 jobs" at bounding box center [1073, 124] width 113 height 26
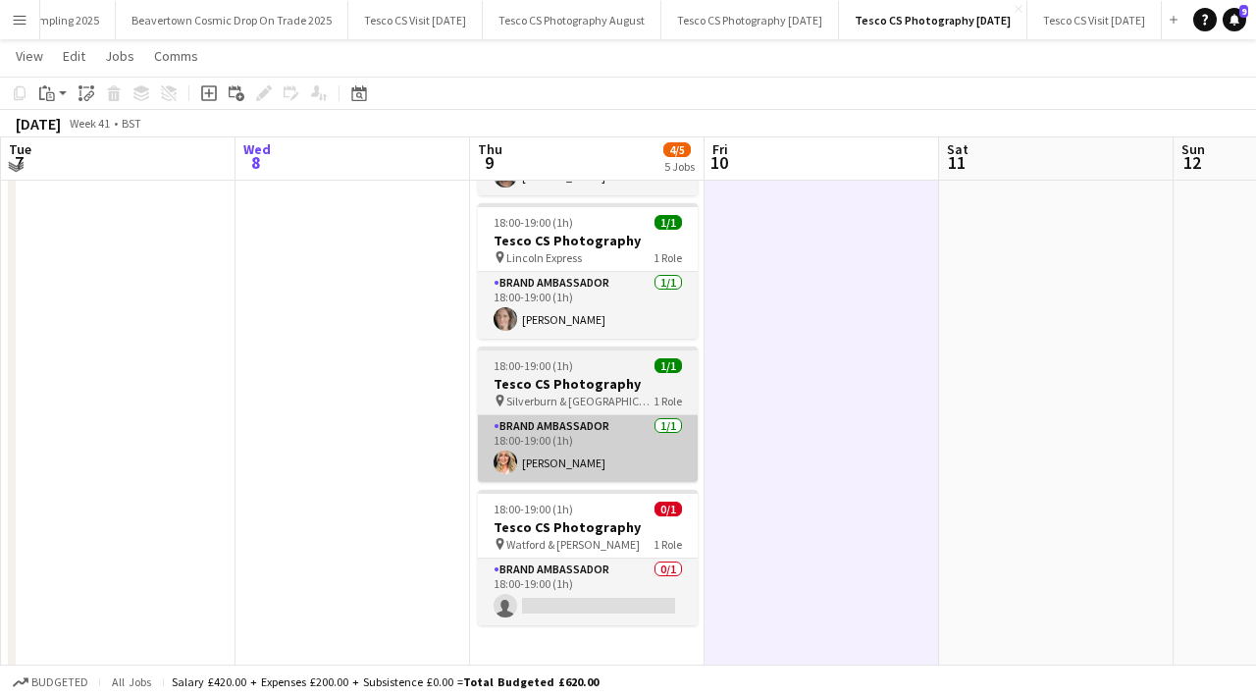
scroll to position [312, 0]
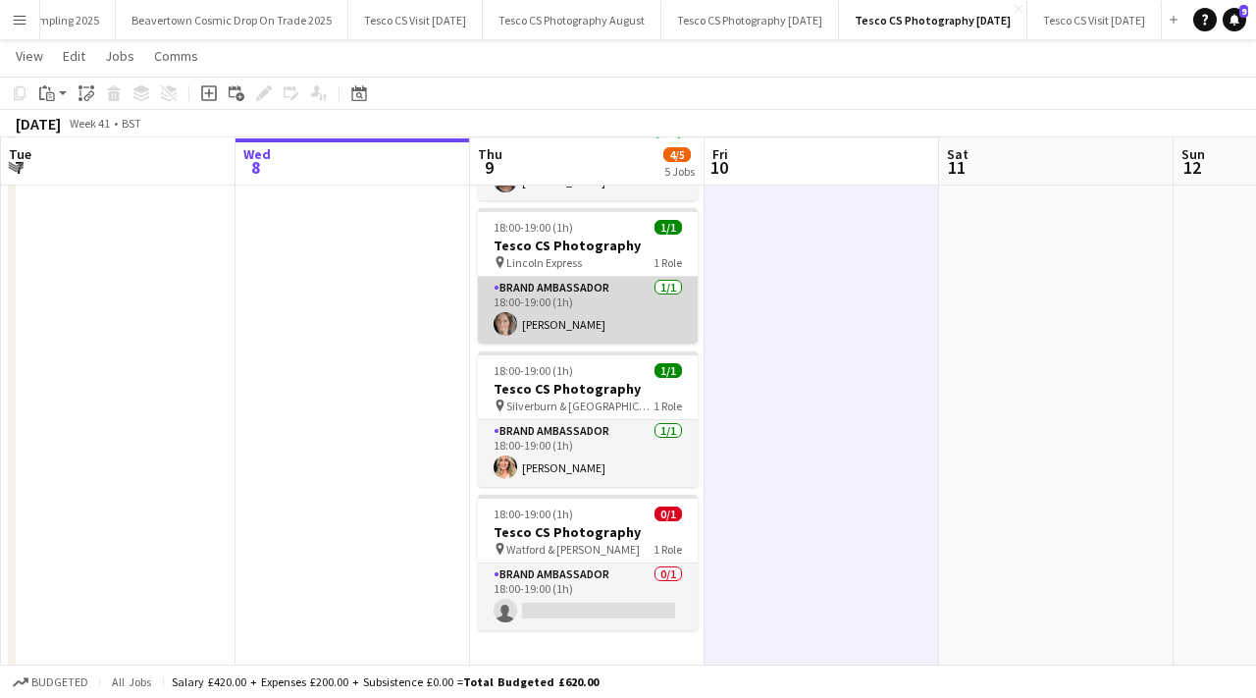
click at [554, 324] on app-card-role "Brand Ambassador [DATE] 18:00-19:00 (1h) [PERSON_NAME]" at bounding box center [588, 310] width 220 height 67
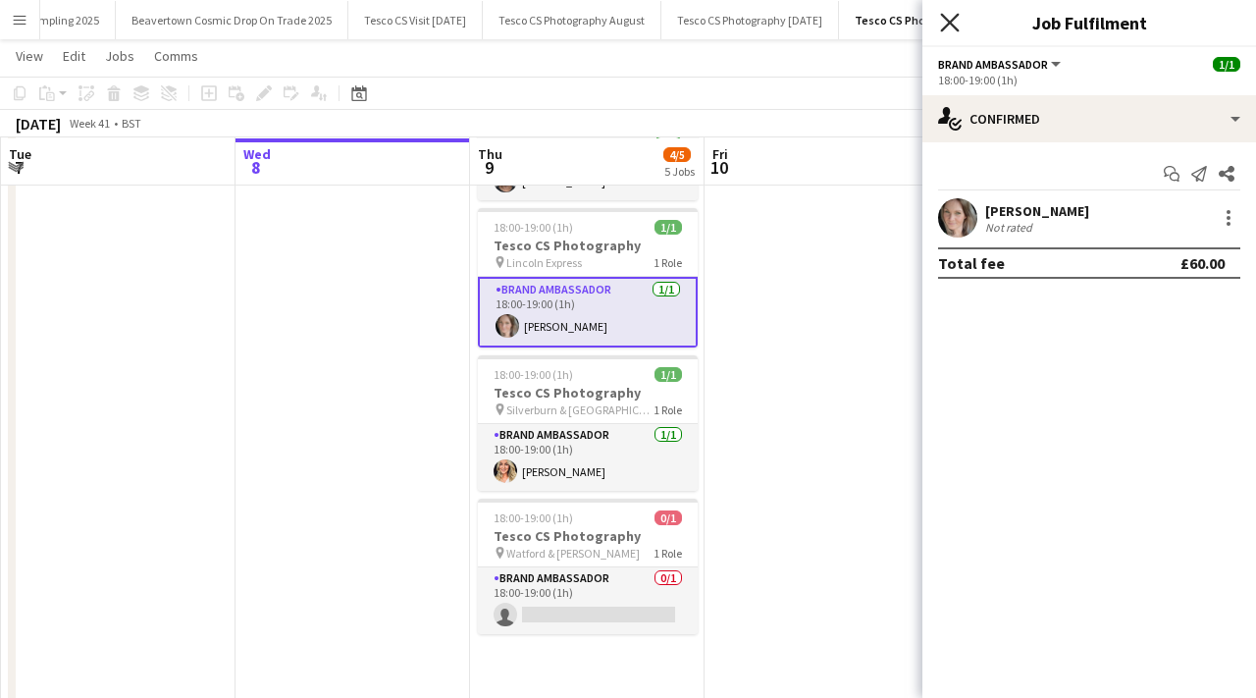
click at [958, 25] on icon "Close pop-in" at bounding box center [949, 22] width 19 height 19
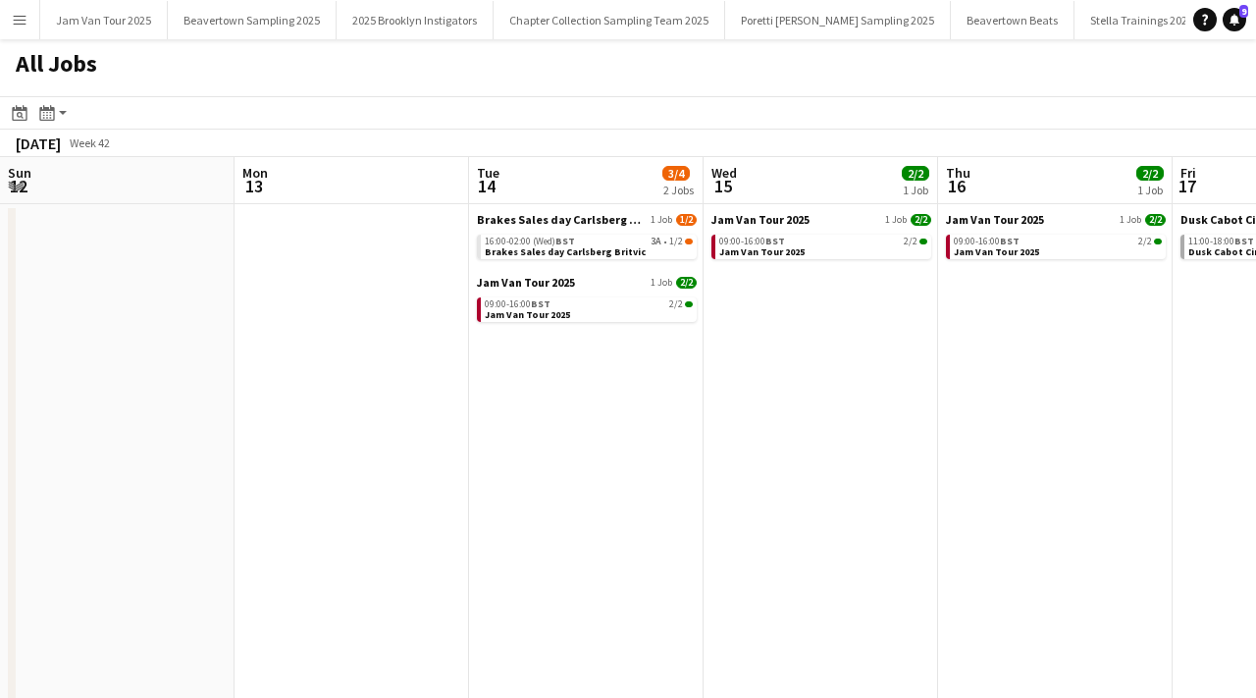
scroll to position [0, 863]
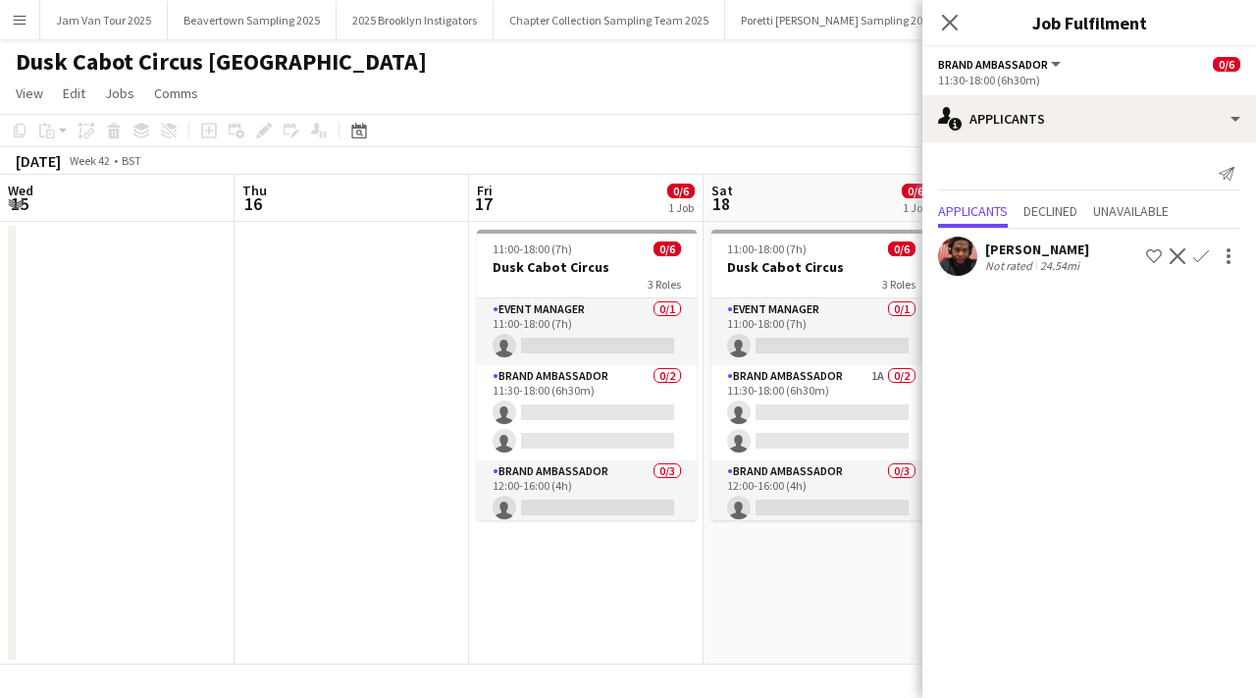
scroll to position [0, 462]
